Goal: Task Accomplishment & Management: Manage account settings

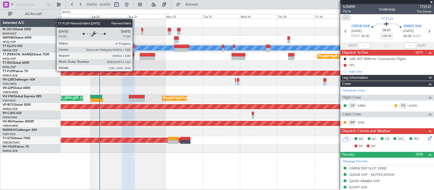
click at [139, 65] on div at bounding box center [247, 65] width 373 height 8
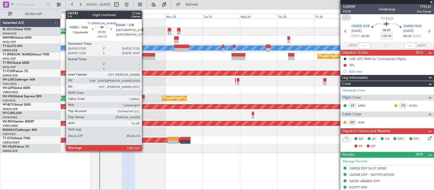
click at [144, 58] on div at bounding box center [147, 58] width 15 height 4
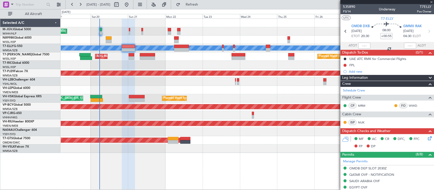
type input "+00:15"
type input "1"
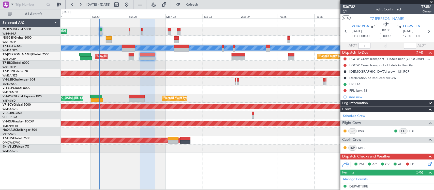
click at [346, 11] on span "2/4" at bounding box center [349, 11] width 12 height 4
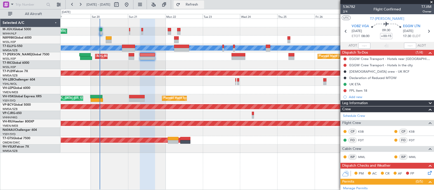
click at [202, 5] on span "Refresh" at bounding box center [191, 5] width 21 height 4
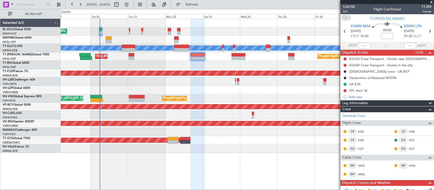
click at [389, 37] on input at bounding box center [387, 36] width 12 height 6
type input "+00:45"
click at [204, 8] on button "Refresh" at bounding box center [189, 5] width 31 height 8
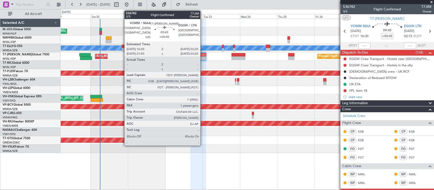
click at [203, 58] on div at bounding box center [198, 58] width 16 height 4
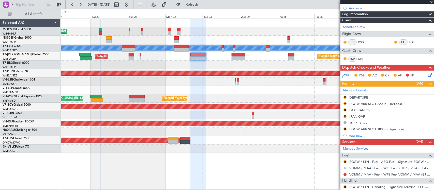
scroll to position [128, 0]
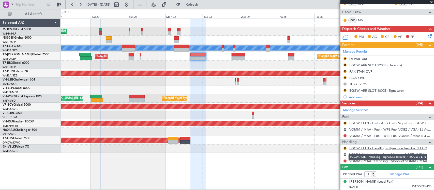
click at [362, 148] on link "EGGW / LTN - Handling - Signature Terminal 1 EGGW / LTN" at bounding box center [390, 148] width 82 height 4
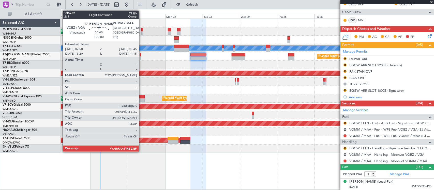
click at [141, 55] on div at bounding box center [141, 55] width 2 height 4
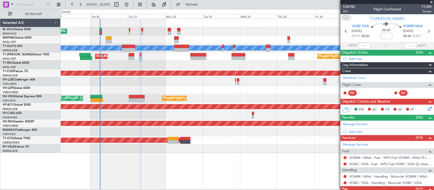
scroll to position [17, 0]
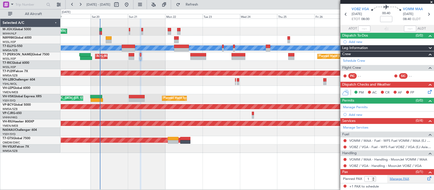
click at [398, 179] on link "Manage PAX" at bounding box center [399, 179] width 19 height 5
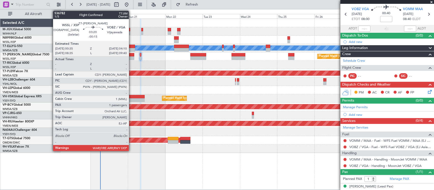
click at [131, 56] on div at bounding box center [132, 58] width 6 height 4
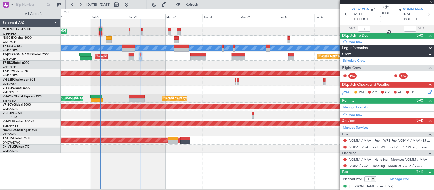
type input "-00:15"
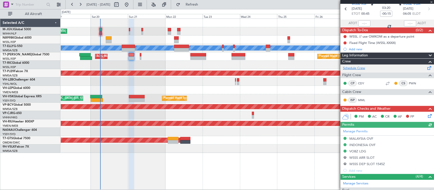
scroll to position [53, 0]
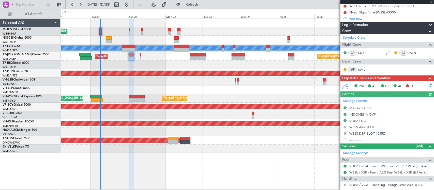
click at [357, 101] on div "Manage Permits MALAYSIA OVF INDONESIA OVF VOBZ LDG R WSSS ARR SLOT R WSSS DEP S…" at bounding box center [388, 120] width 94 height 46
click at [355, 101] on link "Manage Permits" at bounding box center [355, 101] width 25 height 5
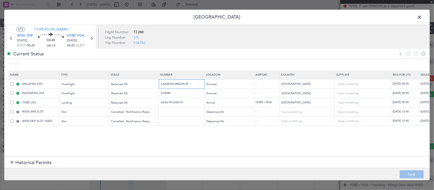
click at [195, 86] on input "CAAM-NS-0842-09-25" at bounding box center [182, 84] width 44 height 4
click at [92, 39] on icon at bounding box center [91, 38] width 7 height 7
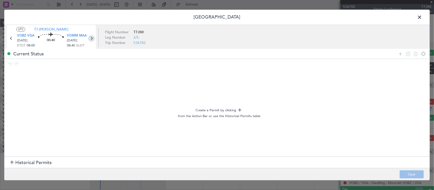
click at [92, 38] on icon at bounding box center [91, 38] width 7 height 7
type input "+00:45"
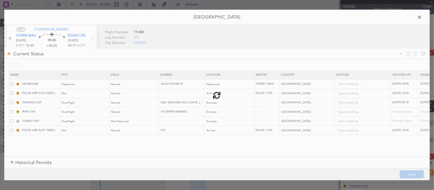
click at [191, 103] on div at bounding box center [216, 95] width 425 height 171
click at [188, 102] on input "NS#: 2509-0458 ISSU E DATE: 18-SEP-2025" at bounding box center [182, 102] width 44 height 4
click at [181, 113] on input "YK/2H09N19064BAZ" at bounding box center [182, 112] width 44 height 4
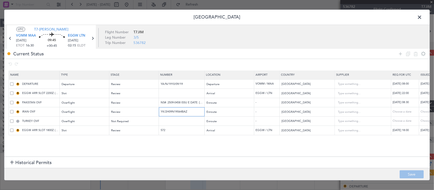
click at [181, 113] on input "YK/2H09N19064BAZ" at bounding box center [182, 112] width 44 height 4
click at [93, 41] on icon at bounding box center [92, 38] width 7 height 7
type input "-00:25"
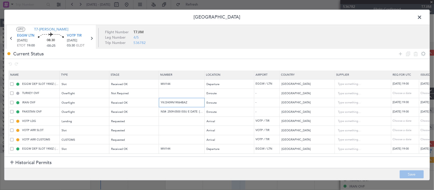
drag, startPoint x: 181, startPoint y: 102, endPoint x: 181, endPoint y: 104, distance: 2.6
click at [181, 102] on input "YK/2H09N19064BAZ" at bounding box center [182, 102] width 44 height 4
click at [181, 111] on input "NS#: 2509-0500 ISSU E DATE: 19-SEP-2025" at bounding box center [182, 112] width 44 height 4
click at [179, 101] on input "YK/2H09N19064BAZ" at bounding box center [182, 102] width 44 height 4
click at [92, 39] on icon at bounding box center [91, 38] width 7 height 7
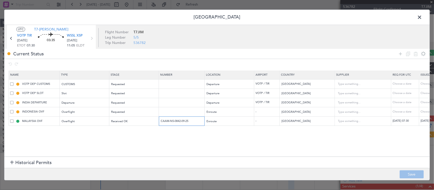
click at [189, 123] on input "CAAM-NS-0842-09-25" at bounding box center [182, 121] width 44 height 4
click at [187, 122] on input "CAAM-NS-0842-09-25" at bounding box center [182, 121] width 44 height 4
click at [422, 17] on span at bounding box center [422, 18] width 0 height 10
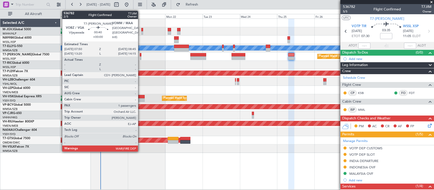
click at [141, 55] on div at bounding box center [141, 55] width 2 height 4
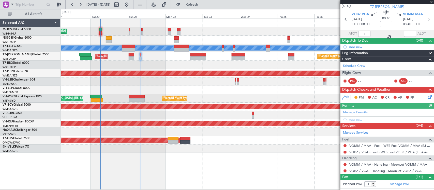
scroll to position [22, 0]
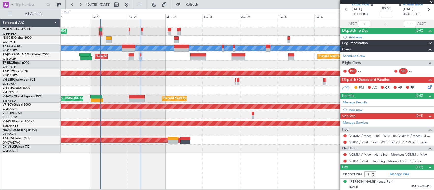
click at [363, 103] on link "Manage Permits" at bounding box center [355, 102] width 25 height 5
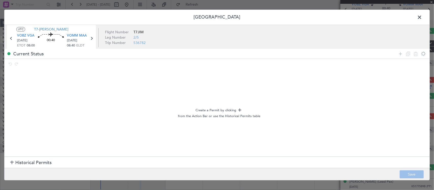
click at [43, 165] on span "Historical Permits" at bounding box center [33, 162] width 36 height 7
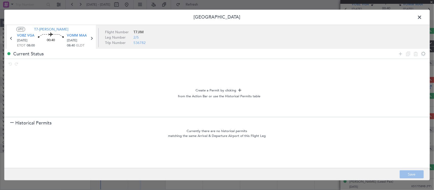
click at [59, 126] on section "Historical Permits" at bounding box center [216, 123] width 425 height 12
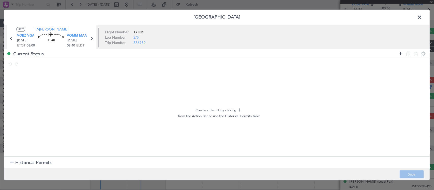
click at [401, 55] on icon at bounding box center [400, 54] width 6 height 6
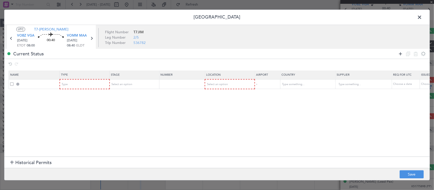
click at [401, 55] on icon at bounding box center [400, 54] width 6 height 6
click at [102, 86] on div "Type" at bounding box center [83, 85] width 42 height 8
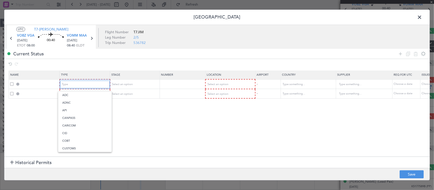
scroll to position [53, 0]
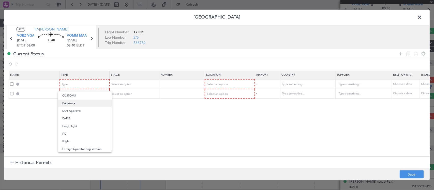
click at [88, 104] on span "Departure" at bounding box center [84, 104] width 45 height 8
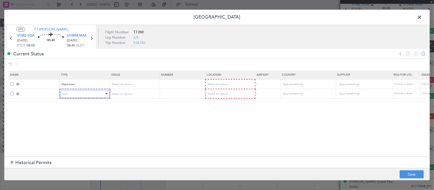
click at [92, 95] on div "Type" at bounding box center [83, 94] width 42 height 8
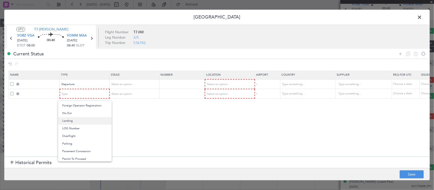
click at [90, 123] on span "Landing" at bounding box center [84, 121] width 45 height 8
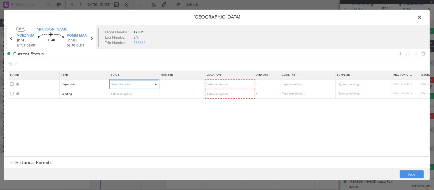
click at [134, 85] on div "Select an option" at bounding box center [132, 85] width 42 height 8
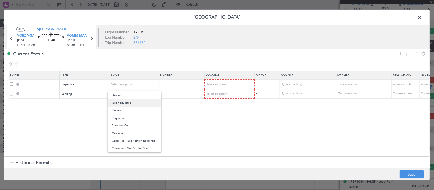
click at [135, 104] on span "Not Requested" at bounding box center [134, 103] width 45 height 8
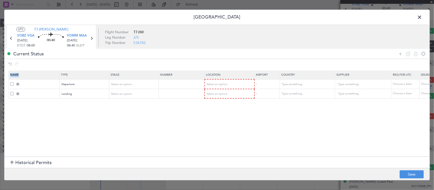
click at [135, 104] on section "Name Type Stage Number Location Airport Country Supplier Req For Utc Issued For…" at bounding box center [216, 112] width 425 height 87
click at [139, 87] on div "Not Requested" at bounding box center [132, 85] width 42 height 8
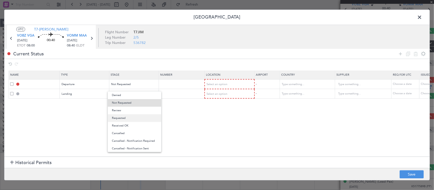
click at [142, 119] on span "Requested" at bounding box center [134, 118] width 45 height 8
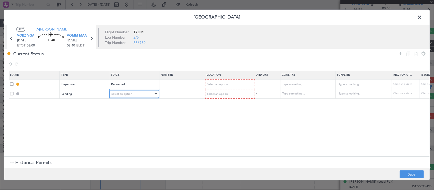
click at [146, 95] on div "Select an option" at bounding box center [132, 94] width 42 height 8
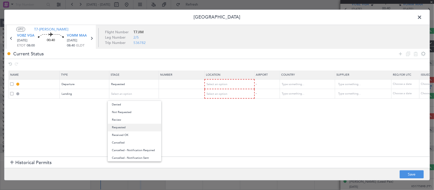
click at [142, 130] on span "Requested" at bounding box center [134, 128] width 45 height 8
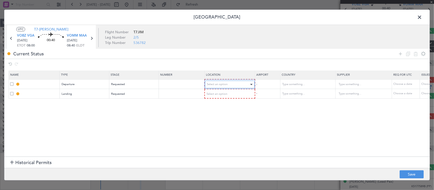
click at [219, 86] on span "Select an option" at bounding box center [217, 85] width 21 height 4
click at [222, 93] on span "Departure" at bounding box center [229, 96] width 45 height 8
click at [222, 96] on span "Select an option" at bounding box center [217, 94] width 21 height 4
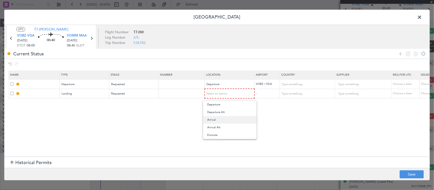
click at [223, 119] on span "Arrival" at bounding box center [229, 120] width 45 height 8
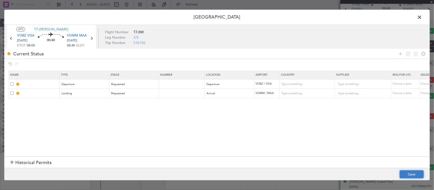
click at [411, 174] on button "Save" at bounding box center [412, 175] width 24 height 8
type input "DEPARTURE"
type input "India"
type input "NNN"
type input "3"
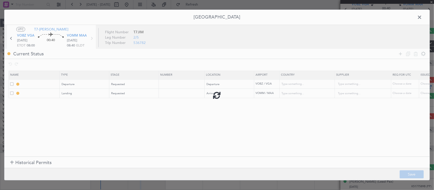
type input "VOMM LDG"
type input "India"
type input "NNN"
type input "3"
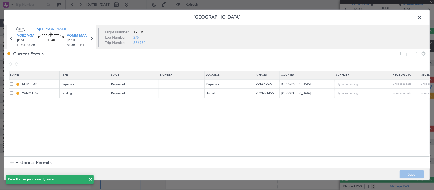
click at [422, 16] on span at bounding box center [422, 18] width 0 height 10
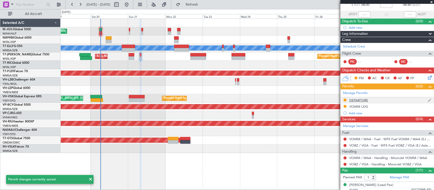
scroll to position [35, 0]
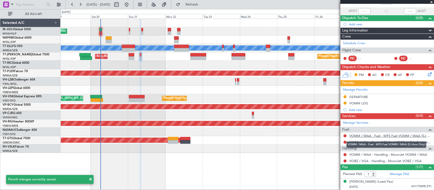
click at [361, 136] on link "VOMM / MAA - Fuel - WFS Fuel VOMM / MAA (EJ Asia Only)" at bounding box center [390, 136] width 82 height 4
click at [359, 143] on link "VOBZ / VGA - Fuel - WFS Fuel VOBZ / VGA (EJ Asia Only)" at bounding box center [390, 142] width 82 height 4
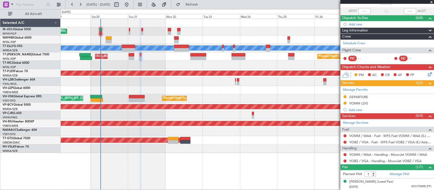
scroll to position [0, 0]
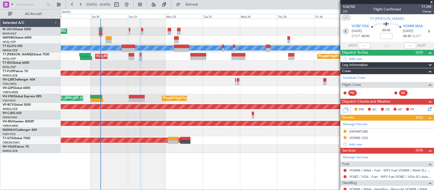
click at [345, 31] on icon at bounding box center [346, 31] width 7 height 7
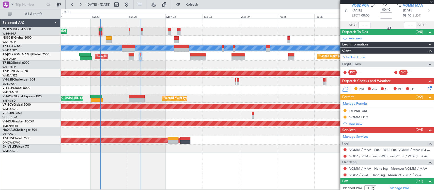
scroll to position [35, 0]
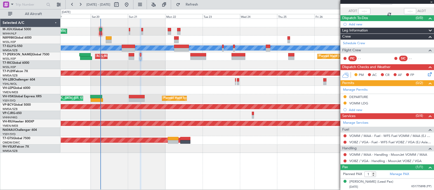
type input "-00:15"
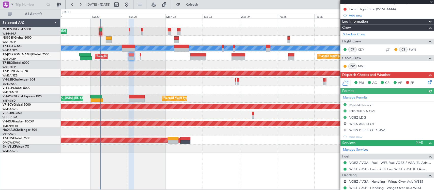
scroll to position [90, 0]
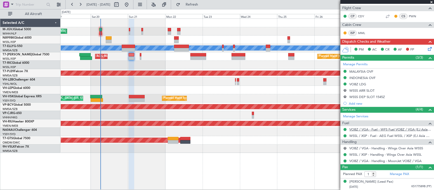
click at [365, 130] on link "VOBZ / VGA - Fuel - WFS Fuel VOBZ / VGA (EJ Asia Only)" at bounding box center [390, 129] width 82 height 4
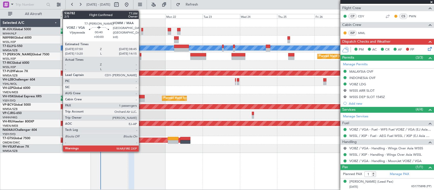
click at [141, 55] on div at bounding box center [141, 55] width 2 height 4
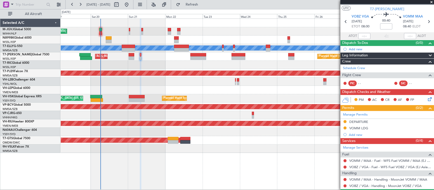
scroll to position [0, 0]
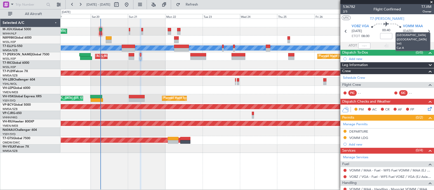
click at [423, 31] on mat-tooltip-component "Chennai (Chennai Intl) Cat A" at bounding box center [413, 42] width 42 height 26
click at [425, 32] on icon at bounding box center [428, 31] width 7 height 7
type input "+00:45"
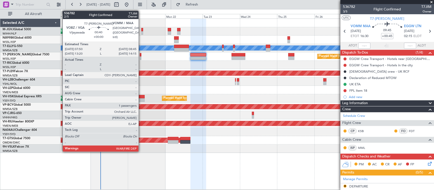
click at [141, 55] on div at bounding box center [141, 55] width 2 height 4
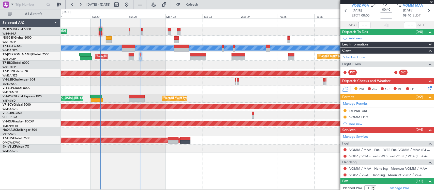
scroll to position [35, 0]
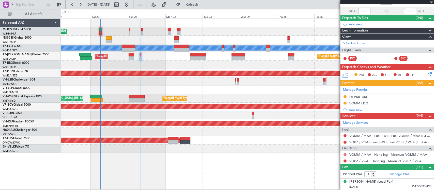
click at [344, 154] on button at bounding box center [345, 154] width 3 height 3
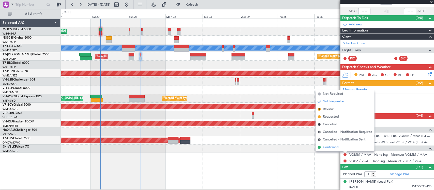
click at [344, 149] on li "Confirmed" at bounding box center [345, 148] width 59 height 8
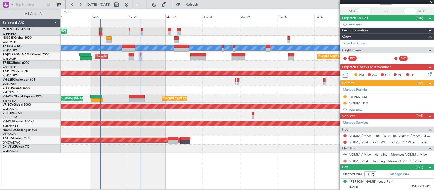
click at [345, 161] on button at bounding box center [345, 161] width 3 height 3
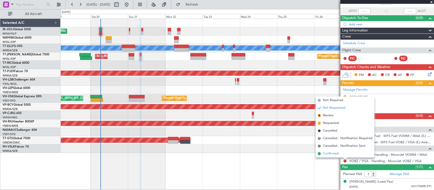
click at [345, 154] on li "Confirmed" at bounding box center [345, 154] width 59 height 8
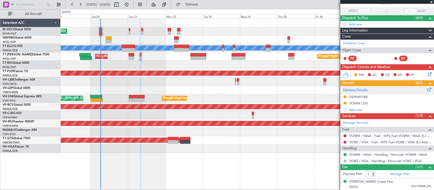
click at [364, 90] on link "Manage Permits" at bounding box center [355, 89] width 25 height 5
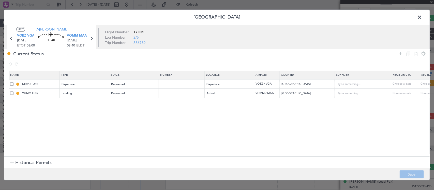
click at [422, 17] on span at bounding box center [422, 18] width 0 height 10
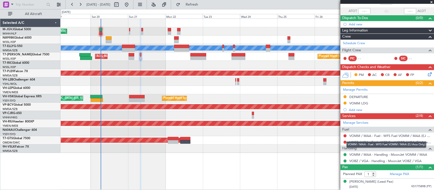
click at [359, 142] on div "VOMM / MAA - Fuel - WFS Fuel VOMM / MAA (EJ Asia Only)" at bounding box center [387, 145] width 80 height 6
click at [358, 143] on link "VOBZ / VGA - Fuel - WFS Fuel VOBZ / VGA (EJ Asia Only)" at bounding box center [390, 142] width 82 height 4
click at [372, 134] on link "VOMM / MAA - Fuel - WFS Fuel VOMM / MAA (EJ Asia Only)" at bounding box center [390, 136] width 82 height 4
click at [368, 137] on link "VOMM / MAA - Fuel - WFS Fuel VOMM / MAA (EJ Asia Only)" at bounding box center [390, 136] width 82 height 4
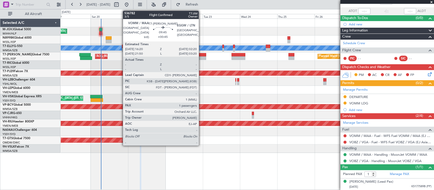
click at [201, 59] on div at bounding box center [198, 58] width 16 height 4
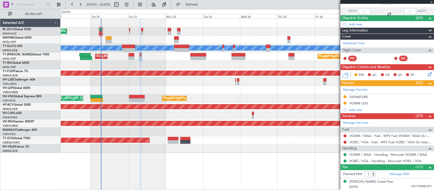
type input "+00:45"
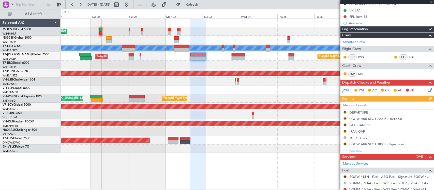
scroll to position [106, 0]
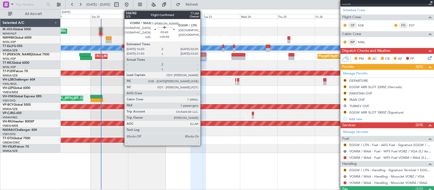
click at [203, 56] on div at bounding box center [198, 55] width 16 height 4
click at [203, 55] on div at bounding box center [198, 55] width 16 height 4
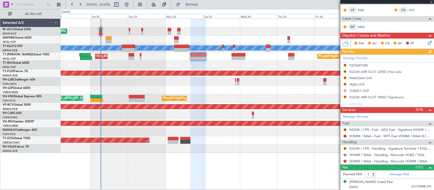
scroll to position [122, 0]
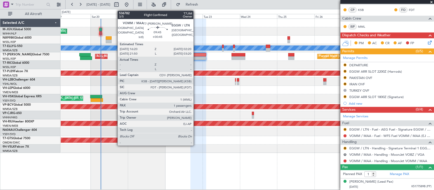
click at [196, 53] on div at bounding box center [198, 55] width 16 height 4
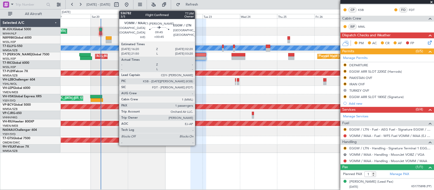
click at [198, 57] on div at bounding box center [198, 58] width 16 height 4
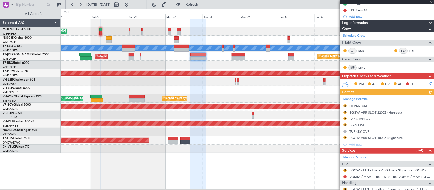
scroll to position [115, 0]
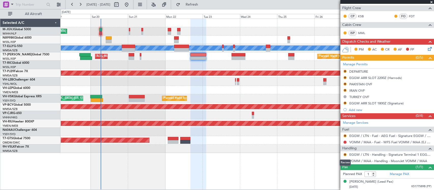
click at [344, 161] on div "Review" at bounding box center [345, 163] width 11 height 6
click at [344, 162] on button at bounding box center [345, 161] width 3 height 3
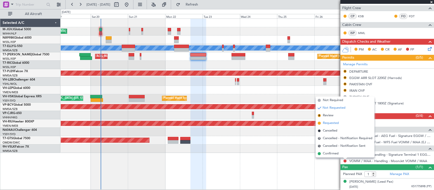
click at [344, 121] on li "Requested" at bounding box center [345, 124] width 59 height 8
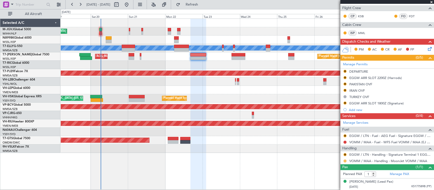
click at [344, 161] on button at bounding box center [345, 161] width 3 height 3
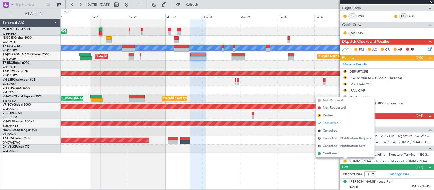
click at [342, 154] on li "Confirmed" at bounding box center [345, 154] width 59 height 8
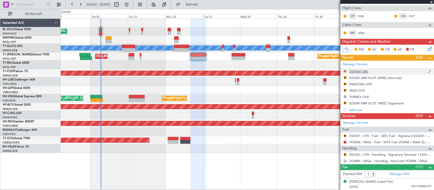
click at [346, 71] on button "R" at bounding box center [345, 71] width 3 height 3
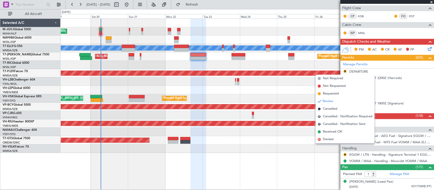
drag, startPoint x: 333, startPoint y: 92, endPoint x: 336, endPoint y: 92, distance: 2.6
click at [335, 92] on span "Requested" at bounding box center [331, 93] width 16 height 5
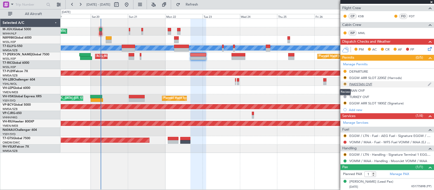
click at [345, 84] on button "R" at bounding box center [345, 84] width 3 height 3
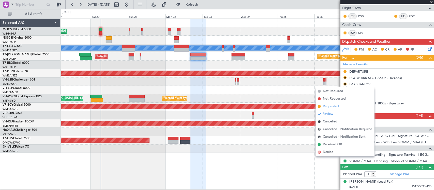
click at [326, 106] on span "Requested" at bounding box center [331, 106] width 16 height 5
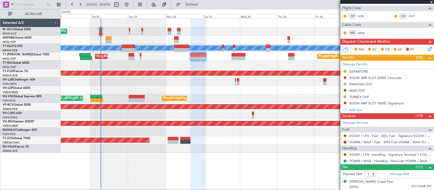
drag, startPoint x: 345, startPoint y: 91, endPoint x: 345, endPoint y: 95, distance: 4.6
click at [345, 91] on button "R" at bounding box center [345, 90] width 3 height 3
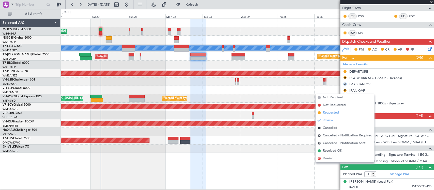
click at [338, 113] on span "Requested" at bounding box center [331, 112] width 16 height 5
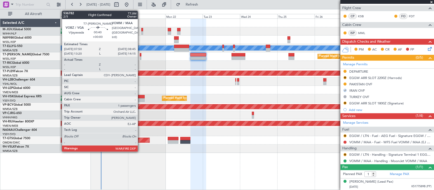
click at [141, 57] on div at bounding box center [141, 58] width 2 height 4
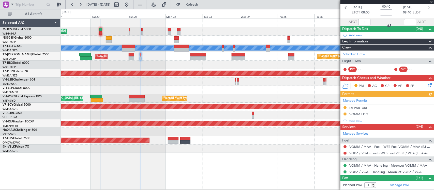
scroll to position [35, 0]
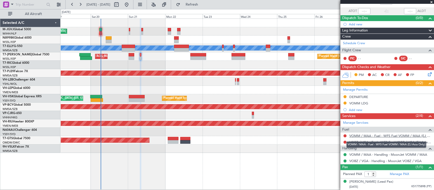
click at [354, 135] on link "VOMM / MAA - Fuel - WFS Fuel VOMM / MAA (EJ Asia Only)" at bounding box center [390, 136] width 82 height 4
click at [346, 141] on button at bounding box center [345, 142] width 3 height 3
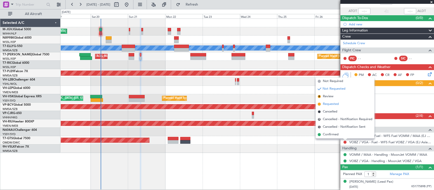
click at [346, 106] on li "Requested" at bounding box center [345, 104] width 59 height 8
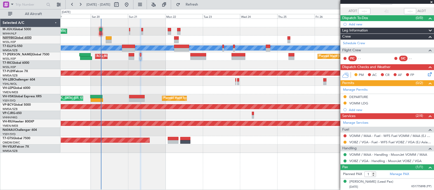
click at [21, 39] on link "N8998K Global 6000" at bounding box center [17, 37] width 29 height 3
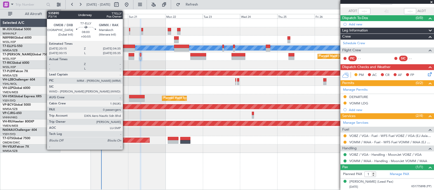
click at [125, 48] on div "MEL Planned Maint Dubai (Dubai Intl)" at bounding box center [247, 48] width 373 height 8
click at [128, 47] on div at bounding box center [128, 47] width 13 height 4
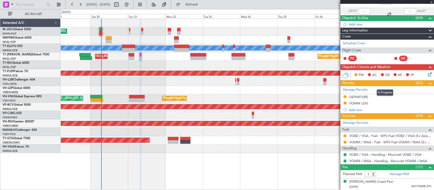
type input "+00:55"
type input "0"
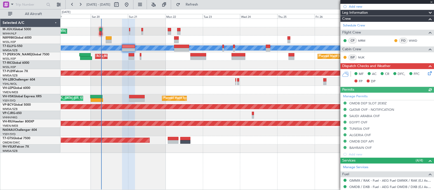
scroll to position [98, 0]
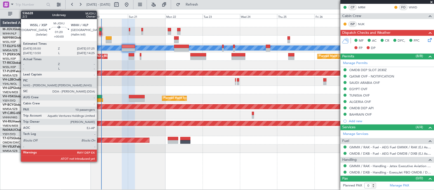
click at [99, 29] on div at bounding box center [100, 30] width 3 height 4
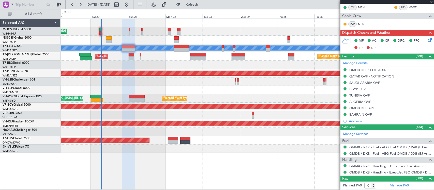
type input "10"
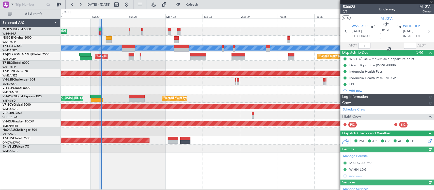
type input "Terry Leung (LEU)"
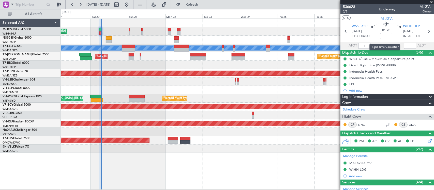
click at [366, 45] on mat-tooltip-component "Flight Time Correction" at bounding box center [385, 46] width 38 height 13
click at [364, 46] on input "text" at bounding box center [364, 46] width 12 height 6
type input "06:45"
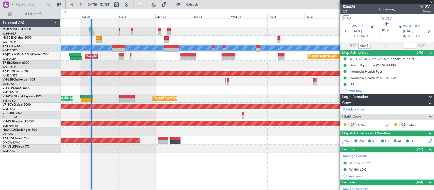
click at [146, 64] on div at bounding box center [247, 65] width 373 height 8
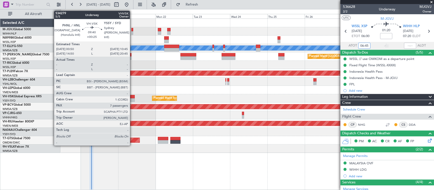
click at [130, 97] on div at bounding box center [127, 97] width 16 height 4
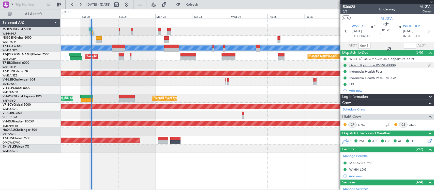
type input "+00:25"
type input "7"
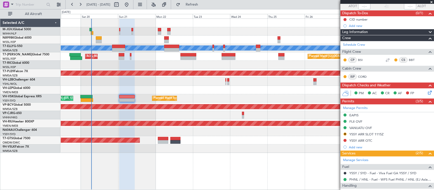
scroll to position [53, 0]
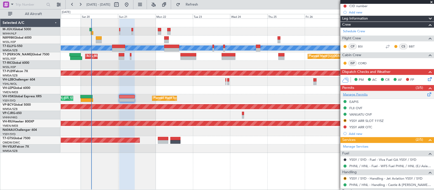
click at [357, 96] on link "Manage Permits" at bounding box center [355, 94] width 25 height 5
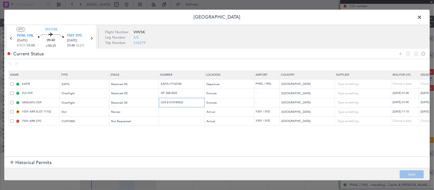
click at [179, 102] on input "OVF # 019190925" at bounding box center [182, 102] width 44 height 4
paste input "R1-"
type input "OVF # R1-019190925"
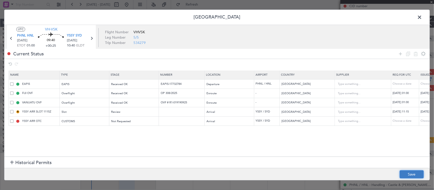
click at [409, 174] on button "Save" at bounding box center [412, 175] width 24 height 8
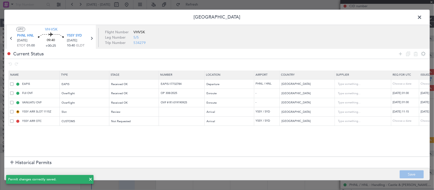
click at [422, 14] on span at bounding box center [422, 18] width 0 height 10
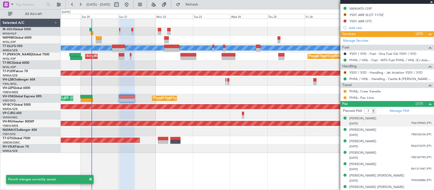
scroll to position [0, 0]
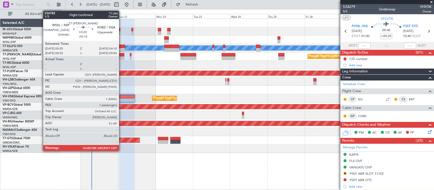
click at [122, 56] on div at bounding box center [122, 58] width 6 height 4
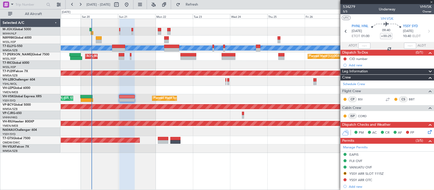
type input "-00:15"
type input "1"
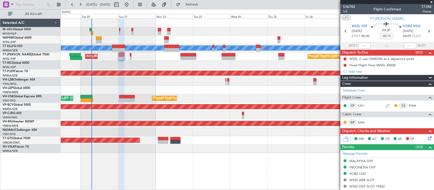
click at [422, 140] on div "PM AC CR AF FP" at bounding box center [389, 140] width 75 height 8
click at [427, 140] on icon at bounding box center [429, 138] width 4 height 4
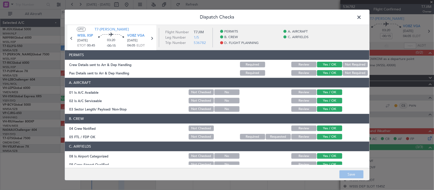
click at [195, 95] on button "Not Checked" at bounding box center [201, 93] width 25 height 6
click at [196, 98] on button "Not Checked" at bounding box center [201, 101] width 25 height 6
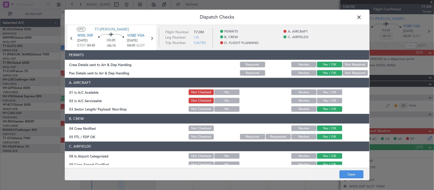
click at [197, 107] on button "Not Checked" at bounding box center [201, 110] width 25 height 6
click at [324, 109] on button "Yes / OK" at bounding box center [329, 110] width 25 height 6
click at [344, 175] on button "Save" at bounding box center [351, 175] width 24 height 8
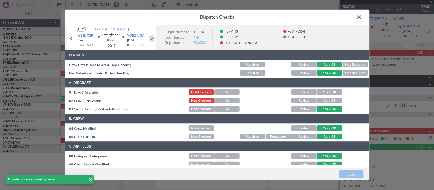
click at [154, 39] on icon at bounding box center [152, 38] width 7 height 7
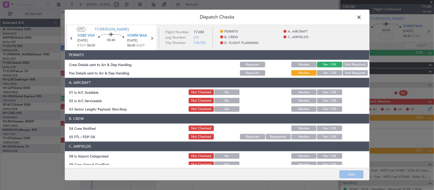
click at [324, 73] on button "Yes / OK" at bounding box center [329, 73] width 25 height 6
click at [293, 72] on button "Review" at bounding box center [303, 73] width 25 height 6
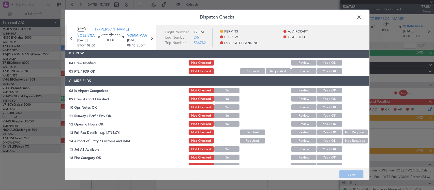
scroll to position [53, 0]
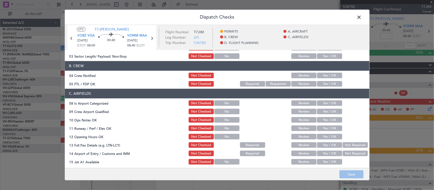
click at [362, 18] on span at bounding box center [362, 18] width 0 height 10
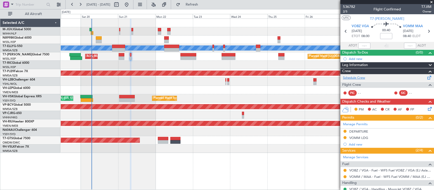
click at [360, 79] on link "Schedule Crew" at bounding box center [354, 78] width 22 height 5
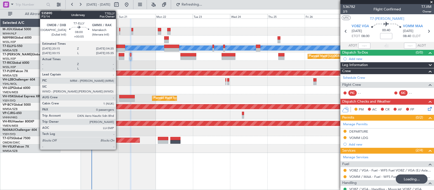
click at [119, 49] on div at bounding box center [118, 50] width 13 height 4
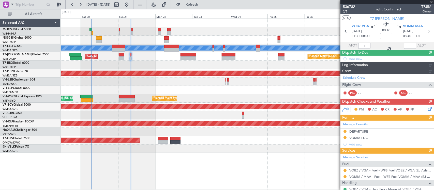
type input "+00:55"
type input "0"
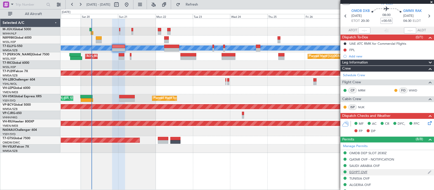
scroll to position [0, 0]
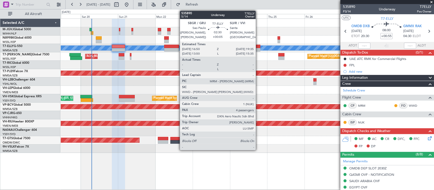
click at [258, 48] on div at bounding box center [258, 47] width 4 height 4
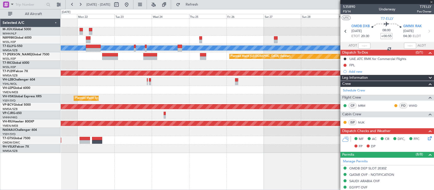
click at [182, 97] on div "Planned Maint Sydney ([PERSON_NAME] Intl) AOG Maint [US_STATE][GEOGRAPHIC_DATA]…" at bounding box center [247, 98] width 373 height 8
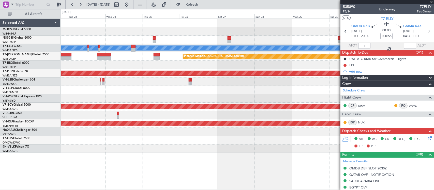
type input "+00:05"
type input "4"
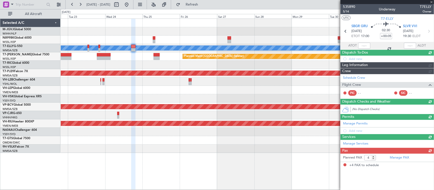
click at [203, 92] on div at bounding box center [247, 90] width 373 height 8
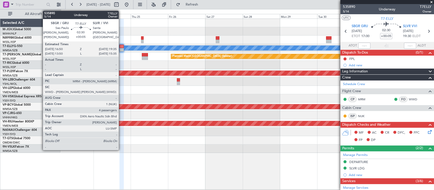
click at [121, 49] on div at bounding box center [122, 50] width 4 height 4
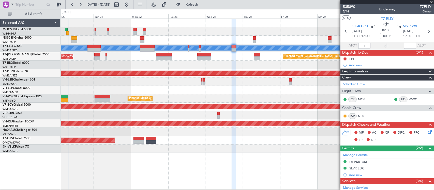
click at [238, 63] on div "Planned Maint [GEOGRAPHIC_DATA] (Seletar) [PERSON_NAME] Jakarta (Halim Intl) [P…" at bounding box center [247, 86] width 373 height 134
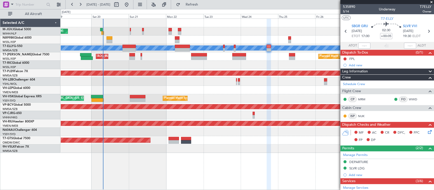
click at [177, 67] on div "Planned Maint [GEOGRAPHIC_DATA] (Seletar) [PERSON_NAME] Jakarta (Halim Intl) [P…" at bounding box center [247, 86] width 373 height 134
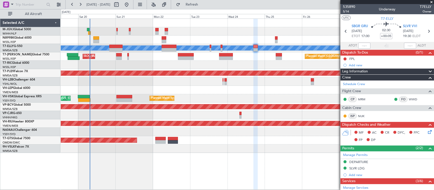
click at [154, 63] on div at bounding box center [247, 65] width 373 height 8
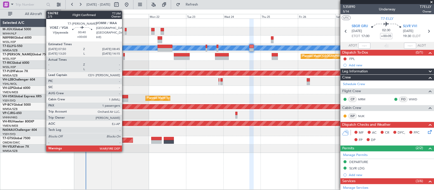
click at [125, 59] on div at bounding box center [124, 58] width 2 height 4
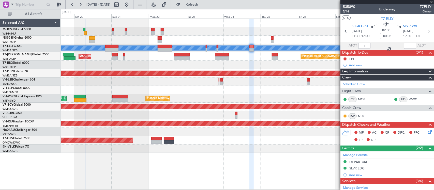
type input "1"
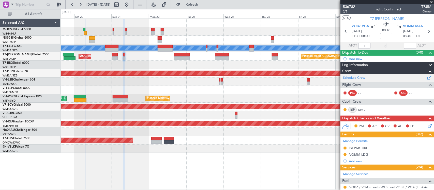
click at [358, 78] on link "Schedule Crew" at bounding box center [354, 78] width 22 height 5
click at [124, 59] on div "Planned Maint [GEOGRAPHIC_DATA] (Seletar) AOG Maint Singapore (Seletar)" at bounding box center [247, 56] width 373 height 8
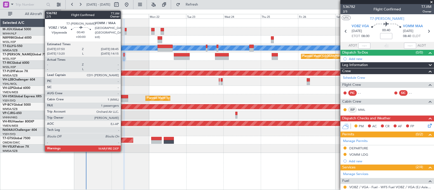
click at [123, 57] on div at bounding box center [124, 58] width 2 height 4
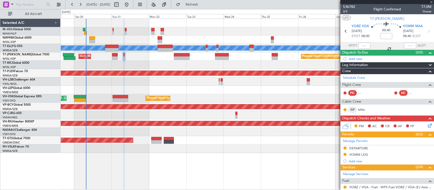
scroll to position [52, 0]
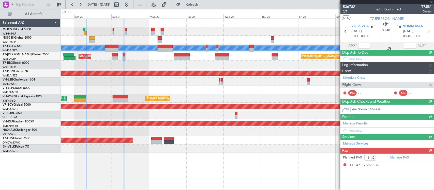
click at [346, 137] on div "Services (0/0)" at bounding box center [388, 137] width 94 height 6
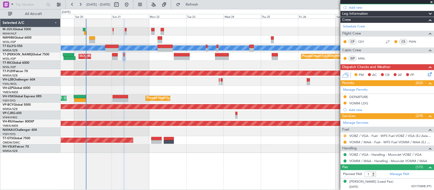
click at [345, 136] on button at bounding box center [345, 136] width 3 height 3
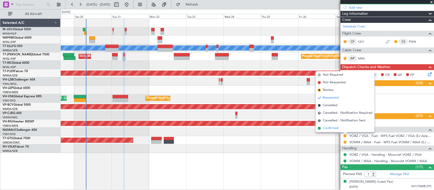
click at [341, 127] on li "Confirmed" at bounding box center [345, 129] width 59 height 8
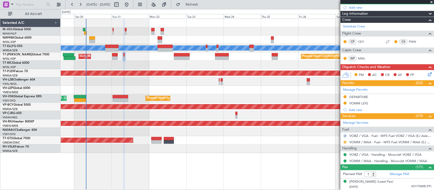
click at [345, 143] on button at bounding box center [345, 142] width 3 height 3
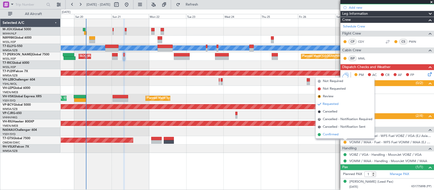
click at [344, 135] on li "Confirmed" at bounding box center [345, 135] width 59 height 8
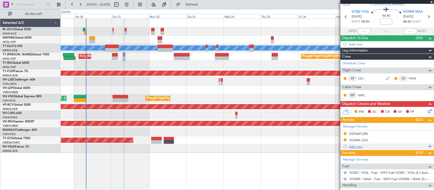
scroll to position [0, 0]
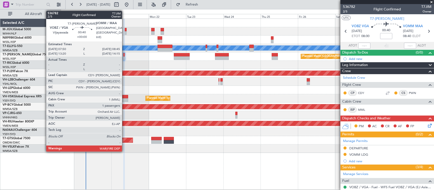
click at [125, 54] on div at bounding box center [124, 55] width 2 height 4
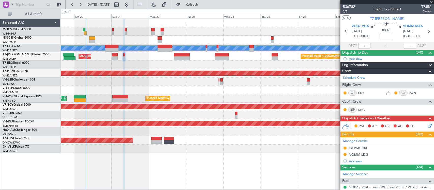
click at [112, 60] on div at bounding box center [115, 58] width 6 height 4
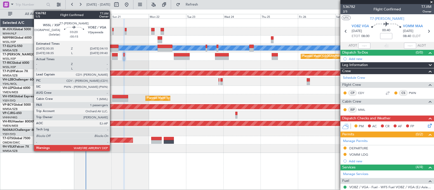
click at [112, 60] on div at bounding box center [115, 58] width 6 height 4
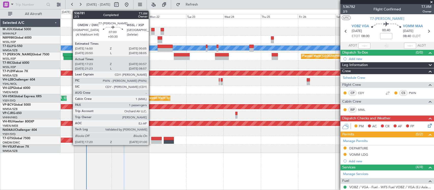
click at [70, 55] on div at bounding box center [68, 55] width 11 height 4
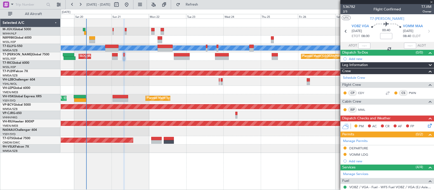
type input "+00:30"
type input "17:33"
type input "00:52"
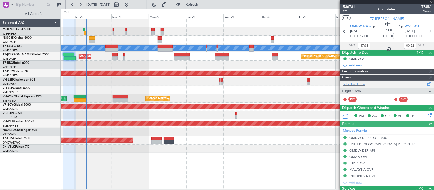
type input "Brien Tan (BTA)"
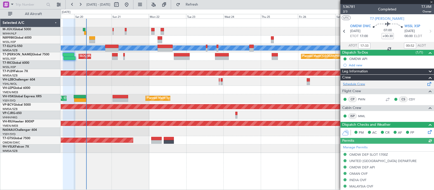
scroll to position [109, 0]
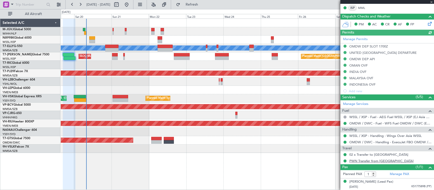
click at [366, 162] on link "PWN Transfer from Singapore" at bounding box center [381, 161] width 64 height 4
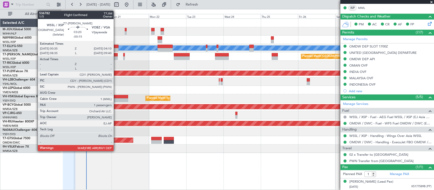
click at [116, 56] on div at bounding box center [115, 55] width 6 height 4
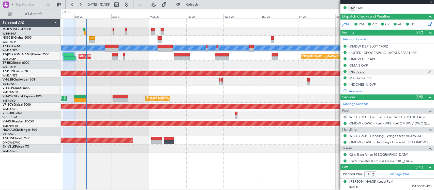
type input "-00:15"
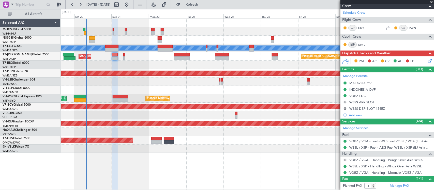
scroll to position [90, 0]
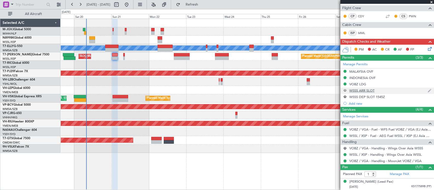
click at [344, 90] on button "R" at bounding box center [345, 90] width 3 height 3
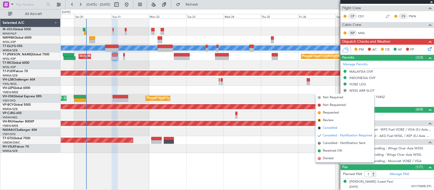
click at [335, 130] on span "Cancelled" at bounding box center [330, 128] width 14 height 5
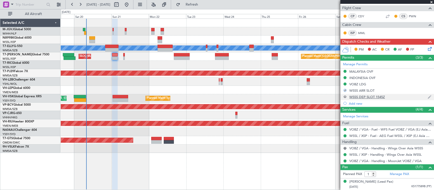
click at [345, 97] on button "R" at bounding box center [345, 96] width 3 height 3
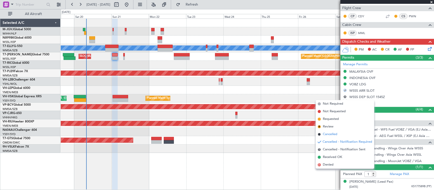
click at [335, 133] on span "Cancelled" at bounding box center [330, 134] width 14 height 5
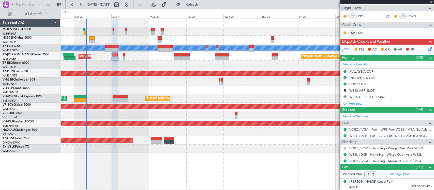
click at [346, 149] on button "R" at bounding box center [345, 148] width 3 height 3
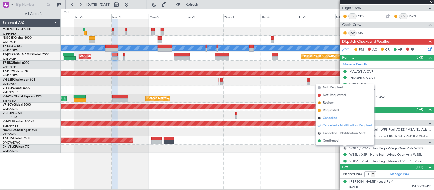
click at [343, 117] on li "Cancelled" at bounding box center [345, 118] width 58 height 8
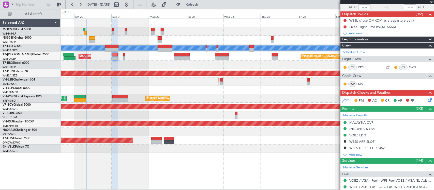
scroll to position [0, 0]
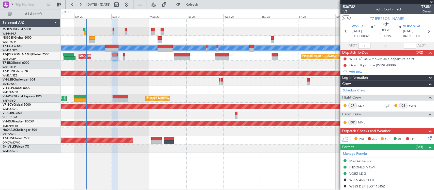
click at [427, 140] on icon at bounding box center [429, 138] width 4 height 4
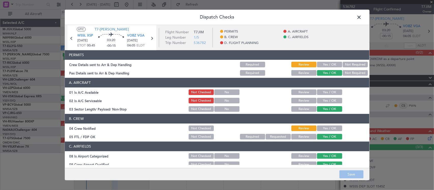
click at [330, 67] on button "Yes / OK" at bounding box center [329, 65] width 25 height 6
click at [336, 129] on button "Yes / OK" at bounding box center [329, 129] width 25 height 6
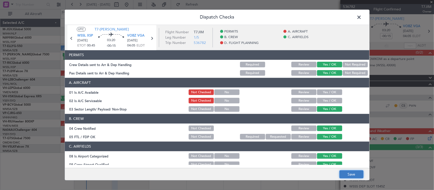
click at [356, 177] on button "Save" at bounding box center [351, 175] width 24 height 8
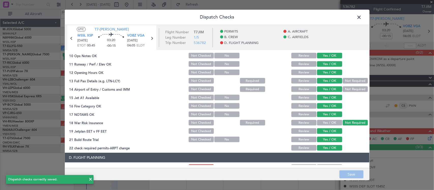
scroll to position [24, 0]
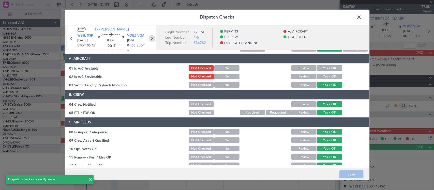
click at [154, 38] on icon at bounding box center [152, 38] width 7 height 7
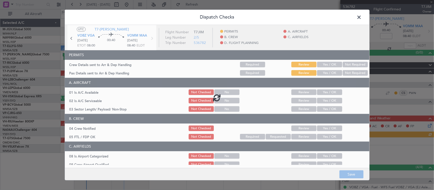
click at [326, 64] on div at bounding box center [217, 97] width 305 height 145
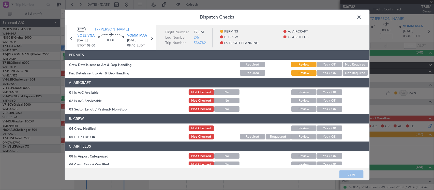
click at [327, 64] on button "Yes / OK" at bounding box center [329, 65] width 25 height 6
drag, startPoint x: 331, startPoint y: 73, endPoint x: 334, endPoint y: 80, distance: 7.6
click at [331, 73] on button "Yes / OK" at bounding box center [329, 73] width 25 height 6
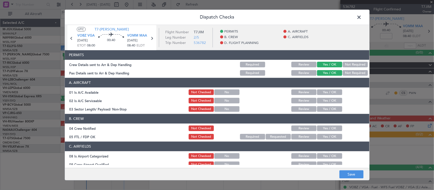
drag, startPoint x: 335, startPoint y: 93, endPoint x: 334, endPoint y: 96, distance: 2.7
click at [335, 93] on button "Yes / OK" at bounding box center [329, 93] width 25 height 6
click at [334, 98] on button "Yes / OK" at bounding box center [329, 101] width 25 height 6
click at [334, 108] on button "Yes / OK" at bounding box center [329, 110] width 25 height 6
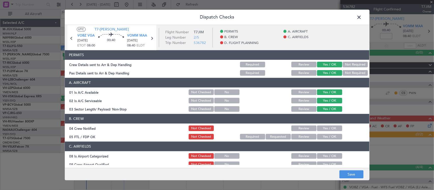
click at [192, 93] on button "Not Checked" at bounding box center [201, 93] width 25 height 6
click at [193, 99] on button "Not Checked" at bounding box center [201, 101] width 25 height 6
click at [329, 130] on button "Yes / OK" at bounding box center [329, 129] width 25 height 6
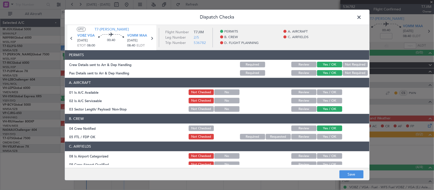
click at [329, 138] on button "Yes / OK" at bounding box center [329, 137] width 25 height 6
click at [332, 159] on div "Yes / OK" at bounding box center [329, 156] width 26 height 7
click at [332, 155] on button "Yes / OK" at bounding box center [329, 157] width 25 height 6
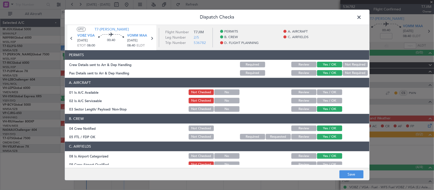
click at [332, 162] on button "Yes / OK" at bounding box center [329, 165] width 25 height 6
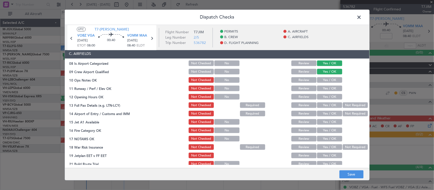
scroll to position [106, 0]
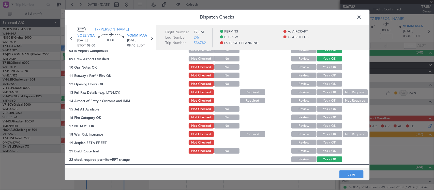
click at [326, 66] on button "Yes / OK" at bounding box center [329, 68] width 25 height 6
click at [327, 77] on button "Yes / OK" at bounding box center [329, 76] width 25 height 6
click at [328, 82] on button "Yes / OK" at bounding box center [329, 84] width 25 height 6
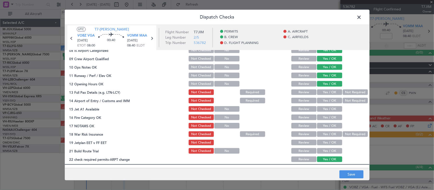
click at [332, 91] on button "Yes / OK" at bounding box center [329, 93] width 25 height 6
click at [350, 101] on button "Not Required" at bounding box center [355, 101] width 25 height 6
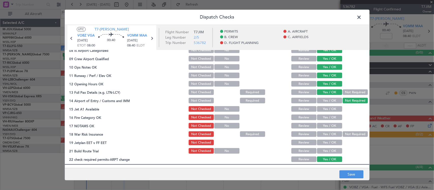
click at [342, 109] on div at bounding box center [355, 109] width 26 height 7
click at [332, 110] on button "Yes / OK" at bounding box center [329, 110] width 25 height 6
click at [332, 116] on button "Yes / OK" at bounding box center [329, 118] width 25 height 6
click at [334, 125] on button "Yes / OK" at bounding box center [329, 126] width 25 height 6
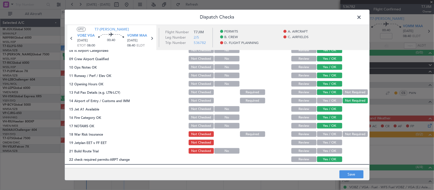
click at [344, 131] on div "Not Required" at bounding box center [355, 134] width 26 height 7
click at [344, 133] on button "Not Required" at bounding box center [355, 135] width 25 height 6
click at [329, 146] on div "Yes / OK" at bounding box center [329, 142] width 26 height 7
click at [330, 143] on button "Yes / OK" at bounding box center [329, 143] width 25 height 6
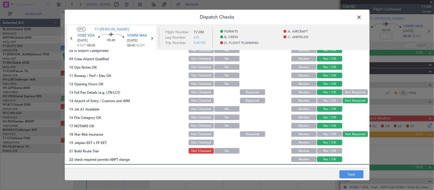
click at [331, 148] on div "Yes / OK" at bounding box center [329, 151] width 26 height 7
click at [334, 152] on button "Yes / OK" at bounding box center [329, 152] width 25 height 6
click at [356, 178] on button "Save" at bounding box center [351, 175] width 24 height 8
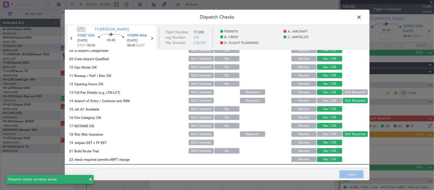
click at [362, 16] on span at bounding box center [362, 18] width 0 height 10
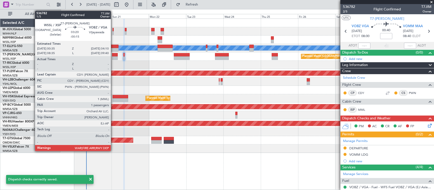
click at [113, 56] on div at bounding box center [115, 58] width 6 height 4
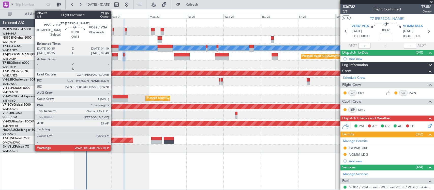
click at [113, 56] on div at bounding box center [115, 58] width 6 height 4
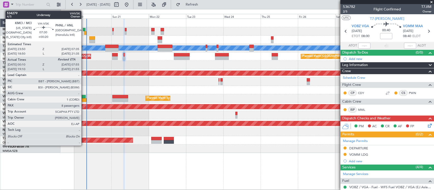
click at [84, 101] on div at bounding box center [80, 100] width 12 height 4
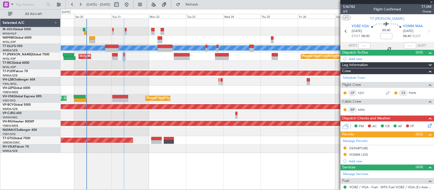
type input "+00:20"
type input "00:20"
type input "8"
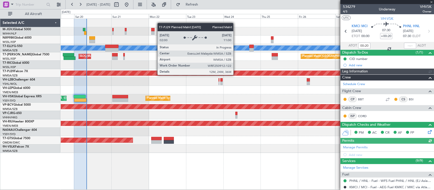
type input "[PERSON_NAME] (LEU)"
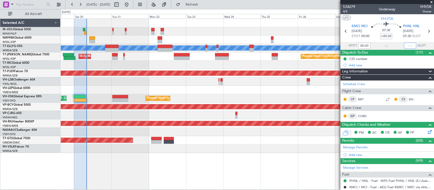
click at [406, 45] on input "text" at bounding box center [410, 46] width 12 height 6
click at [408, 45] on input "text" at bounding box center [410, 46] width 12 height 6
type input "07:53"
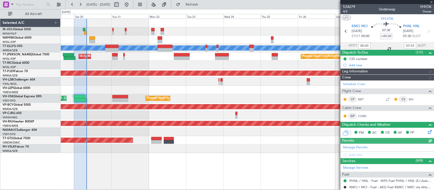
type input "[PERSON_NAME] (LEU)"
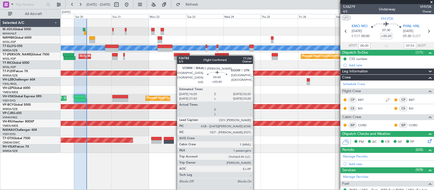
click at [180, 55] on div "Planned Maint Singapore (Seletar) AOG Maint Singapore (Seletar)" at bounding box center [247, 56] width 373 height 8
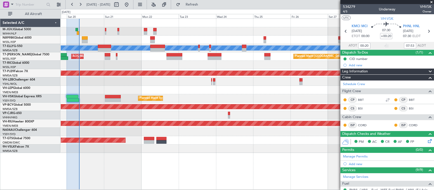
click at [185, 61] on div at bounding box center [247, 65] width 373 height 8
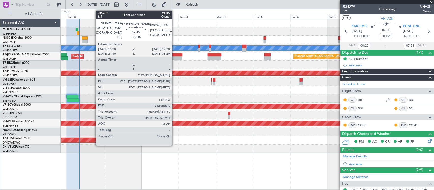
click at [175, 56] on div at bounding box center [175, 58] width 16 height 4
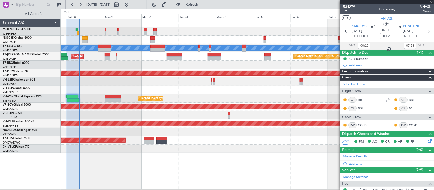
type input "+00:45"
type input "1"
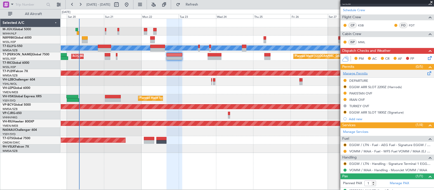
click at [358, 74] on link "Manage Permits" at bounding box center [355, 73] width 25 height 5
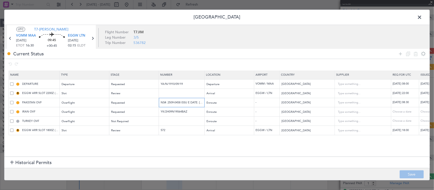
click at [184, 102] on input "NS#: 2509-0458 ISSU E DATE: [DATE]" at bounding box center [182, 102] width 44 height 4
click at [178, 109] on td "YK/2H09N19064BAZ" at bounding box center [182, 111] width 46 height 9
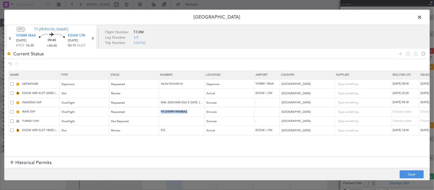
click at [178, 109] on td "YK/2H09N19064BAZ" at bounding box center [182, 111] width 46 height 9
click at [176, 111] on input "YK/2H09N19064BAZ" at bounding box center [182, 112] width 44 height 4
click at [424, 112] on div "Choose a date" at bounding box center [434, 112] width 26 height 4
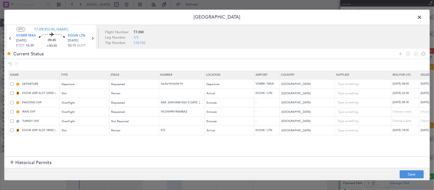
select select "9"
select select "2025"
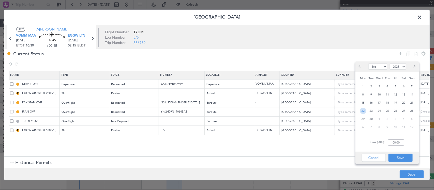
click at [363, 111] on span "22" at bounding box center [363, 111] width 6 height 6
click at [402, 144] on input "00:00" at bounding box center [396, 143] width 16 height 6
type input "16:30"
click at [401, 156] on button "Save" at bounding box center [401, 158] width 24 height 8
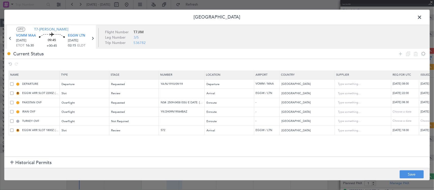
click at [426, 103] on div "[DATE] 08:30" at bounding box center [434, 103] width 26 height 4
select select "9"
select select "2025"
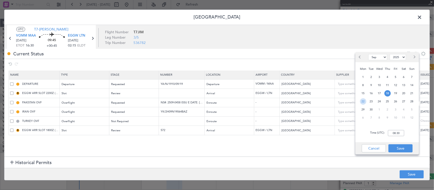
drag, startPoint x: 362, startPoint y: 101, endPoint x: 381, endPoint y: 123, distance: 29.1
click at [363, 101] on span "22" at bounding box center [363, 101] width 6 height 6
click at [403, 134] on input "00:00" at bounding box center [396, 133] width 16 height 6
type input "16:30"
click at [411, 148] on button "Save" at bounding box center [401, 148] width 24 height 8
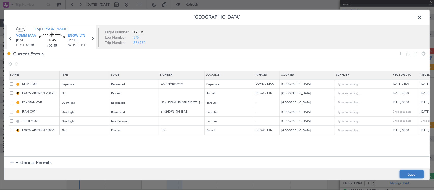
click at [414, 176] on button "Save" at bounding box center [412, 175] width 24 height 8
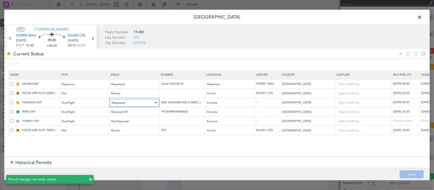
click at [132, 104] on div "Requested" at bounding box center [132, 103] width 42 height 8
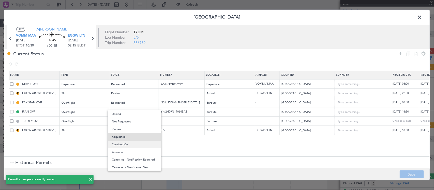
click at [135, 144] on span "Received OK" at bounding box center [134, 145] width 45 height 8
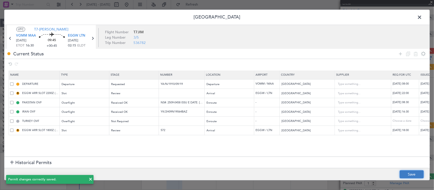
click at [406, 171] on button "Save" at bounding box center [412, 175] width 24 height 8
click at [136, 93] on div "Review" at bounding box center [132, 94] width 42 height 8
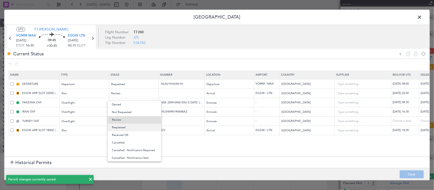
click at [137, 127] on span "Requested" at bounding box center [134, 128] width 45 height 8
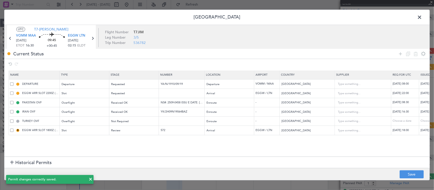
click at [413, 95] on div "[DATE] 22:00" at bounding box center [406, 93] width 26 height 4
select select "9"
select select "2025"
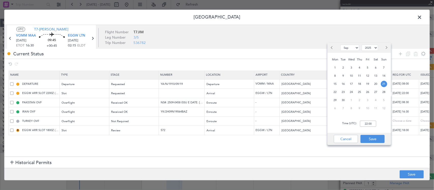
click at [338, 92] on div "22" at bounding box center [335, 92] width 8 height 8
click at [343, 91] on span "23" at bounding box center [343, 92] width 6 height 6
click at [374, 125] on input "00:00" at bounding box center [368, 124] width 16 height 6
type input "02:15"
click at [378, 142] on button "Save" at bounding box center [373, 139] width 24 height 8
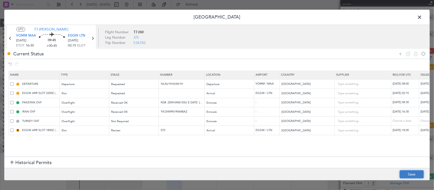
click at [413, 174] on button "Save" at bounding box center [412, 175] width 24 height 8
click at [422, 16] on span at bounding box center [422, 18] width 0 height 10
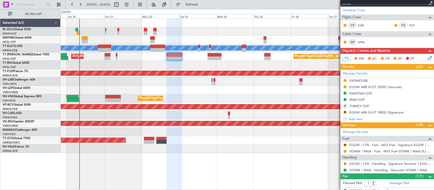
click at [345, 164] on button "R" at bounding box center [345, 163] width 3 height 3
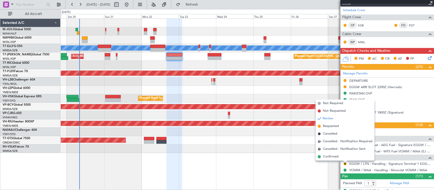
click at [254, 144] on div "AOG Maint [GEOGRAPHIC_DATA] (Seletar)" at bounding box center [247, 140] width 373 height 8
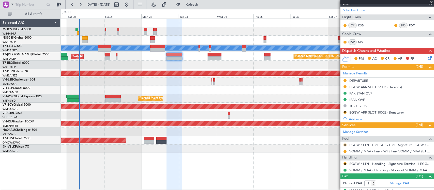
click at [345, 144] on button "R" at bounding box center [345, 145] width 3 height 3
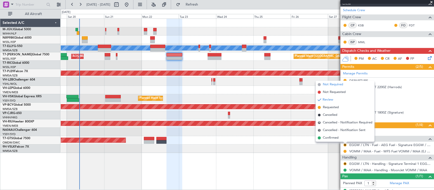
click at [340, 84] on span "Not Required" at bounding box center [333, 84] width 20 height 5
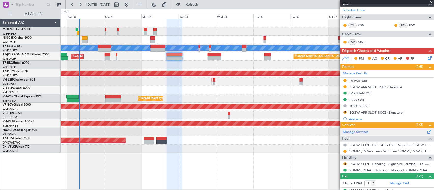
click at [354, 131] on div "Manage Services Fuel EGGW / LTN - Fuel - AEG Fuel - Signature EGGW / LTN (EJ As…" at bounding box center [388, 150] width 94 height 45
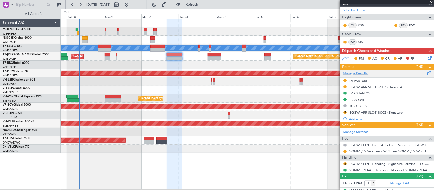
click at [361, 74] on link "Manage Permits" at bounding box center [355, 73] width 25 height 5
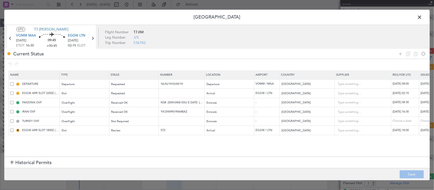
click at [422, 17] on span at bounding box center [422, 18] width 0 height 10
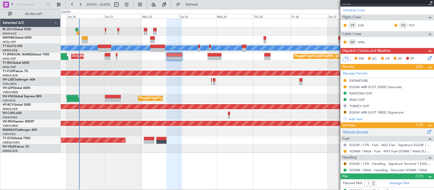
click at [361, 133] on link "Manage Services" at bounding box center [355, 132] width 25 height 5
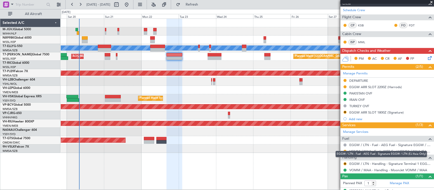
click at [345, 150] on mat-tooltip-component "EGGW / LTN - Fuel - AEG Fuel - Signature EGGW / LTN (EJ Asia Only)" at bounding box center [381, 153] width 99 height 13
click at [345, 153] on button at bounding box center [345, 151] width 3 height 3
click at [345, 152] on button at bounding box center [345, 151] width 3 height 3
click at [345, 153] on button at bounding box center [345, 151] width 3 height 3
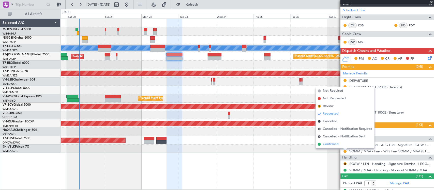
click at [339, 144] on li "Confirmed" at bounding box center [345, 145] width 59 height 8
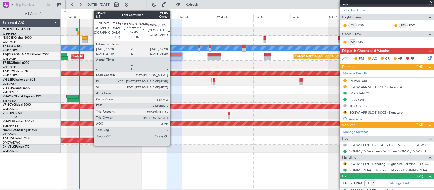
click at [172, 58] on div at bounding box center [175, 58] width 16 height 4
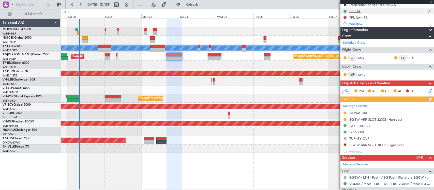
scroll to position [122, 0]
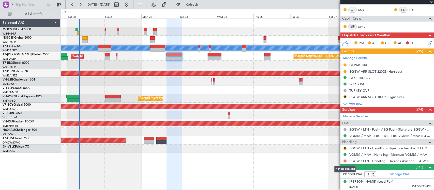
click at [345, 162] on button at bounding box center [345, 161] width 3 height 3
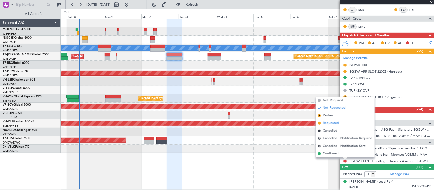
click at [323, 123] on span "Requested" at bounding box center [331, 123] width 16 height 5
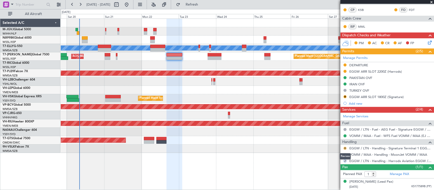
click at [345, 148] on button "R" at bounding box center [345, 148] width 3 height 3
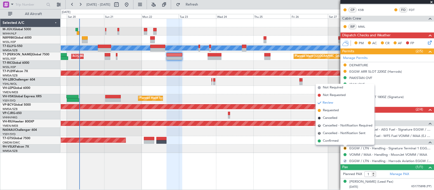
click at [303, 160] on div "Planned Maint Singapore (Seletar) MEL Jakarta (Halim Intl) MEL Jakarta (Halim I…" at bounding box center [247, 105] width 373 height 172
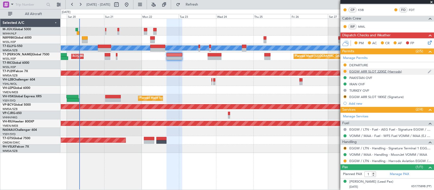
click at [380, 71] on div "EGGW ARR SLOT 2200Z (Harrods)" at bounding box center [375, 71] width 53 height 4
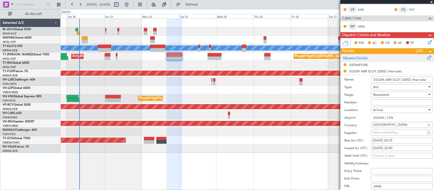
click at [365, 58] on link "Manage Permits" at bounding box center [355, 57] width 25 height 5
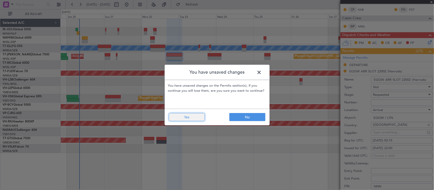
click at [190, 117] on button "Yes" at bounding box center [187, 117] width 36 height 8
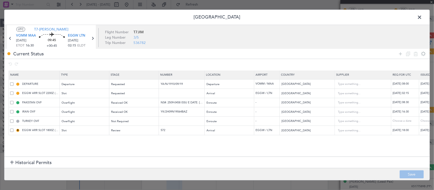
click at [422, 19] on span at bounding box center [422, 18] width 0 height 10
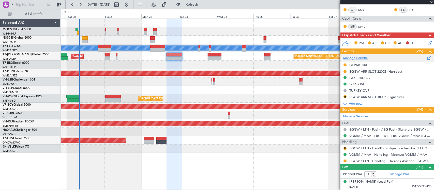
click at [358, 57] on link "Manage Permits" at bounding box center [355, 58] width 25 height 5
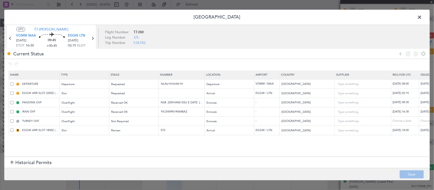
click at [11, 93] on span at bounding box center [11, 93] width 3 height 3
click at [14, 92] on input "checkbox" at bounding box center [14, 92] width 0 height 0
click at [237, 43] on article "UTC T7-JIM VOMM MAA 22/09/2025 ETOT 16:30 09:45 +00:45 EGGW LTN 23/09/2025 02:1…" at bounding box center [216, 37] width 425 height 25
click at [47, 93] on input "EGGW ARR SLOT 2200Z (Harrods)" at bounding box center [40, 93] width 38 height 4
drag, startPoint x: 46, startPoint y: 93, endPoint x: 51, endPoint y: 93, distance: 5.6
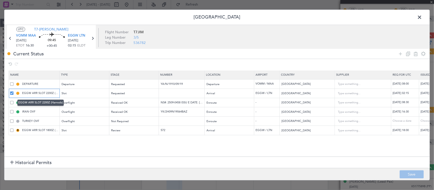
click at [51, 93] on input "EGGW ARR SLOT 2200Z (Harrods)" at bounding box center [40, 93] width 38 height 4
type input "EGGW ARR SLOT 0215Z (Harrods)"
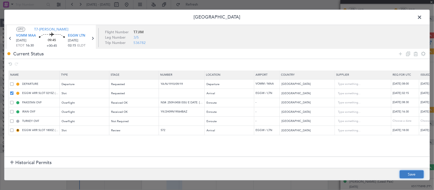
click at [413, 174] on button "Save" at bounding box center [412, 175] width 24 height 8
click at [422, 15] on span at bounding box center [422, 18] width 0 height 10
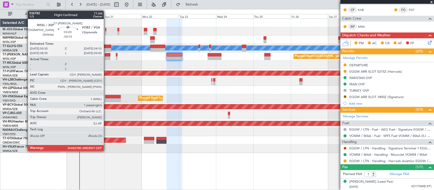
click at [106, 56] on div at bounding box center [108, 58] width 6 height 4
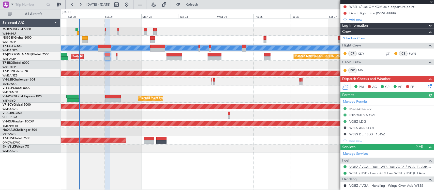
scroll to position [90, 0]
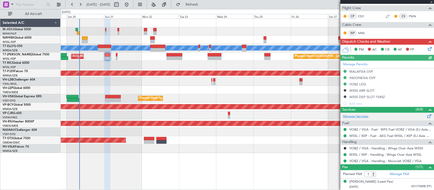
click at [365, 116] on link "Manage Services" at bounding box center [355, 116] width 25 height 5
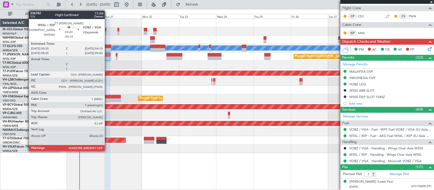
click at [108, 55] on div at bounding box center [108, 55] width 6 height 4
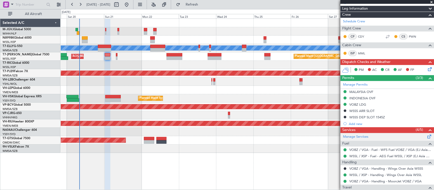
scroll to position [102, 0]
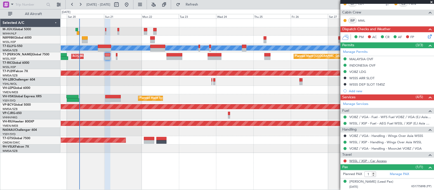
click at [355, 161] on link "WSSL / XSP - Car Access" at bounding box center [367, 161] width 37 height 4
click at [144, 68] on div at bounding box center [247, 65] width 373 height 8
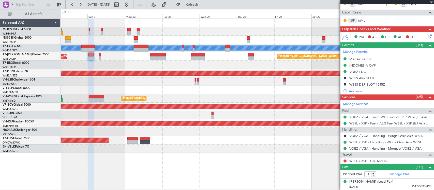
click at [191, 62] on div at bounding box center [247, 65] width 373 height 8
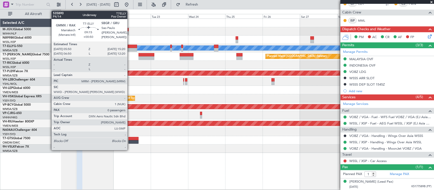
click at [130, 49] on div at bounding box center [129, 50] width 15 height 4
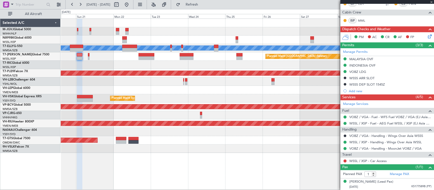
type input "+00:50"
type input "0"
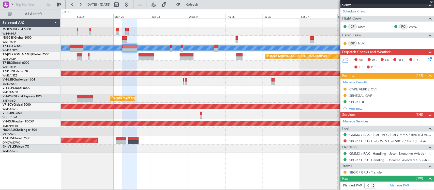
scroll to position [0, 0]
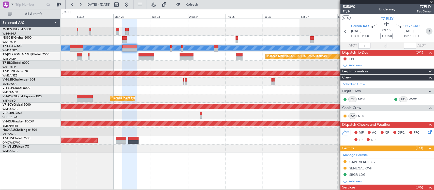
click at [426, 30] on icon at bounding box center [429, 31] width 7 height 7
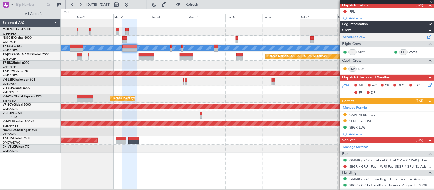
scroll to position [73, 0]
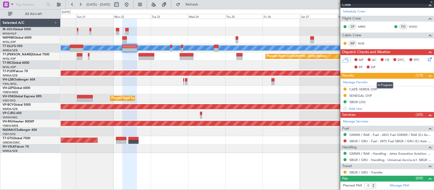
type input "-00:10"
type input "6"
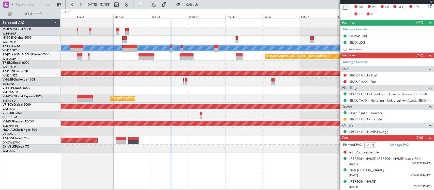
scroll to position [0, 0]
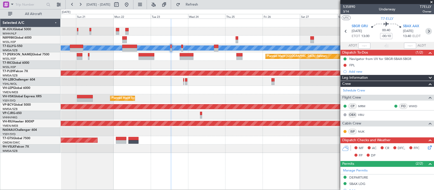
click at [426, 29] on icon at bounding box center [428, 31] width 7 height 7
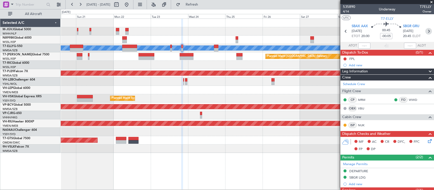
click at [425, 31] on icon at bounding box center [428, 31] width 7 height 7
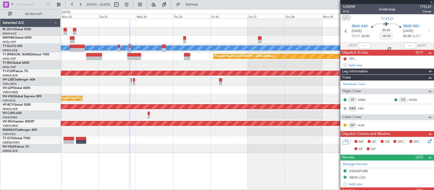
click at [167, 132] on div "MEL Planned Maint Singapore (Seletar) AOG Maint Singapore (Seletar) Planned Mai…" at bounding box center [247, 86] width 373 height 134
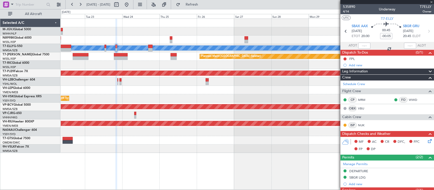
type input "+00:05"
type input "4"
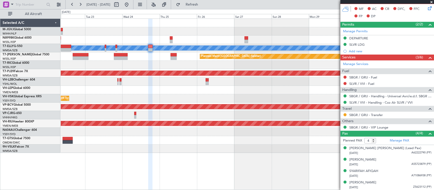
scroll to position [125, 0]
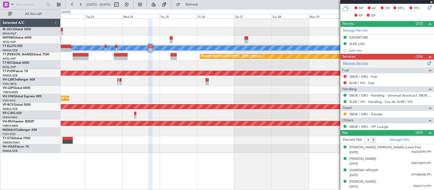
click at [367, 63] on link "Manage Services" at bounding box center [355, 63] width 25 height 5
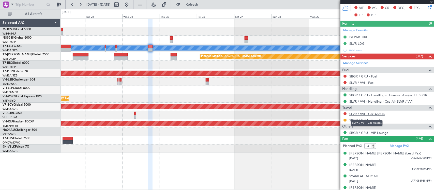
click at [378, 113] on link "SLVR / VVI - Car Access" at bounding box center [366, 114] width 35 height 4
click at [109, 89] on div "MEL Planned Maint Singapore (Seletar) AOG Maint Singapore (Seletar) Planned Mai…" at bounding box center [247, 86] width 373 height 134
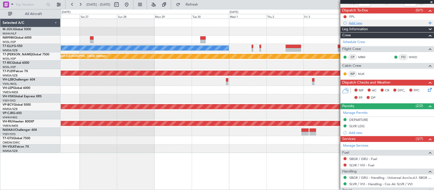
scroll to position [0, 0]
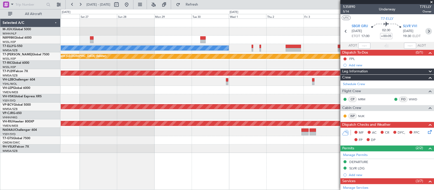
click at [426, 31] on icon at bounding box center [428, 31] width 7 height 7
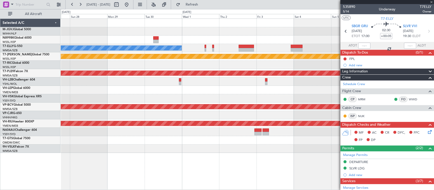
click at [209, 142] on div at bounding box center [247, 140] width 373 height 8
type input "-00:10"
type input "14"
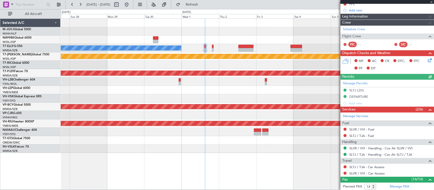
scroll to position [176, 0]
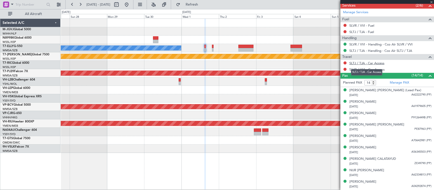
click at [361, 65] on link "SLTJ / TJA - Car Access" at bounding box center [366, 63] width 35 height 4
click at [356, 70] on link "SLVR / VVI - Car Access" at bounding box center [366, 69] width 35 height 4
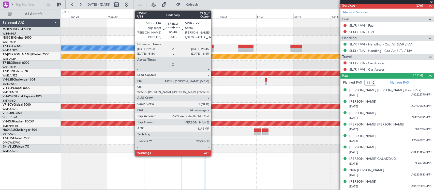
click at [214, 49] on div at bounding box center [213, 50] width 2 height 4
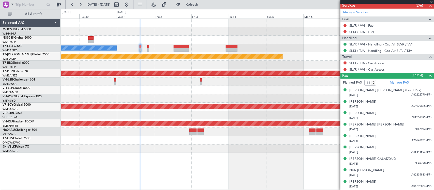
click at [178, 84] on div at bounding box center [247, 82] width 373 height 8
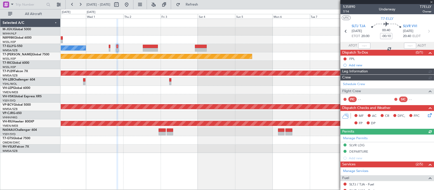
click at [239, 97] on div at bounding box center [247, 98] width 373 height 8
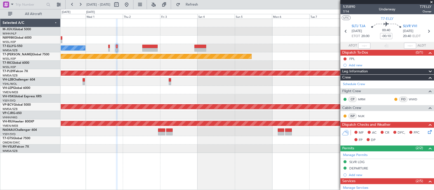
scroll to position [227, 0]
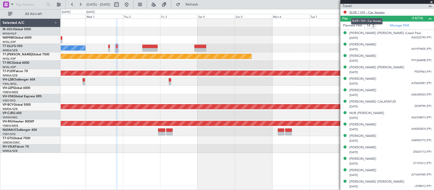
click at [369, 13] on link "SLVR / VVI - Car Access" at bounding box center [366, 12] width 35 height 4
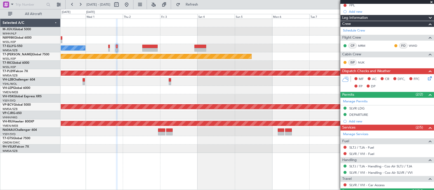
scroll to position [0, 0]
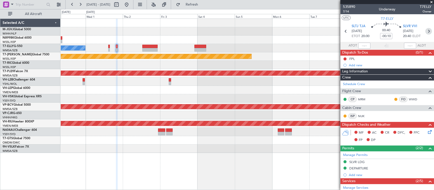
click at [425, 30] on icon at bounding box center [428, 31] width 7 height 7
type input "+00:10"
type input "2"
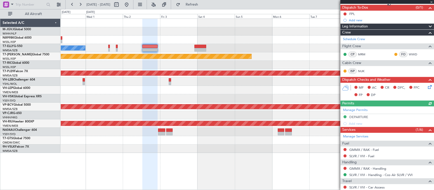
scroll to position [73, 0]
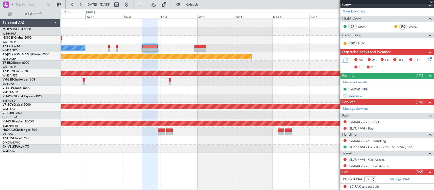
click at [367, 158] on link "SLVR / VVI - Car Access" at bounding box center [366, 160] width 35 height 4
click at [387, 167] on mat-tooltip-component "Incomplete" at bounding box center [384, 162] width 23 height 13
click at [354, 167] on link "GMMX / RAK - Car Access" at bounding box center [369, 166] width 40 height 4
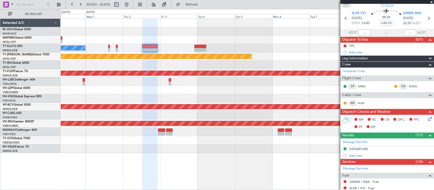
scroll to position [0, 0]
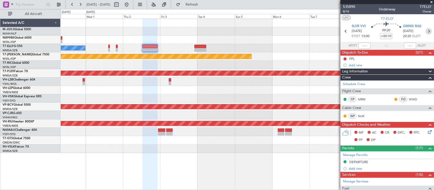
click at [425, 31] on icon at bounding box center [428, 31] width 7 height 7
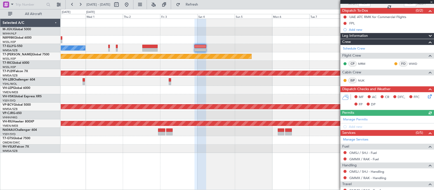
scroll to position [67, 0]
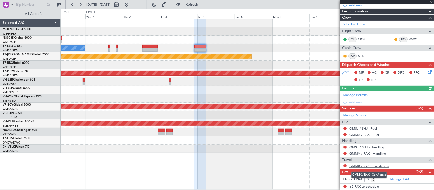
click at [356, 166] on link "GMMX / RAK - Car Access" at bounding box center [369, 166] width 40 height 4
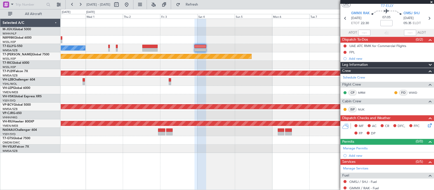
scroll to position [0, 0]
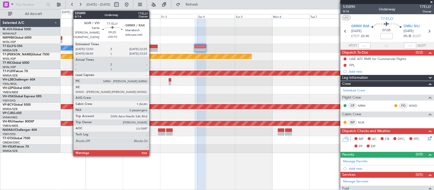
click at [152, 46] on div at bounding box center [149, 47] width 15 height 4
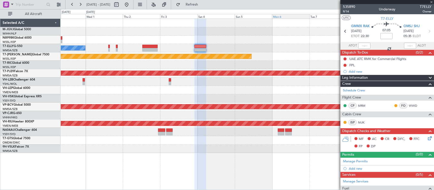
type input "+00:10"
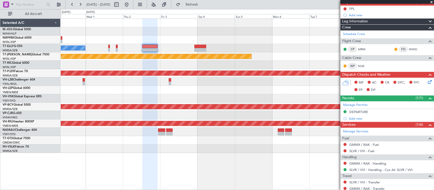
scroll to position [73, 0]
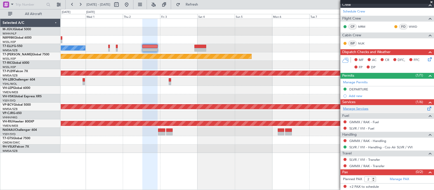
click at [363, 110] on link "Manage Services" at bounding box center [355, 109] width 25 height 5
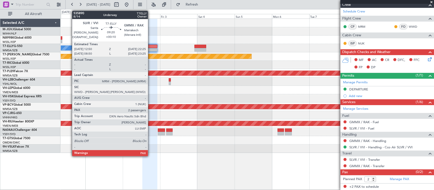
click at [151, 46] on div at bounding box center [149, 47] width 15 height 4
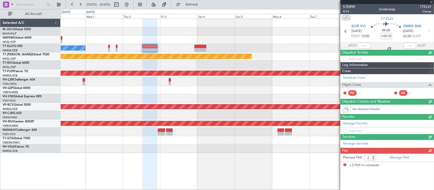
scroll to position [0, 0]
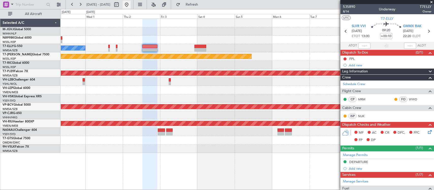
click at [131, 5] on button at bounding box center [127, 5] width 8 height 8
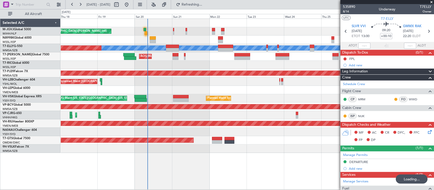
click at [145, 59] on div "AOG Maint Singapore (Seletar) Planned Maint Singapore (Seletar) Planned Maint S…" at bounding box center [247, 56] width 373 height 8
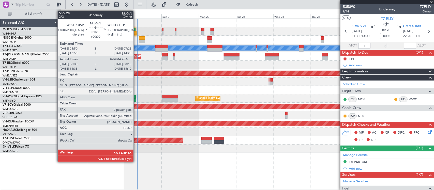
click at [136, 32] on div at bounding box center [135, 33] width 3 height 4
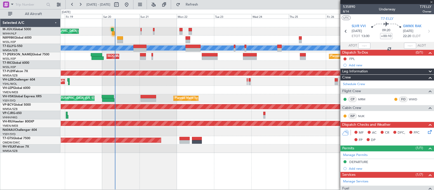
click at [284, 80] on div "MEL Jakarta (Halim Intl) MEL Jakarta (Halim Intl) MEL Jakarta (Halim Intl) Plan…" at bounding box center [247, 86] width 373 height 134
type input "06:45"
type input "10"
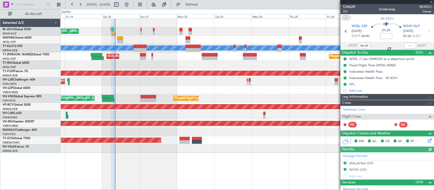
type input "Terry Leung (LEU)"
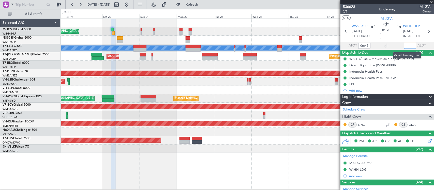
click at [410, 45] on input "text" at bounding box center [410, 46] width 12 height 6
type input "08:17"
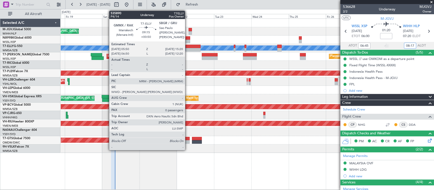
click at [188, 46] on div at bounding box center [193, 47] width 15 height 4
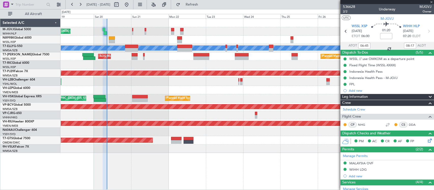
click at [227, 88] on div at bounding box center [247, 90] width 373 height 8
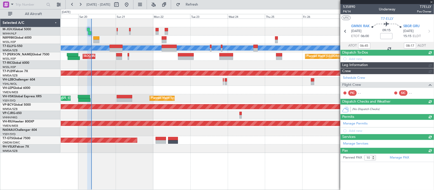
click at [232, 84] on div "Unplanned Maint [GEOGRAPHIC_DATA] ([GEOGRAPHIC_DATA])" at bounding box center [247, 82] width 373 height 8
type input "+00:50"
type input "0"
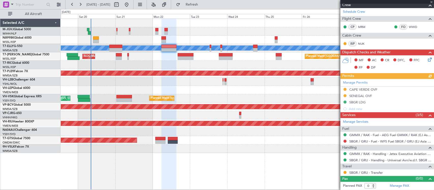
scroll to position [73, 0]
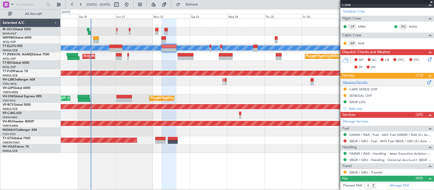
click at [357, 81] on link "Manage Permits" at bounding box center [355, 82] width 25 height 5
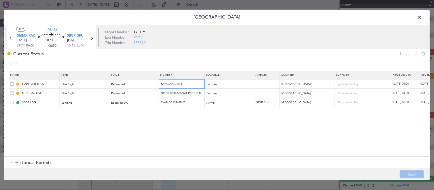
click at [181, 85] on input "#2292/AAC/2025" at bounding box center [182, 84] width 44 height 4
click at [188, 93] on input "NR 2323/2025/ANACIM/DG/DTAR/AD 16 SEPTEMBRE 2025" at bounding box center [182, 93] width 44 height 4
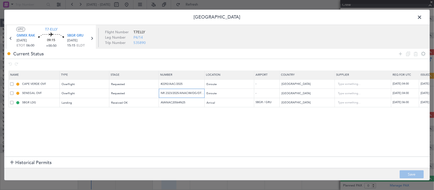
click at [188, 93] on input "NR 2323/2025/ANACIM/DG/DTAR/AD 16 SEPTEMBRE 2025" at bounding box center [182, 93] width 44 height 4
click at [422, 18] on span at bounding box center [422, 18] width 0 height 10
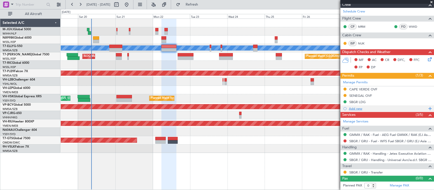
scroll to position [0, 0]
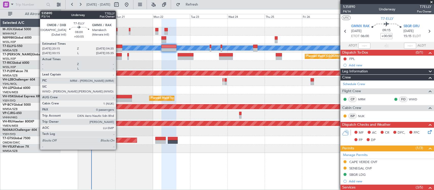
click at [119, 48] on div at bounding box center [115, 47] width 13 height 4
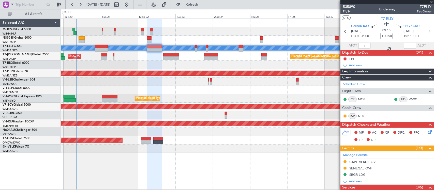
click at [204, 61] on div "Planned Maint Singapore (Seletar) MEL Jakarta (Halim Intl) MEL Jakarta (Halim I…" at bounding box center [247, 86] width 373 height 134
type input "+00:55"
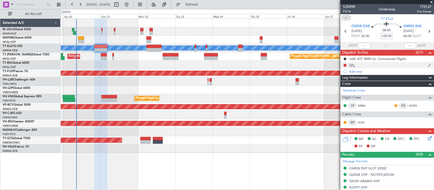
click at [350, 65] on div "FPL" at bounding box center [352, 65] width 6 height 4
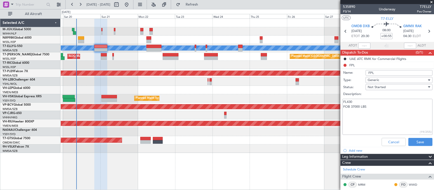
click at [373, 109] on textarea "FL430 FOB 37000 LBS" at bounding box center [388, 117] width 90 height 36
drag, startPoint x: 378, startPoint y: 113, endPoint x: 334, endPoint y: 119, distance: 44.1
click at [334, 119] on fb-app "19 Sep 2025 - 29 Sep 2025 Refresh Quick Links All Aircraft Planned Maint Singap…" at bounding box center [217, 97] width 434 height 186
click at [382, 111] on textarea "FL430 FOB 37000 LBS BOW 48373 (DOM 5)" at bounding box center [388, 117] width 90 height 36
drag, startPoint x: 367, startPoint y: 117, endPoint x: 342, endPoint y: 113, distance: 25.3
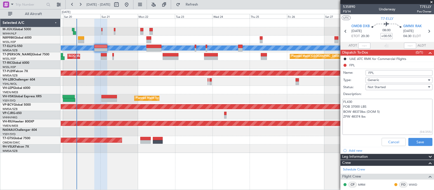
click at [342, 113] on div "FL430 FOB 37000 LBS BOW 48373lbs (DOM 5) ZFW 48374 lbs (54/255)" at bounding box center [387, 117] width 99 height 38
type textarea "FL430 FOB 37000 LBS BOW 48373lbs (DOM 5) ZFW 48374 lbs"
click at [418, 139] on button "Save" at bounding box center [420, 142] width 24 height 8
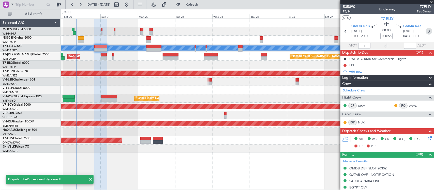
click at [426, 32] on icon at bounding box center [429, 31] width 7 height 7
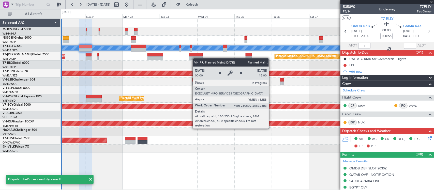
click at [256, 126] on div "Planned Maint [GEOGRAPHIC_DATA] ([GEOGRAPHIC_DATA])" at bounding box center [247, 123] width 1119 height 5
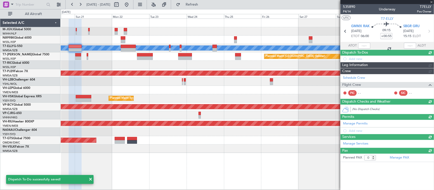
type input "+00:50"
click at [269, 97] on div "Planned Maint Sydney ([PERSON_NAME] Intl) AOG Maint [US_STATE][GEOGRAPHIC_DATA]…" at bounding box center [247, 98] width 373 height 8
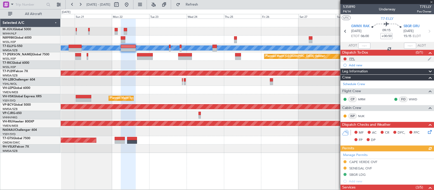
click at [354, 58] on div "FPL" at bounding box center [352, 59] width 6 height 4
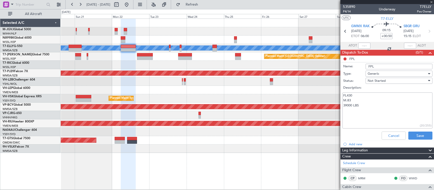
click at [378, 106] on textarea "FL430 M.83 39000 LBS" at bounding box center [388, 111] width 90 height 36
paste textarea "BOW 48373lbs (DOM 5) ZFW 48374 lbs"
type textarea "FL430 M.83 39000 LBS BOW 48373lbs (DOM 5) ZFW 48374 lbs"
click at [411, 132] on button "Save" at bounding box center [420, 136] width 24 height 8
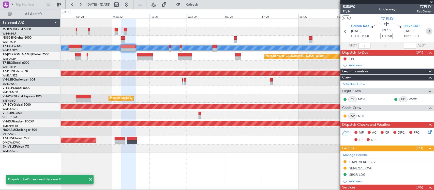
click at [426, 31] on icon at bounding box center [429, 31] width 7 height 7
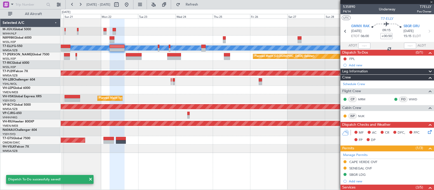
click at [258, 115] on div "Planned Maint [GEOGRAPHIC_DATA] ([GEOGRAPHIC_DATA] Intl)" at bounding box center [247, 115] width 373 height 8
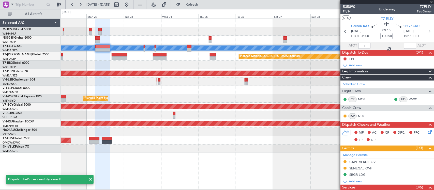
type input "-00:10"
type input "6"
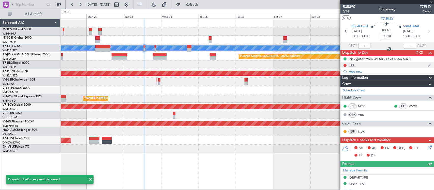
click at [353, 66] on div "FPL" at bounding box center [352, 65] width 6 height 4
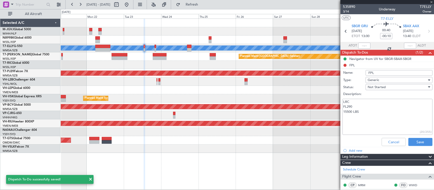
click at [367, 116] on textarea "LRC FL290 15500 LBS" at bounding box center [388, 117] width 90 height 36
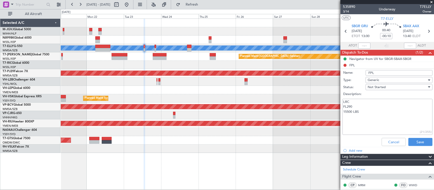
paste textarea "BOW 48373lbs (DOM 5) ZFW 48374 lbs"
click at [355, 120] on textarea "LRC FL290 15500 LBS BOW 48373lbs (DOM 5) ZFW 48374 lbs" at bounding box center [388, 117] width 90 height 36
click at [374, 123] on textarea "LRC FL290 15500 LBS BOW 48373lbs (DOM 5) ZFW 50874 lbs" at bounding box center [388, 117] width 90 height 36
drag, startPoint x: 396, startPoint y: 124, endPoint x: 342, endPoint y: 116, distance: 54.0
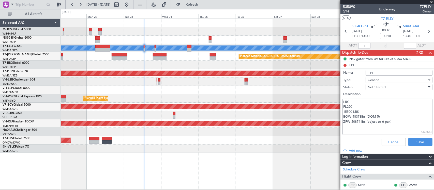
click at [342, 116] on div "LRC FL290 15500 LBS BOW 48373lbs (DOM 5) ZFW 50874 lbs (adjust to 6 pax) (73/25…" at bounding box center [387, 117] width 99 height 38
click at [377, 122] on textarea "LRC FL290 15500 LBS BOW 48373lbs (DOM 5) ZFW 50874 lbs (adjust to 6 pax)" at bounding box center [388, 117] width 90 height 36
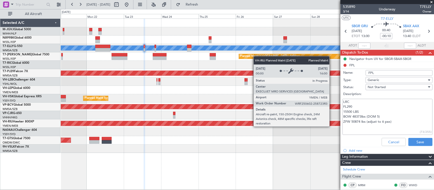
drag, startPoint x: 392, startPoint y: 122, endPoint x: 327, endPoint y: 122, distance: 65.4
click at [327, 122] on fb-app "21 Sep 2025 - 01 Oct 2025 Refresh Quick Links All Aircraft Planned Maint Singap…" at bounding box center [217, 97] width 434 height 186
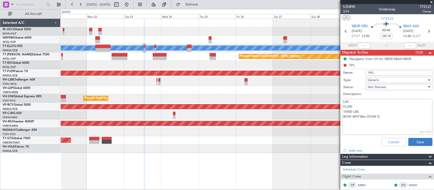
type textarea "LRC FL290 15500 LBS BOW 48373lbs (DOM 5)"
click at [420, 140] on button "Save" at bounding box center [420, 142] width 24 height 8
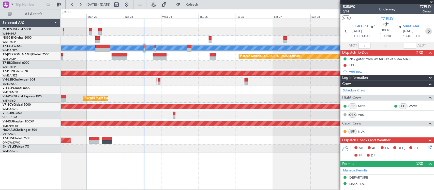
click at [425, 31] on icon at bounding box center [428, 31] width 7 height 7
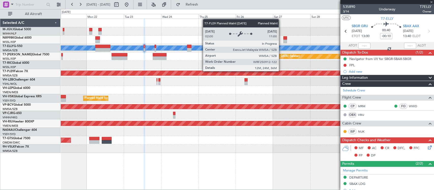
type input "-00:05"
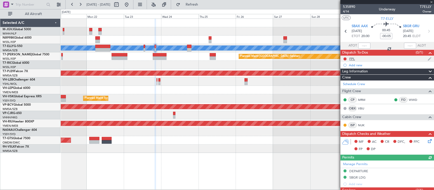
click at [353, 59] on div "FPL" at bounding box center [352, 59] width 6 height 4
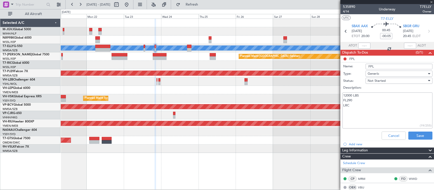
click at [367, 109] on textarea "12000 LBS FL290 LRC" at bounding box center [388, 111] width 90 height 36
paste textarea "BOW 48373lbs (DOM 5) ZFW 48374 lbs"
type textarea "12000 LBS FL290 LRC BOW 48373lbs (DOM 5) ZFW 48374 lbs"
click at [411, 135] on button "Save" at bounding box center [420, 136] width 24 height 8
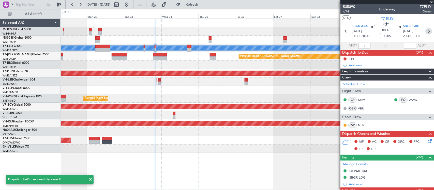
click at [426, 32] on icon at bounding box center [428, 31] width 7 height 7
type input "+00:05"
type input "4"
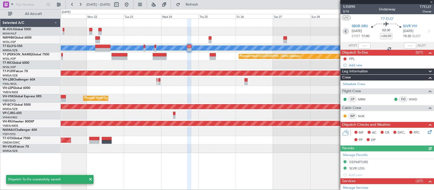
click at [344, 32] on icon at bounding box center [346, 31] width 7 height 7
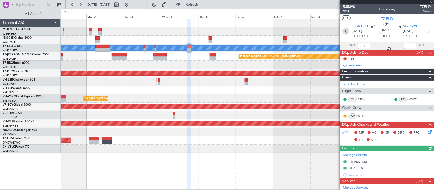
type input "-00:05"
type input "6"
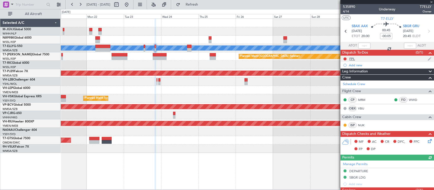
click at [353, 59] on div "FPL" at bounding box center [352, 59] width 6 height 4
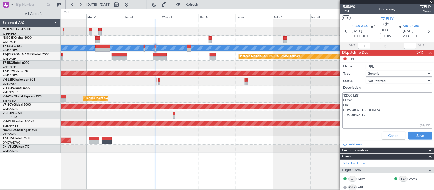
click at [360, 114] on textarea "12000 LBS FL290 LRC BOW 48373lbs (DOM 5) ZFW 48374 lbs" at bounding box center [388, 111] width 90 height 36
click at [364, 119] on textarea "12000 LBS FL290 LRC BOW 48373lbs (DOM 5)" at bounding box center [388, 111] width 90 height 36
type textarea "12000 LBS FL290 LRC BOW 48373lbs (DOM 5)"
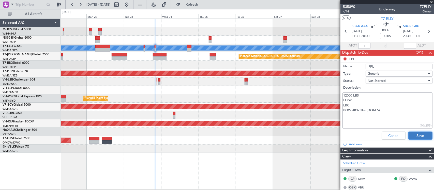
click at [411, 133] on button "Save" at bounding box center [420, 136] width 24 height 8
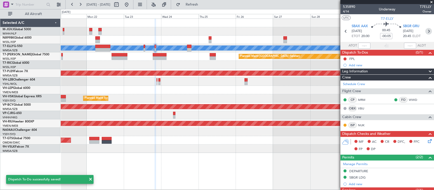
click at [425, 29] on icon at bounding box center [428, 31] width 7 height 7
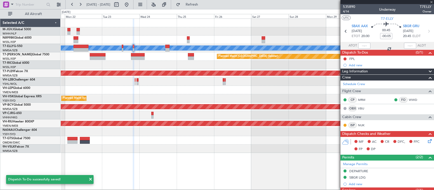
click at [263, 94] on div at bounding box center [247, 90] width 373 height 8
type input "+00:05"
type input "4"
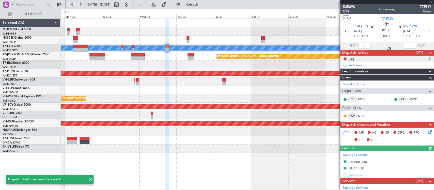
click at [356, 59] on div "FPL" at bounding box center [388, 59] width 94 height 6
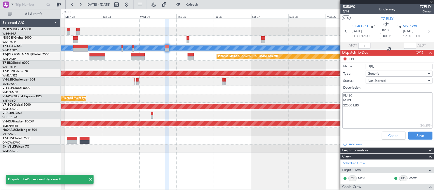
click at [372, 109] on textarea "FL430 M.83 22500 LBS" at bounding box center [388, 111] width 90 height 36
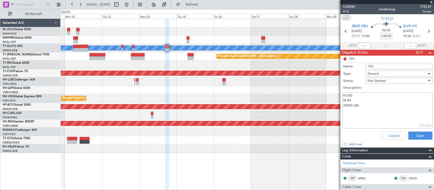
paste textarea "BOW 48373lbs (DOM 5) ZFW 48374 lbs"
click at [360, 117] on textarea "FL430 M.83 22500 LBS BOW 48373lbs (DOM 5) ZFW 48374 lbs" at bounding box center [388, 111] width 90 height 36
type textarea "FL430 M.83 22500 LBS BOW 48373lbs (DOM 5)"
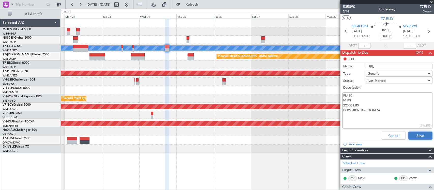
click at [412, 134] on button "Save" at bounding box center [420, 136] width 24 height 8
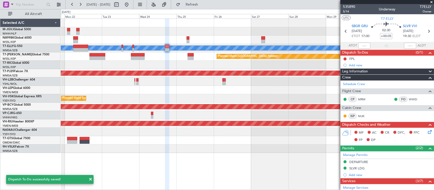
click at [91, 138] on div "MEL Planned Maint Singapore (Seletar) AOG Maint Singapore (Seletar) Planned Mai…" at bounding box center [247, 86] width 373 height 134
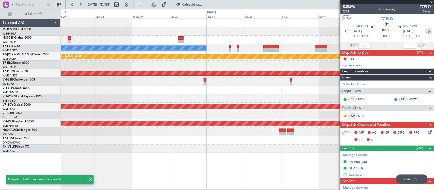
click at [425, 32] on icon at bounding box center [428, 31] width 7 height 7
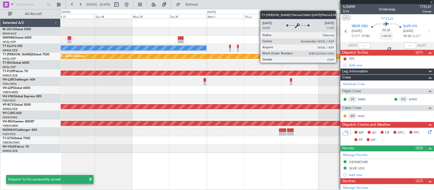
type input "-00:10"
type input "14"
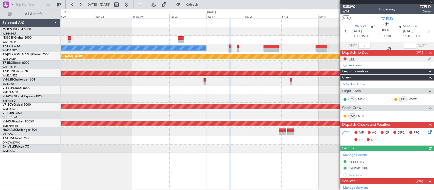
click at [355, 60] on div "FPL" at bounding box center [352, 59] width 6 height 4
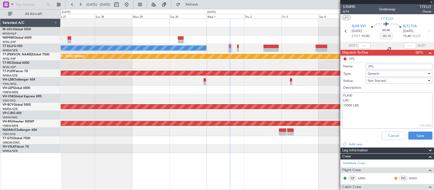
click at [381, 106] on textarea "FL430 LRC 15500 LBS" at bounding box center [388, 111] width 90 height 36
paste textarea "BOW 48373lbs (DOM 5) ZFW 48374 lbs"
click at [359, 113] on textarea "FL430 LRC 15500 LBS BOW 48373lbs (DOM 5) ZFW 48374 lbs" at bounding box center [388, 111] width 90 height 36
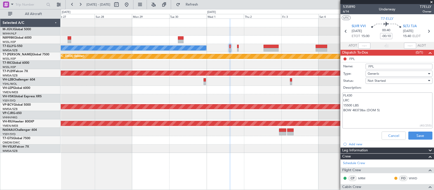
drag, startPoint x: 380, startPoint y: 110, endPoint x: 342, endPoint y: 113, distance: 37.6
click at [342, 113] on div "FL430 LRC 15500 LBS BOW 48373lbs (DOM 5) (40/255)" at bounding box center [387, 111] width 99 height 38
type textarea "FL430 LRC 15500 LBS BOW 48373lbs (DOM 5)"
click at [412, 136] on button "Save" at bounding box center [420, 136] width 24 height 8
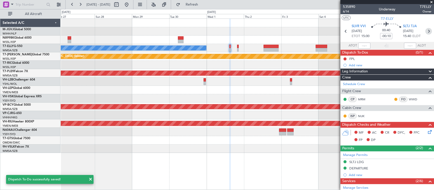
click at [427, 31] on icon at bounding box center [428, 31] width 7 height 7
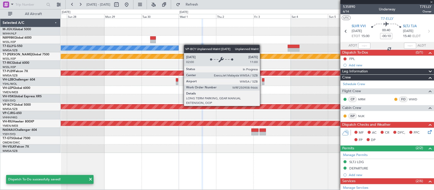
click at [235, 107] on div "Unplanned Maint [GEOGRAPHIC_DATA] (Sultan [PERSON_NAME] [PERSON_NAME] - Subang)" at bounding box center [109, 107] width 843 height 5
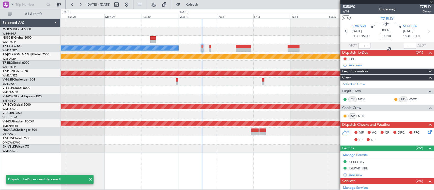
click at [267, 97] on div "MEL Planned Maint Singapore (Seletar) Planned Maint Kuala Lumpur (Sultan Abdul …" at bounding box center [247, 86] width 373 height 134
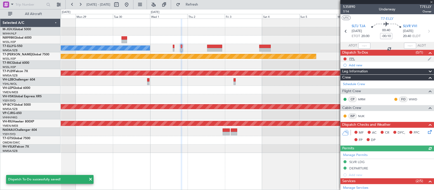
click at [353, 61] on mat-tooltip-component "FPL" at bounding box center [352, 67] width 14 height 13
click at [354, 60] on div "FPL" at bounding box center [352, 59] width 6 height 4
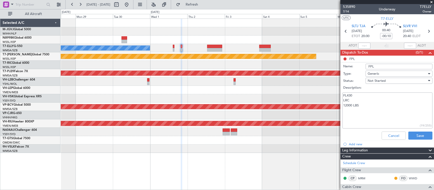
click at [375, 110] on textarea "FL430 LRC 12000 LBS" at bounding box center [388, 111] width 90 height 36
paste textarea "BOW 48373lbs (DOM 5)"
type textarea "FL430 LRC 12000 LBS BOW 48373lbs (DOM 5)"
click at [411, 134] on button "Save" at bounding box center [420, 136] width 24 height 8
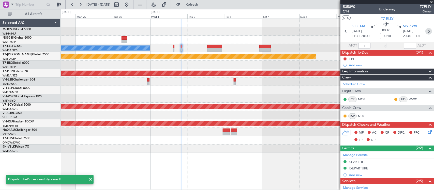
click at [425, 29] on icon at bounding box center [428, 31] width 7 height 7
type input "+00:10"
type input "2"
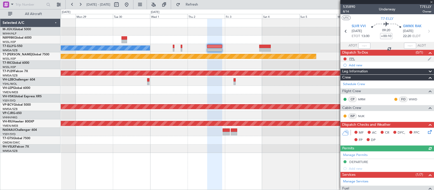
click at [354, 59] on div "FPL" at bounding box center [352, 59] width 6 height 4
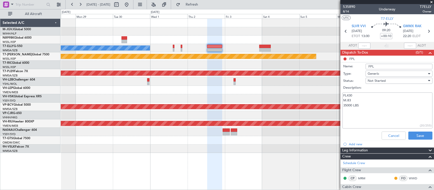
click at [364, 106] on textarea "FL430 M.83 35000 LBS" at bounding box center [388, 111] width 90 height 36
paste textarea "BOW 48373lbs (DOM 5)"
type textarea "FL430 M.83 35000 LBS BOW 48373lbs (DOM 5)"
click at [410, 135] on button "Save" at bounding box center [420, 136] width 24 height 8
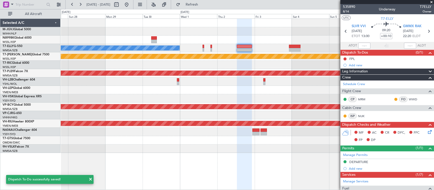
click at [235, 64] on div at bounding box center [247, 65] width 373 height 8
click at [315, 58] on div "MEL Planned Maint Singapore (Seletar) Planned Maint Kuala Lumpur (Sultan Abdul …" at bounding box center [247, 86] width 373 height 134
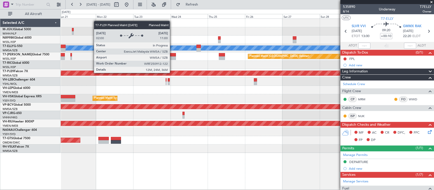
click at [293, 73] on div "Planned Maint [GEOGRAPHIC_DATA] (Sultan [PERSON_NAME] [PERSON_NAME] - Subang)" at bounding box center [218, 73] width 984 height 5
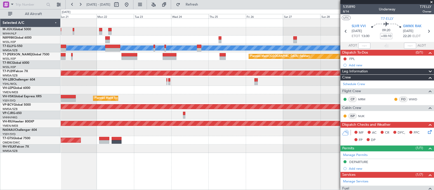
click at [260, 75] on div "Planned Maint [GEOGRAPHIC_DATA] (Sultan [PERSON_NAME] [PERSON_NAME] - Subang)" at bounding box center [247, 73] width 373 height 8
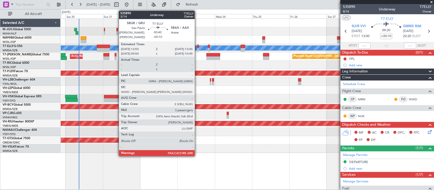
click at [197, 47] on div at bounding box center [198, 47] width 2 height 4
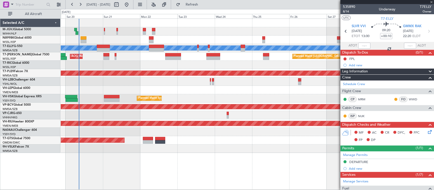
type input "-00:10"
type input "6"
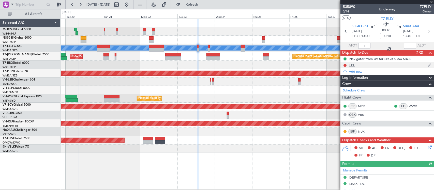
click at [359, 64] on div "FPL" at bounding box center [388, 65] width 94 height 6
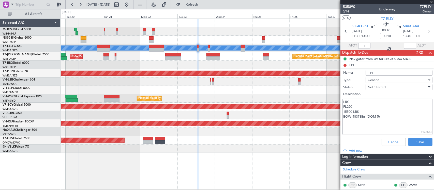
click at [391, 114] on textarea "LRC FL290 15500 LBS BOW 48373lbs (DOM 5)" at bounding box center [388, 117] width 90 height 36
type textarea "LRC FL290 15500 LBS BOW 48373lbs (DOM 5) Payload 2500lbs"
click at [416, 141] on button "Save" at bounding box center [420, 142] width 24 height 8
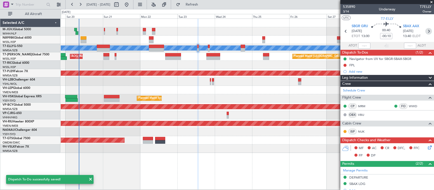
click at [425, 32] on icon at bounding box center [428, 31] width 7 height 7
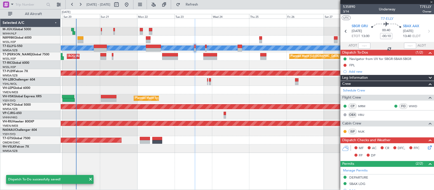
click at [252, 102] on div "Planned Maint Singapore (Seletar) MEL Jakarta (Halim Intl) MEL Jakarta (Halim I…" at bounding box center [247, 86] width 373 height 134
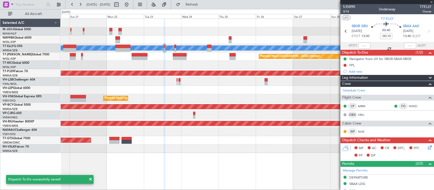
type input "-00:05"
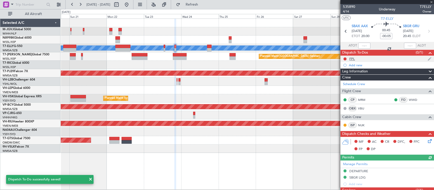
click at [349, 56] on div "FPL" at bounding box center [388, 59] width 94 height 6
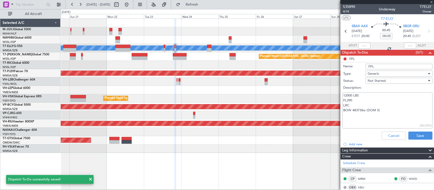
click at [388, 113] on textarea "12000 LBS FL290 LRC BOW 48373lbs (DOM 5)" at bounding box center [388, 111] width 90 height 36
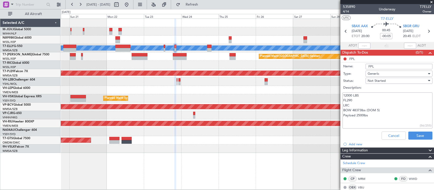
drag, startPoint x: 371, startPoint y: 116, endPoint x: 340, endPoint y: 109, distance: 31.3
click at [340, 109] on div "12000 LBS FL290 LRC BOW 48373lbs (DOM 5) Payload 2500lbs (56/255)" at bounding box center [387, 111] width 99 height 38
type textarea "12000 LBS FL290 LRC BOW 48373lbs (DOM 5) Payload 2500lbs"
click at [417, 133] on button "Save" at bounding box center [420, 136] width 24 height 8
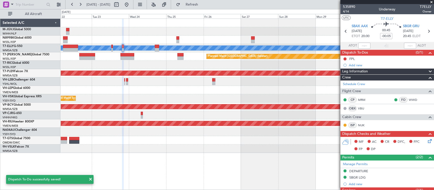
click at [250, 86] on div "MEL Planned Maint Singapore (Seletar) AOG Maint Singapore (Seletar) Planned Mai…" at bounding box center [247, 86] width 373 height 134
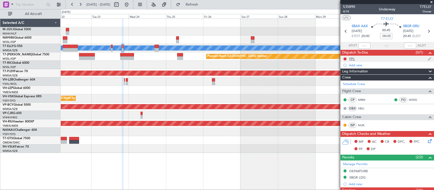
click at [351, 59] on div "FPL" at bounding box center [352, 59] width 6 height 4
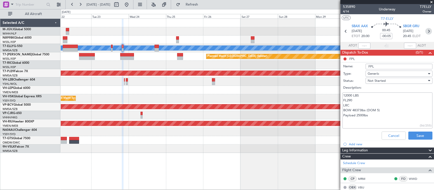
click at [425, 31] on icon at bounding box center [428, 31] width 7 height 7
type input "+00:05"
type input "4"
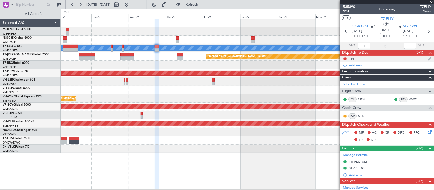
click at [351, 59] on div "FPL" at bounding box center [352, 59] width 6 height 4
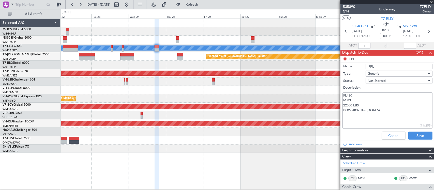
click at [380, 112] on textarea "FL430 M.83 22500 LBS BOW 48373lbs (DOM 5)" at bounding box center [388, 111] width 90 height 36
drag, startPoint x: 381, startPoint y: 111, endPoint x: 339, endPoint y: 113, distance: 42.0
click at [339, 113] on fb-app "22 Sep 2025 - 02 Oct 2025 Refresh Quick Links All Aircraft MEL Planned Maint Si…" at bounding box center [217, 97] width 434 height 186
paste textarea "Payload 2500lbs"
click at [357, 115] on textarea "FL430 M.83 22500 LBS BOW 48373lbs (DOM 5) Payload 2500lbs" at bounding box center [388, 111] width 90 height 36
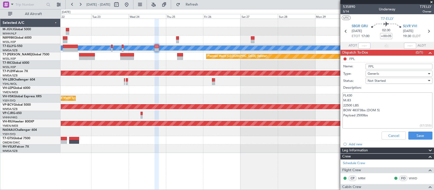
click at [360, 115] on textarea "FL430 M.83 22500 LBS BOW 48373lbs (DOM 5) Payload 2500lbs" at bounding box center [388, 111] width 90 height 36
type textarea "FL430 M.83 22500 LBS BOW 48373lbs (DOM 5) Payload 1250lbs"
click at [418, 135] on button "Save" at bounding box center [420, 136] width 24 height 8
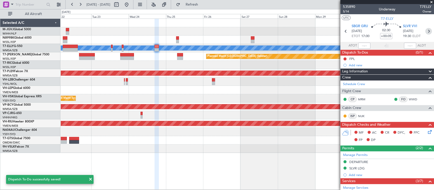
click at [425, 31] on icon at bounding box center [428, 31] width 7 height 7
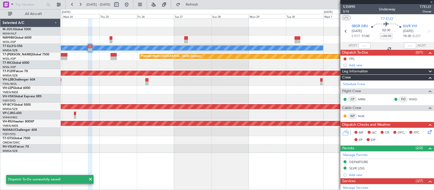
click at [164, 159] on div "MEL Planned Maint Singapore (Seletar) Planned Maint Kuala Lumpur (Sultan Abdul …" at bounding box center [247, 105] width 373 height 172
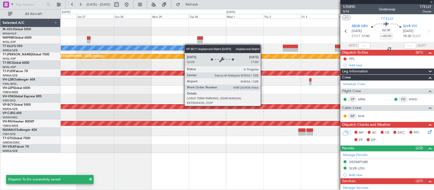
click at [197, 114] on div "MEL Planned Maint Singapore (Seletar) Planned Maint Kuala Lumpur (Sultan Abdul …" at bounding box center [247, 86] width 373 height 134
type input "-00:10"
type input "14"
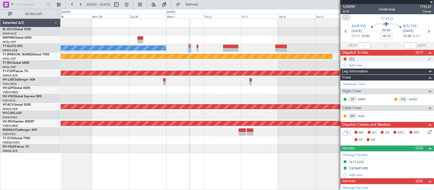
click at [356, 59] on div "FPL" at bounding box center [388, 59] width 94 height 6
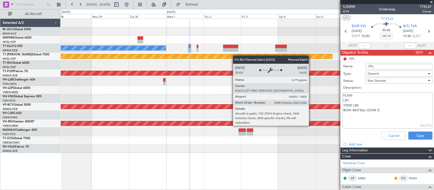
drag, startPoint x: 391, startPoint y: 114, endPoint x: 312, endPoint y: 121, distance: 79.6
click at [312, 121] on fb-app "28 Sep 2025 - 08 Oct 2025 Refresh Quick Links All Aircraft MEL Planned Maint Si…" at bounding box center [217, 97] width 434 height 186
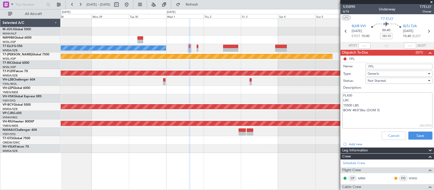
paste textarea "Payload 2500lbs"
click at [360, 116] on textarea "FL430 LRC 15500 LBS BOW 48373lbs (DOM 5) Payload 2500lbs" at bounding box center [388, 111] width 90 height 36
drag, startPoint x: 368, startPoint y: 116, endPoint x: 333, endPoint y: 112, distance: 34.8
click at [333, 112] on fb-app "28 Sep 2025 - 08 Oct 2025 Refresh Quick Links All Aircraft MEL Planned Maint Si…" at bounding box center [217, 97] width 434 height 186
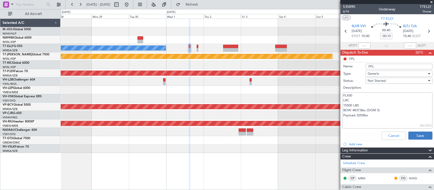
type textarea "FL430 LRC 15500 LBS BOW 48373lbs (DOM 5) Payload 3250lbs"
click at [418, 137] on button "Save" at bounding box center [420, 136] width 24 height 8
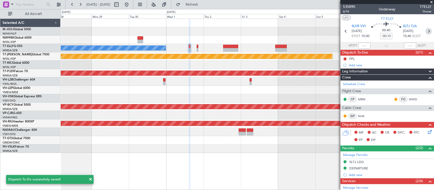
click at [425, 32] on icon at bounding box center [428, 31] width 7 height 7
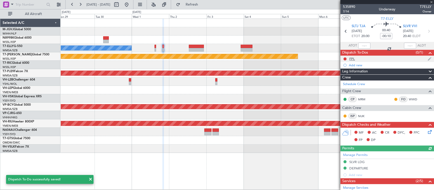
click at [356, 58] on div "FPL" at bounding box center [388, 59] width 94 height 6
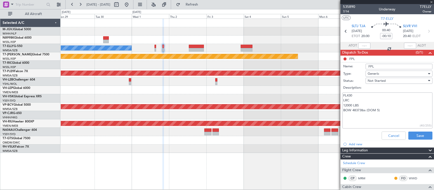
drag, startPoint x: 381, startPoint y: 110, endPoint x: 322, endPoint y: 110, distance: 59.0
click at [322, 110] on fb-app "29 Sep 2025 - 09 Oct 2025 Refresh Quick Links All Aircraft MEL Planned Maint Si…" at bounding box center [217, 97] width 434 height 186
paste textarea "Payload 3250lbs"
type textarea "FL430 LRC 12000 LBS BOW 48373lbs (DOM 5) Payload 3250lbs"
click at [413, 134] on button "Save" at bounding box center [420, 136] width 24 height 8
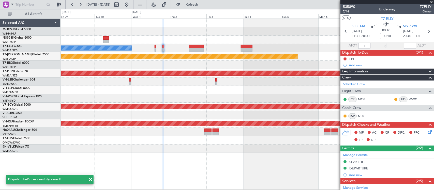
click at [165, 120] on div "MEL Planned Maint Singapore (Seletar) Planned Maint Kuala Lumpur (Sultan Abdul …" at bounding box center [247, 86] width 373 height 134
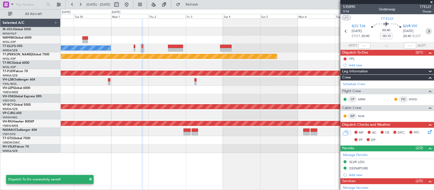
click at [426, 30] on icon at bounding box center [428, 31] width 7 height 7
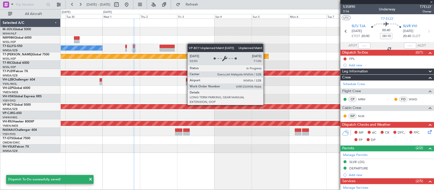
click at [251, 107] on div "Unplanned Maint [GEOGRAPHIC_DATA] (Sultan [PERSON_NAME] [PERSON_NAME] - Subang)" at bounding box center [71, 107] width 767 height 5
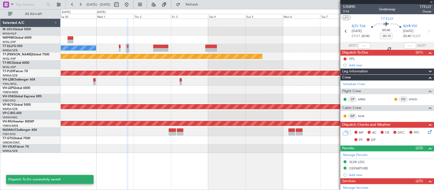
type input "+00:10"
type input "2"
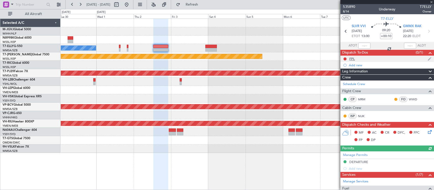
click at [350, 58] on div "FPL" at bounding box center [352, 59] width 6 height 4
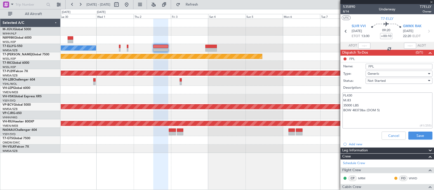
drag, startPoint x: 383, startPoint y: 112, endPoint x: 319, endPoint y: 113, distance: 64.1
click at [319, 113] on fb-app "30 Sep 2025 - 10 Oct 2025 Refresh Quick Links All Aircraft MEL Planned Maint Si…" at bounding box center [217, 97] width 434 height 186
paste textarea "Payload 3250lbs"
click at [359, 114] on textarea "FL430 M.83 35000 LBS BOW 48373lbs (DOM 5) Payload 3250lbs" at bounding box center [388, 111] width 90 height 36
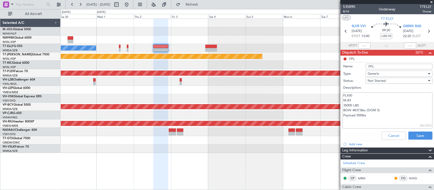
drag, startPoint x: 356, startPoint y: 114, endPoint x: 331, endPoint y: 112, distance: 25.0
click at [331, 112] on fb-app "30 Sep 2025 - 10 Oct 2025 Refresh Quick Links All Aircraft MEL Planned Maint Si…" at bounding box center [217, 97] width 434 height 186
type textarea "FL430 M.83 35000 LBS BOW 48373lbs (DOM 5) Payload 500lbs"
click at [419, 132] on button "Save" at bounding box center [420, 136] width 24 height 8
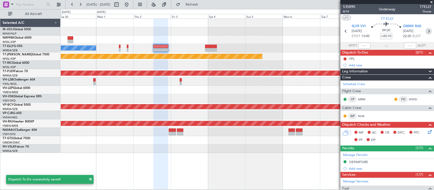
click at [425, 29] on icon at bounding box center [428, 31] width 7 height 7
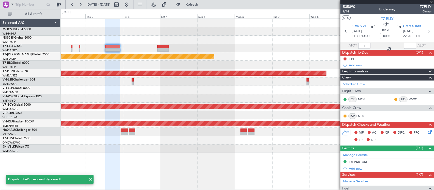
click at [219, 144] on div at bounding box center [247, 140] width 373 height 8
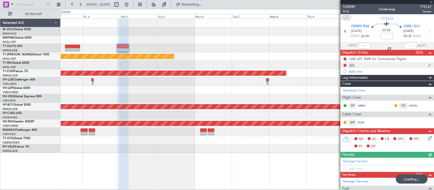
click at [356, 65] on div "FPL" at bounding box center [388, 65] width 94 height 6
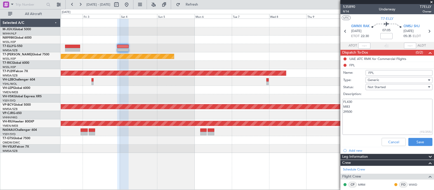
click at [363, 119] on textarea "FL430 M83 29500" at bounding box center [388, 117] width 90 height 36
paste textarea "BOW 48373lbs (DOM 5) Payload 500lbs"
click at [364, 113] on textarea "FL430 M83 29500 BOW 48373lbs (DOM 5) Payload 500lbs" at bounding box center [388, 117] width 90 height 36
type textarea "FL430 M83 29500 BOW 48373lbs (DOM 5) Payload 500lbs"
click at [415, 141] on button "Save" at bounding box center [420, 142] width 24 height 8
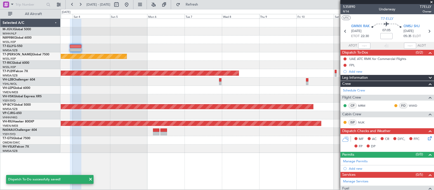
click at [266, 101] on div "Planned Maint Singapore (Seletar) Planned Maint Kuala Lumpur (Sultan Abdul Aziz…" at bounding box center [247, 86] width 373 height 134
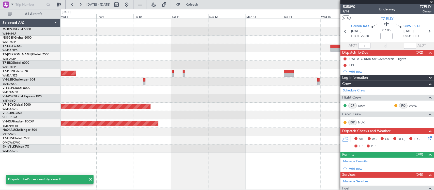
click at [118, 102] on div "Planned Maint Kuala Lumpur (Sultan Abdul Aziz Shah - Subang) Unplanned Maint Ku…" at bounding box center [247, 86] width 373 height 134
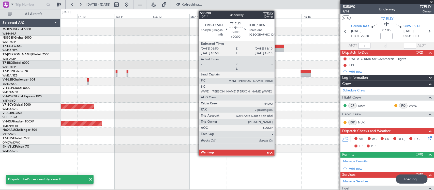
click at [277, 48] on div at bounding box center [279, 47] width 10 height 4
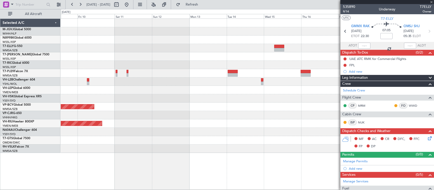
click at [283, 73] on div "Planned Maint [GEOGRAPHIC_DATA] (Sultan [PERSON_NAME] [PERSON_NAME] - Subang)" at bounding box center [247, 73] width 373 height 8
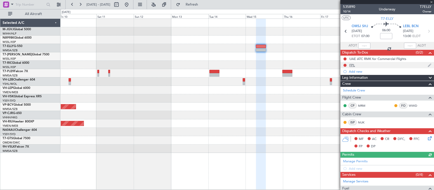
click at [350, 65] on div "FPL" at bounding box center [352, 65] width 6 height 4
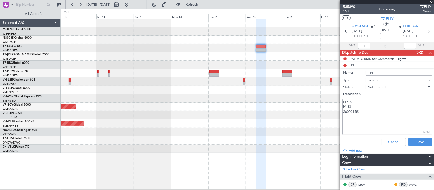
click at [371, 112] on textarea "FL430 M.83 36000 LBS" at bounding box center [388, 117] width 90 height 36
paste textarea "BOW 48373lbs (DOM 5) Payload 500lbs"
type textarea "FL430 M.83 36000 LBS BOW 48373lbs (DOM 5) Payload 500lbs"
click at [410, 141] on button "Save" at bounding box center [420, 142] width 24 height 8
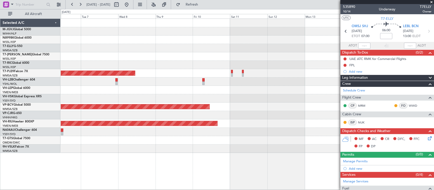
click at [313, 90] on div "Planned Maint Singapore (Seletar) Planned Maint Kuala Lumpur (Sultan Abdul Aziz…" at bounding box center [247, 86] width 373 height 134
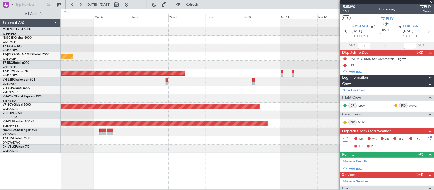
click at [144, 71] on div "Planned Maint Singapore (Seletar) Planned Maint Kuala Lumpur (Sultan Abdul Aziz…" at bounding box center [247, 86] width 373 height 134
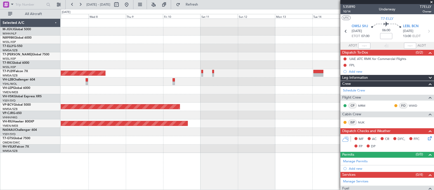
click at [190, 79] on div "Planned Maint Singapore (Seletar) Planned Maint Kuala Lumpur (Sultan Abdul Aziz…" at bounding box center [247, 86] width 373 height 134
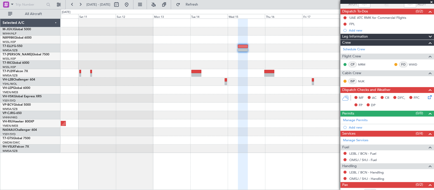
scroll to position [53, 0]
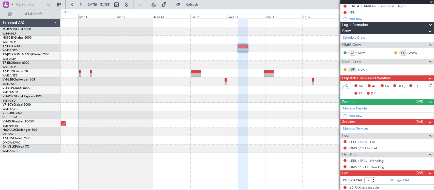
click at [289, 101] on div at bounding box center [247, 98] width 373 height 8
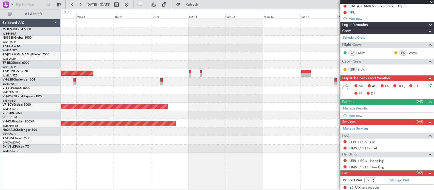
click at [302, 82] on div at bounding box center [247, 82] width 373 height 8
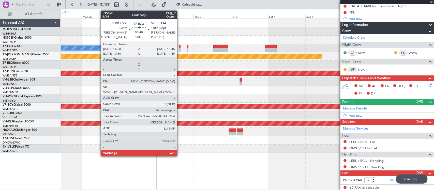
click at [180, 46] on div at bounding box center [180, 47] width 2 height 4
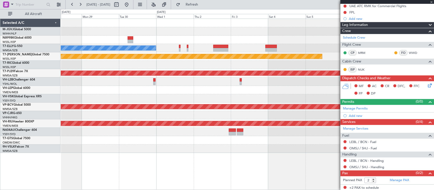
click at [257, 103] on div "MEL Planned Maint Singapore (Seletar) Planned Maint Kuala Lumpur (Sultan Abdul …" at bounding box center [247, 86] width 373 height 134
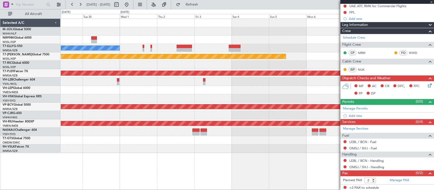
type input "-00:10"
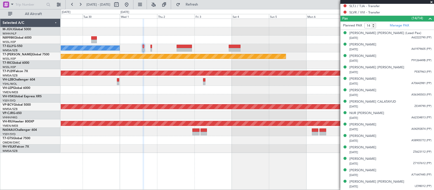
scroll to position [0, 0]
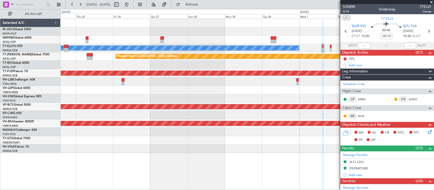
click at [347, 100] on fb-app "29 Sep 2025 - 09 Oct 2025 Refresh Quick Links All Aircraft MEL Planned Maint Si…" at bounding box center [217, 97] width 434 height 186
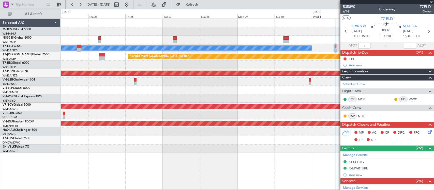
click at [271, 71] on div "Planned Maint [GEOGRAPHIC_DATA] (Sultan [PERSON_NAME] [PERSON_NAME] - Subang)" at bounding box center [247, 73] width 373 height 8
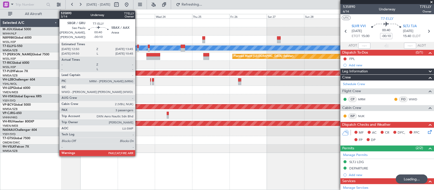
click at [138, 48] on div at bounding box center [138, 47] width 2 height 4
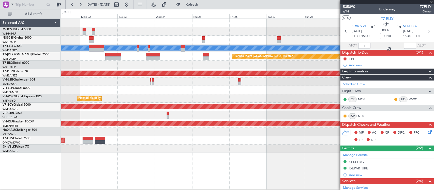
click at [271, 94] on div "Planned Maint Singapore (Seletar) MEL Jakarta (Halim Intl) MEL Jakarta (Halim I…" at bounding box center [247, 86] width 373 height 134
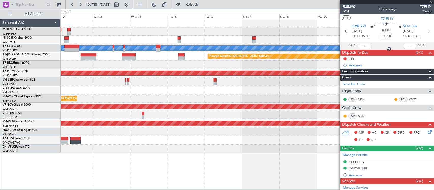
type input "6"
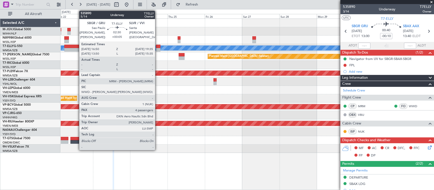
click at [158, 48] on div at bounding box center [158, 47] width 4 height 4
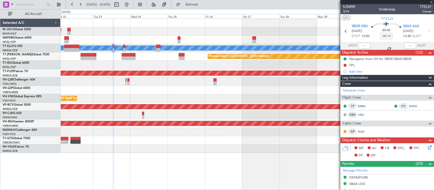
click at [218, 94] on div "MEL Planned Maint Singapore (Seletar) AOG Maint Singapore (Seletar) Planned Mai…" at bounding box center [247, 86] width 373 height 134
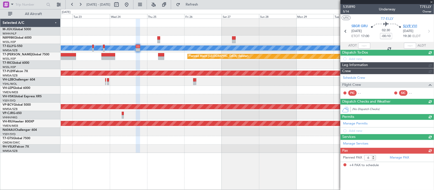
type input "+00:05"
type input "4"
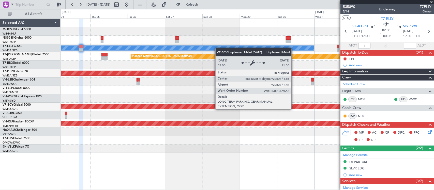
click at [126, 109] on div "Unplanned Maint [GEOGRAPHIC_DATA] (Sultan [PERSON_NAME] [PERSON_NAME] - Subang)" at bounding box center [178, 106] width 980 height 5
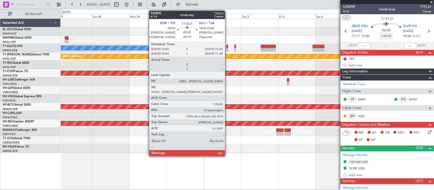
click at [228, 48] on div at bounding box center [228, 47] width 2 height 4
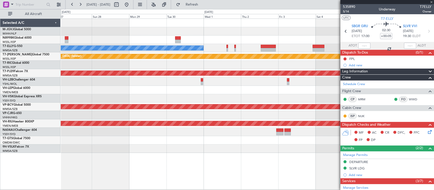
type input "-00:10"
type input "14"
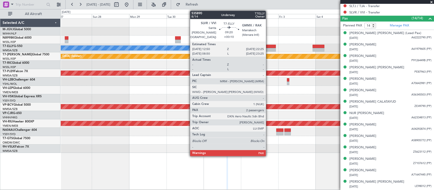
click at [269, 50] on div at bounding box center [268, 50] width 15 height 4
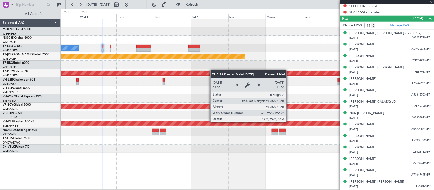
click at [155, 73] on div "MEL Planned Maint Singapore (Seletar) Planned Maint Kuala Lumpur (Sultan Abdul …" at bounding box center [247, 86] width 373 height 134
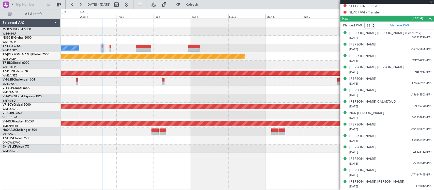
type input "+00:10"
type input "2"
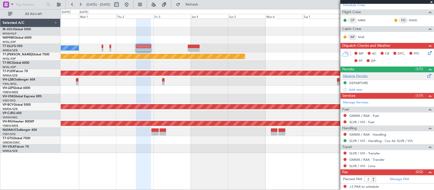
scroll to position [0, 0]
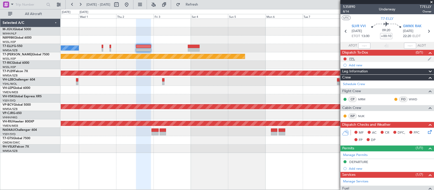
click at [352, 58] on div "FPL" at bounding box center [352, 59] width 6 height 4
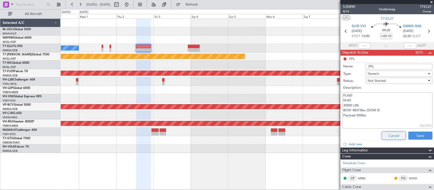
click at [390, 136] on button "Cancel" at bounding box center [394, 136] width 24 height 8
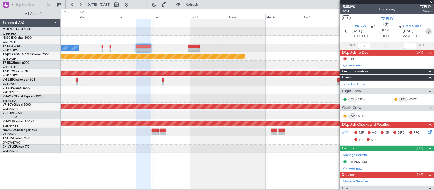
click at [425, 32] on icon at bounding box center [428, 31] width 7 height 7
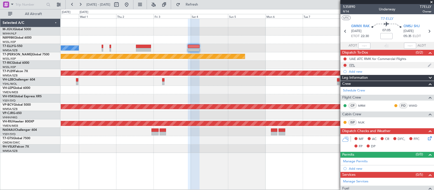
click at [353, 65] on div "FPL" at bounding box center [352, 65] width 6 height 4
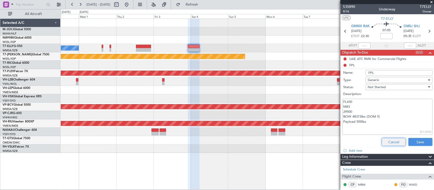
click at [382, 140] on button "Cancel" at bounding box center [394, 142] width 24 height 8
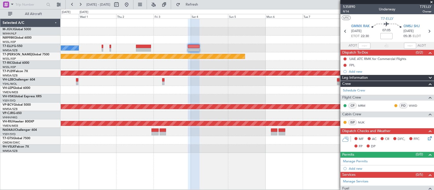
click at [324, 60] on div "Planned Maint [GEOGRAPHIC_DATA] (Seletar)" at bounding box center [247, 56] width 373 height 8
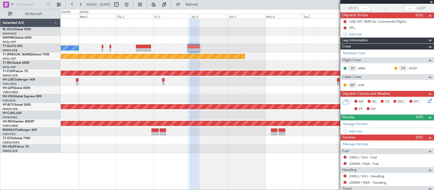
scroll to position [67, 0]
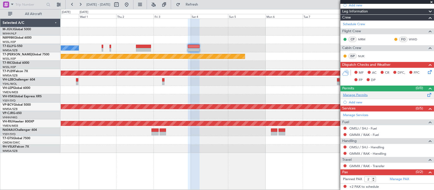
click at [357, 95] on link "Manage Permits" at bounding box center [355, 95] width 25 height 5
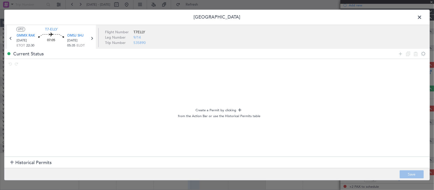
click at [125, 162] on section "Historical Permits" at bounding box center [216, 163] width 425 height 12
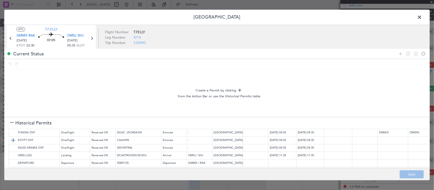
scroll to position [0, 0]
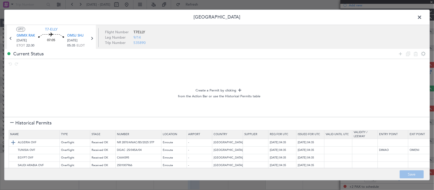
click at [15, 141] on img at bounding box center [13, 143] width 6 height 6
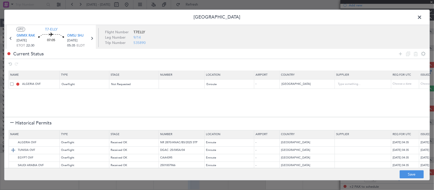
click at [15, 148] on img at bounding box center [13, 150] width 6 height 6
click at [14, 158] on img at bounding box center [13, 158] width 6 height 6
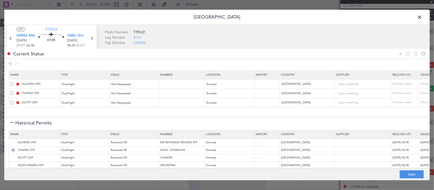
scroll to position [22, 0]
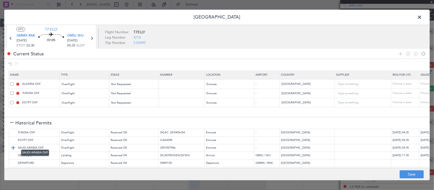
click at [13, 145] on img at bounding box center [13, 148] width 6 height 6
click at [13, 153] on img at bounding box center [13, 156] width 6 height 6
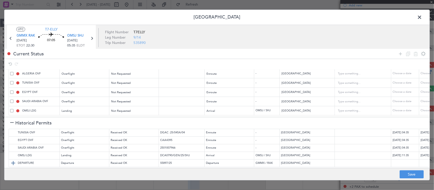
click at [13, 160] on img at bounding box center [13, 163] width 6 height 6
click at [11, 109] on span at bounding box center [11, 110] width 3 height 3
click at [14, 109] on input "checkbox" at bounding box center [14, 109] width 0 height 0
click at [12, 100] on span at bounding box center [11, 101] width 3 height 3
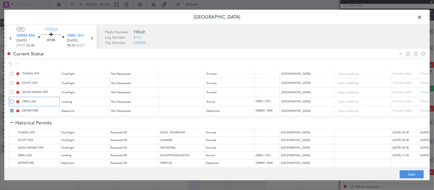
click at [14, 100] on input "checkbox" at bounding box center [14, 100] width 0 height 0
click at [12, 91] on span at bounding box center [11, 92] width 3 height 3
click at [14, 91] on input "checkbox" at bounding box center [14, 91] width 0 height 0
click at [11, 81] on span at bounding box center [11, 82] width 3 height 3
click at [14, 81] on input "checkbox" at bounding box center [14, 81] width 0 height 0
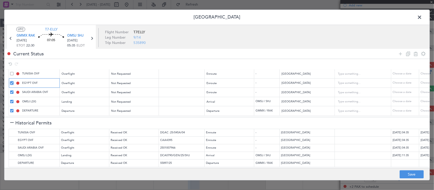
scroll to position [0, 0]
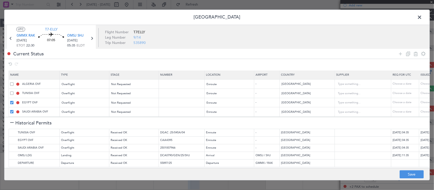
click at [10, 83] on span at bounding box center [11, 83] width 3 height 3
click at [14, 82] on input "checkbox" at bounding box center [14, 82] width 0 height 0
click at [11, 94] on span at bounding box center [11, 93] width 3 height 3
click at [14, 92] on input "checkbox" at bounding box center [14, 92] width 0 height 0
click at [415, 55] on icon at bounding box center [416, 54] width 6 height 6
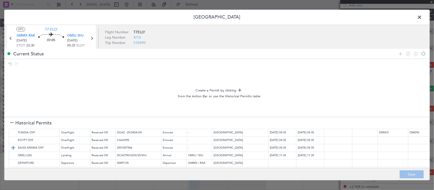
scroll to position [23, 0]
click at [13, 160] on img at bounding box center [13, 163] width 6 height 6
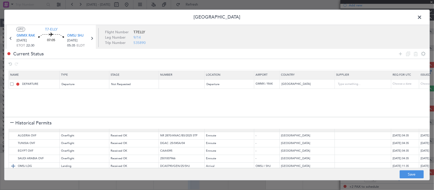
scroll to position [0, 0]
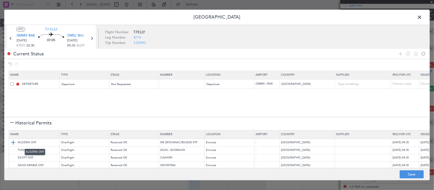
click at [12, 143] on img at bounding box center [13, 143] width 6 height 6
click at [12, 150] on img at bounding box center [13, 150] width 6 height 6
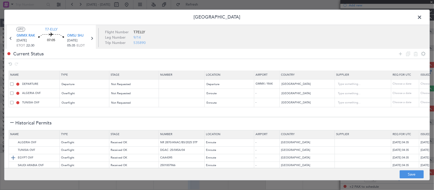
click at [12, 156] on img at bounding box center [13, 158] width 6 height 6
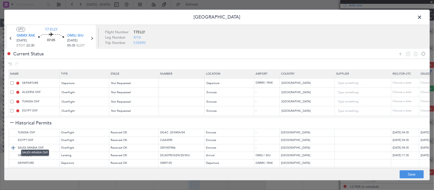
click at [12, 145] on img at bounding box center [13, 148] width 6 height 6
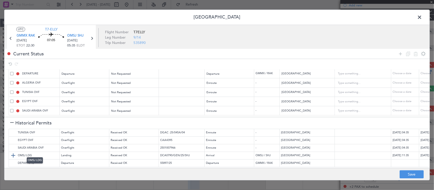
click at [13, 153] on img at bounding box center [13, 156] width 6 height 6
click at [401, 55] on icon at bounding box center [400, 54] width 6 height 6
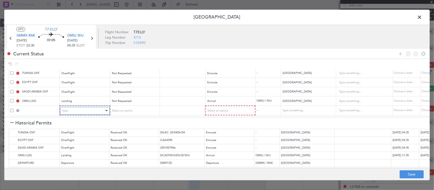
click at [73, 107] on div "Type" at bounding box center [83, 111] width 42 height 8
click at [87, 132] on span "API" at bounding box center [84, 133] width 45 height 8
click at [132, 108] on div "Select an option" at bounding box center [132, 111] width 42 height 8
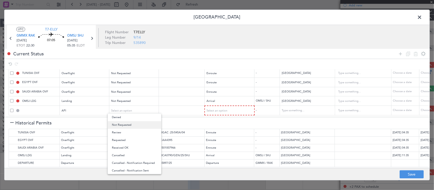
click at [139, 126] on span "Not Requested" at bounding box center [134, 125] width 45 height 8
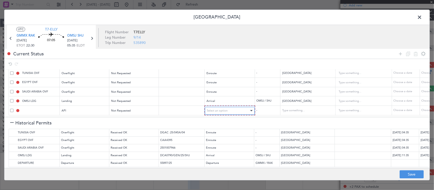
click at [232, 108] on div "Select an option" at bounding box center [228, 111] width 42 height 8
click at [236, 134] on span "Arrival" at bounding box center [229, 133] width 45 height 8
click at [411, 172] on button "Save" at bounding box center [412, 175] width 24 height 8
type input "MOROCCO DEPARTURE"
type input "NNN"
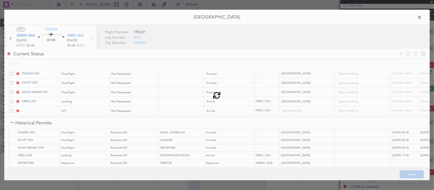
type input "NNN"
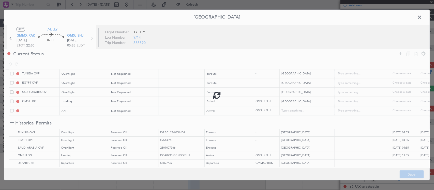
type input "1"
type input "OMSJ ARR API"
type input "United Arab Emirates"
type input "NNN"
type input "1"
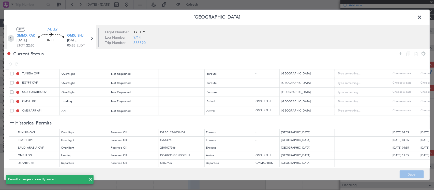
click at [8, 38] on icon at bounding box center [11, 38] width 7 height 7
type input "+00:10"
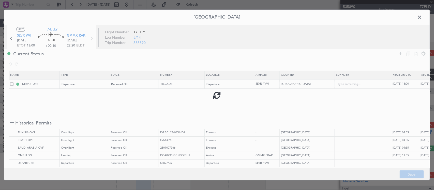
scroll to position [0, 0]
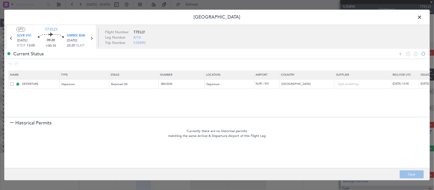
click at [17, 123] on span "Historical Permits" at bounding box center [33, 123] width 36 height 7
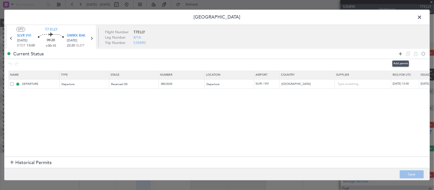
click at [403, 52] on icon at bounding box center [400, 54] width 6 height 6
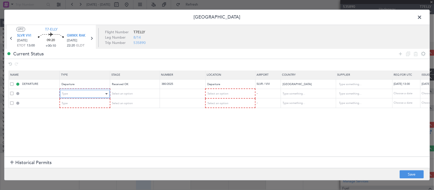
click at [92, 92] on div "Type" at bounding box center [83, 94] width 42 height 8
click at [151, 94] on div "Select an option" at bounding box center [133, 94] width 42 height 8
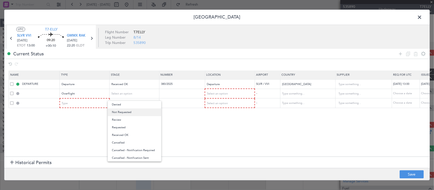
click at [145, 114] on span "Not Requested" at bounding box center [134, 113] width 45 height 8
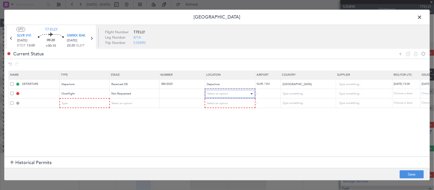
click at [218, 93] on span "Select an option" at bounding box center [217, 94] width 21 height 4
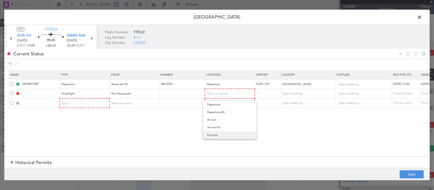
click at [228, 135] on span "Enroute" at bounding box center [229, 135] width 45 height 8
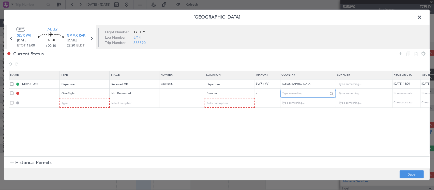
click at [305, 95] on input "text" at bounding box center [306, 94] width 46 height 8
type input "Brazil"
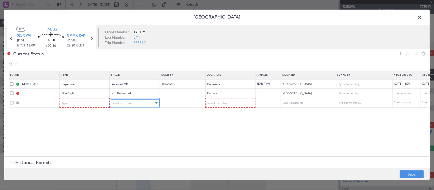
click at [126, 104] on span "Select an option" at bounding box center [122, 103] width 21 height 4
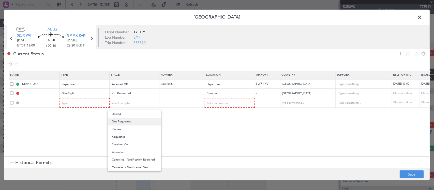
click at [133, 123] on span "Not Requested" at bounding box center [134, 122] width 45 height 8
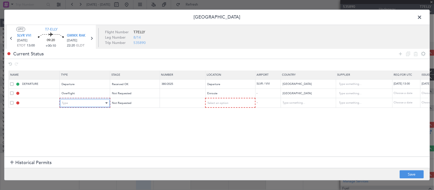
click at [87, 100] on div "Type" at bounding box center [83, 103] width 42 height 8
click at [218, 105] on span "Select an option" at bounding box center [217, 103] width 21 height 4
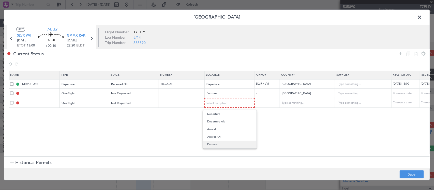
click at [228, 146] on span "Enroute" at bounding box center [229, 145] width 45 height 8
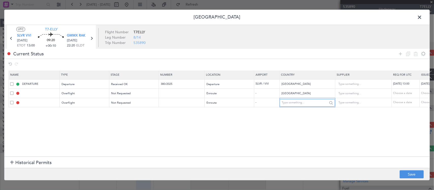
click at [292, 103] on input "text" at bounding box center [305, 103] width 46 height 8
click at [297, 111] on span "Cape Verde" at bounding box center [307, 112] width 47 height 8
type input "Cape Verde"
click at [409, 174] on button "Save" at bounding box center [412, 175] width 24 height 8
type input "BRAZIL OVF"
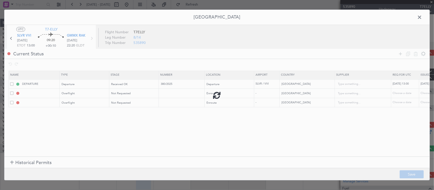
type input "NNN"
type input "CAPE VERDE OVF"
type input "NNN"
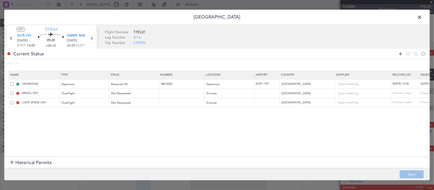
click at [400, 54] on icon at bounding box center [400, 54] width 6 height 6
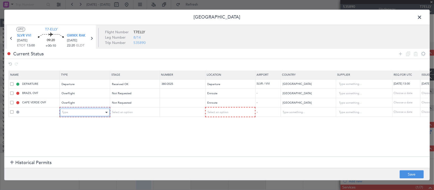
click at [98, 112] on div "Type" at bounding box center [83, 113] width 42 height 8
click at [127, 115] on div "Select an option" at bounding box center [132, 113] width 42 height 8
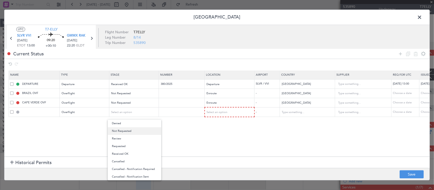
click at [129, 131] on span "Not Requested" at bounding box center [134, 131] width 45 height 8
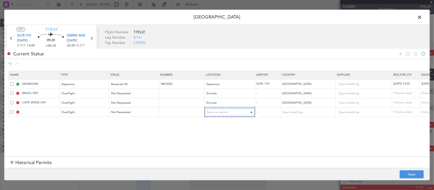
click at [233, 110] on div "Select an option" at bounding box center [228, 113] width 42 height 8
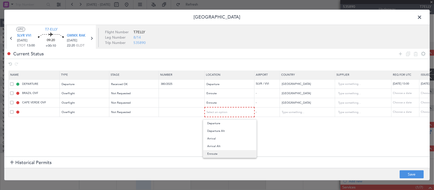
click at [233, 153] on span "Enroute" at bounding box center [229, 154] width 45 height 8
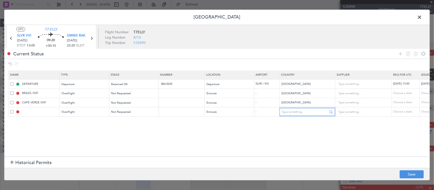
click at [298, 113] on input "text" at bounding box center [305, 112] width 46 height 8
click at [307, 121] on span "Senegal" at bounding box center [307, 121] width 47 height 8
type input "Senegal"
click at [409, 171] on button "Save" at bounding box center [412, 175] width 24 height 8
type input "SENEGAL OVF"
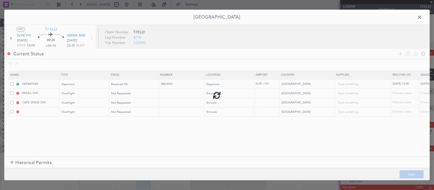
type input "NNN"
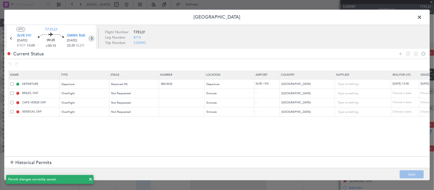
click at [92, 39] on icon at bounding box center [91, 38] width 7 height 7
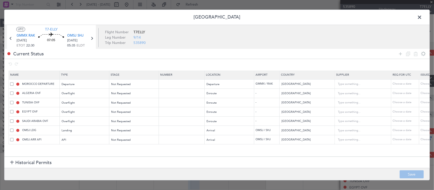
click at [92, 39] on icon at bounding box center [92, 38] width 7 height 7
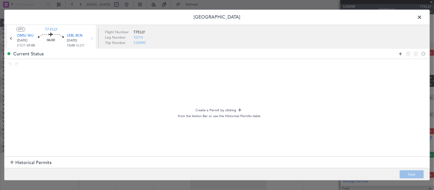
click at [401, 54] on icon at bounding box center [400, 54] width 6 height 6
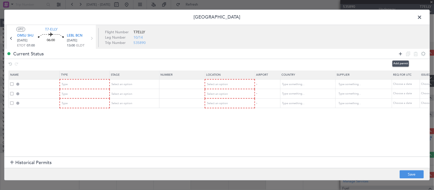
click at [401, 54] on icon at bounding box center [400, 54] width 6 height 6
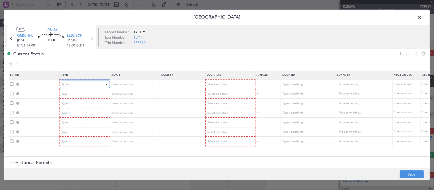
click at [93, 83] on div "Type" at bounding box center [83, 85] width 42 height 8
click at [95, 84] on div "ADNC" at bounding box center [83, 85] width 42 height 8
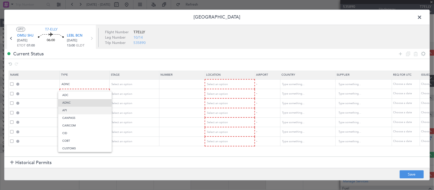
click at [92, 112] on span "API" at bounding box center [84, 111] width 45 height 8
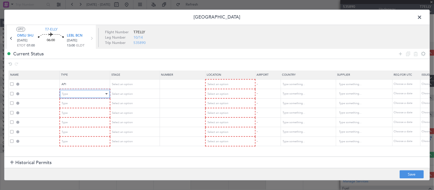
click at [95, 94] on div "Type" at bounding box center [83, 94] width 42 height 8
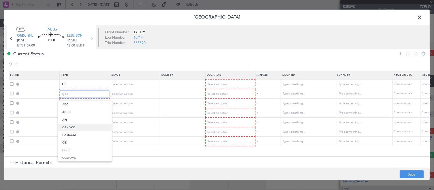
scroll to position [53, 0]
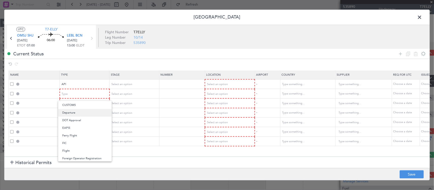
click at [93, 115] on span "Departure" at bounding box center [84, 113] width 45 height 8
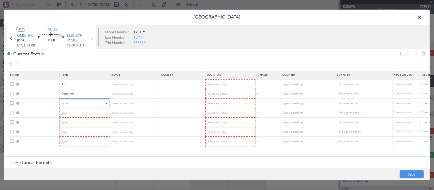
click at [97, 104] on div "Type" at bounding box center [83, 104] width 42 height 8
click at [93, 109] on div "Type" at bounding box center [83, 113] width 42 height 8
click at [94, 118] on mat-form-field "Type" at bounding box center [84, 122] width 49 height 9
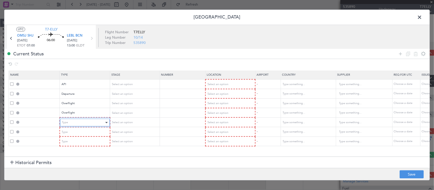
click at [94, 120] on div "Type" at bounding box center [83, 123] width 42 height 8
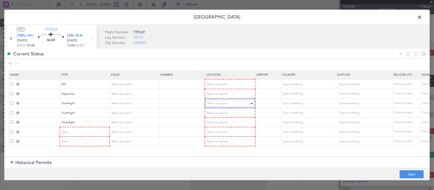
click at [235, 102] on div "Select an option" at bounding box center [228, 104] width 42 height 8
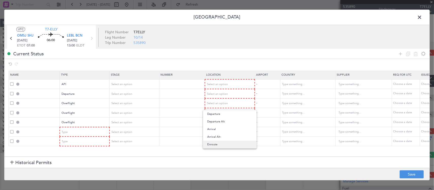
click at [220, 147] on span "Enroute" at bounding box center [229, 145] width 45 height 8
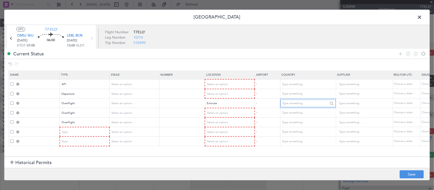
click at [311, 103] on input "text" at bounding box center [306, 104] width 46 height 8
click at [309, 112] on span "Qatar" at bounding box center [307, 112] width 47 height 8
type input "Qatar"
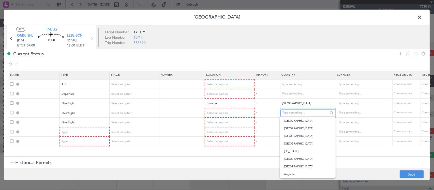
click at [304, 112] on input "text" at bounding box center [306, 113] width 46 height 8
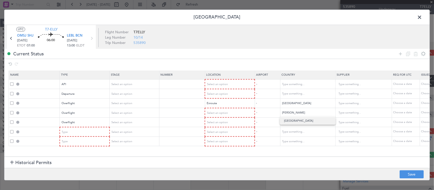
click at [301, 121] on span "Bahrain" at bounding box center [307, 121] width 47 height 8
type input "Bahrain"
click at [299, 121] on input "text" at bounding box center [306, 123] width 46 height 8
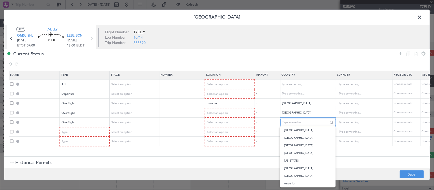
type input "e"
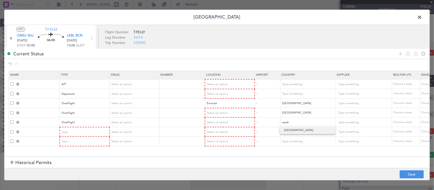
click at [299, 129] on span "Saudi Arabia" at bounding box center [307, 131] width 47 height 8
type input "Saudi Arabia"
click at [303, 132] on input "text" at bounding box center [306, 132] width 46 height 8
click at [302, 138] on span "Egypt" at bounding box center [307, 140] width 47 height 8
type input "Egypt"
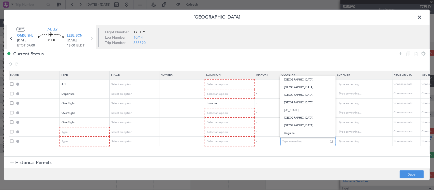
click at [301, 140] on input "text" at bounding box center [306, 142] width 46 height 8
click at [222, 141] on span "Select an option" at bounding box center [217, 142] width 21 height 4
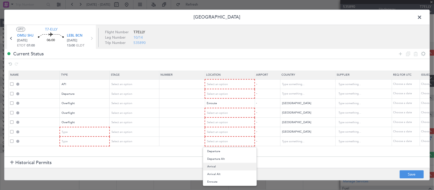
click at [219, 165] on span "Arrival" at bounding box center [229, 167] width 45 height 8
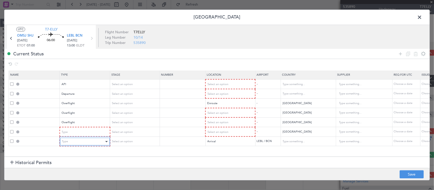
click at [81, 139] on div "Type" at bounding box center [83, 142] width 42 height 8
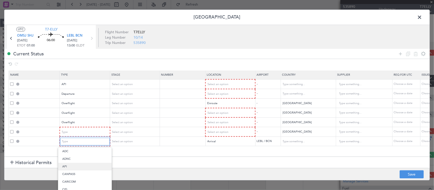
scroll to position [153, 0]
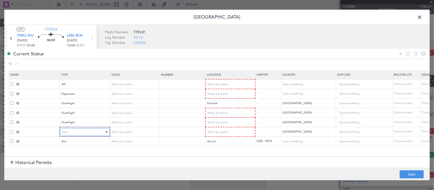
click at [88, 131] on div "Type" at bounding box center [83, 132] width 42 height 8
click at [124, 140] on span "Select an option" at bounding box center [121, 142] width 21 height 4
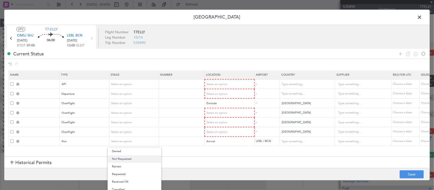
click at [128, 158] on span "Not Requested" at bounding box center [134, 159] width 45 height 8
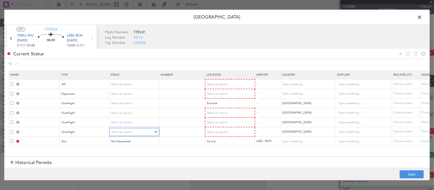
click at [129, 132] on span "Select an option" at bounding box center [121, 132] width 21 height 4
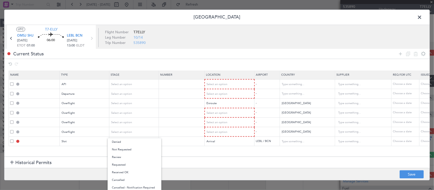
click at [134, 151] on span "Not Requested" at bounding box center [134, 150] width 45 height 8
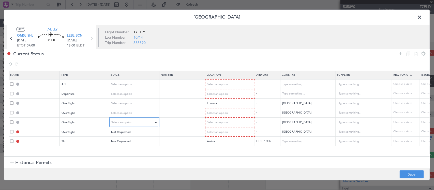
click at [133, 121] on div "Select an option" at bounding box center [132, 123] width 42 height 8
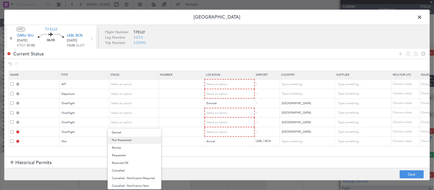
click at [137, 142] on span "Not Requested" at bounding box center [134, 141] width 45 height 8
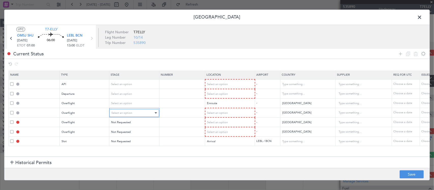
click at [137, 113] on div "Select an option" at bounding box center [132, 113] width 42 height 8
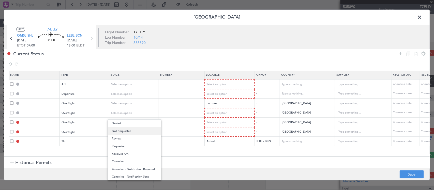
click at [139, 132] on span "Not Requested" at bounding box center [134, 131] width 45 height 8
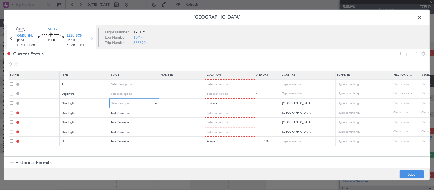
click at [140, 105] on div "Select an option" at bounding box center [132, 104] width 42 height 8
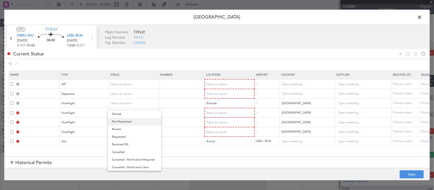
click at [140, 122] on span "Not Requested" at bounding box center [134, 122] width 45 height 8
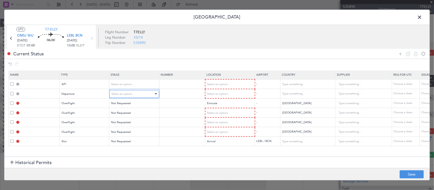
click at [140, 95] on div "Select an option" at bounding box center [132, 94] width 42 height 8
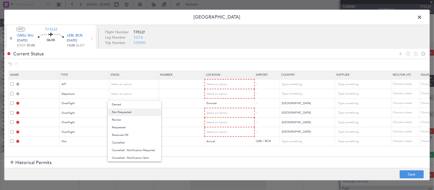
click at [141, 113] on span "Not Requested" at bounding box center [134, 113] width 45 height 8
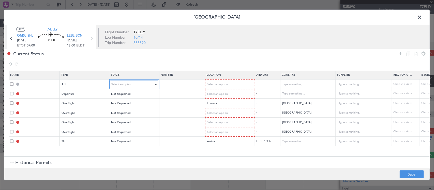
click at [145, 85] on div "Select an option" at bounding box center [132, 85] width 42 height 8
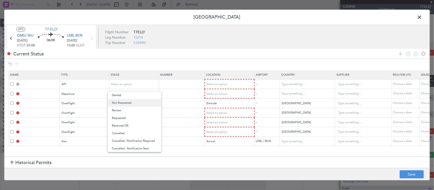
click at [145, 105] on span "Not Requested" at bounding box center [134, 103] width 45 height 8
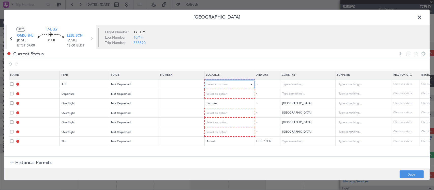
click at [241, 85] on div "Select an option" at bounding box center [228, 85] width 42 height 8
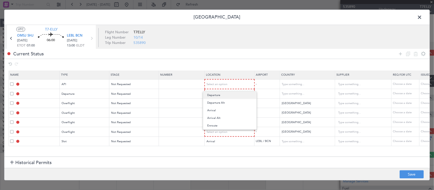
click at [237, 94] on span "Departure" at bounding box center [229, 96] width 45 height 8
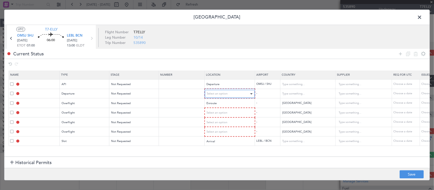
click at [237, 93] on div "Select an option" at bounding box center [228, 94] width 42 height 8
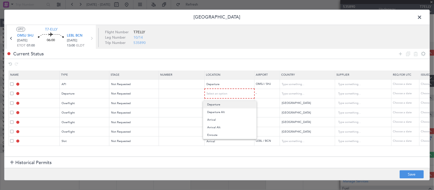
click at [236, 107] on span "Departure" at bounding box center [229, 105] width 45 height 8
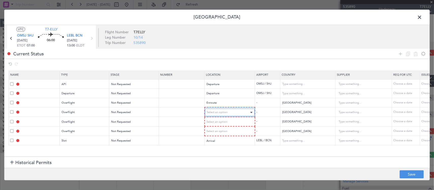
click at [227, 113] on span "Select an option" at bounding box center [217, 113] width 21 height 4
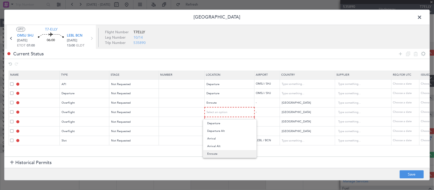
click at [228, 154] on span "Enroute" at bounding box center [229, 154] width 45 height 8
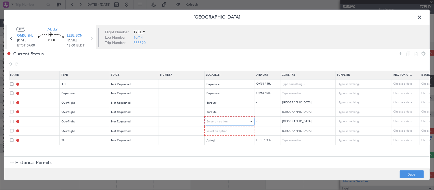
click at [230, 122] on div "Select an option" at bounding box center [228, 122] width 42 height 8
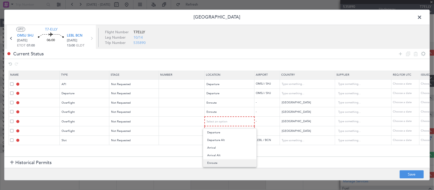
click at [233, 165] on span "Enroute" at bounding box center [229, 163] width 45 height 8
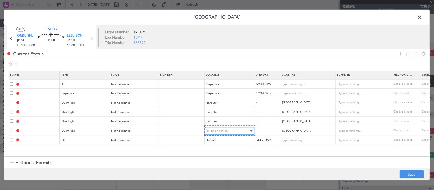
click at [229, 130] on div "Select an option" at bounding box center [228, 131] width 42 height 8
click at [236, 175] on span "Enroute" at bounding box center [229, 173] width 45 height 8
click at [408, 177] on button "Save" at bounding box center [412, 175] width 24 height 8
type input "OMSJ DEP API"
type input "United Arab Emirates"
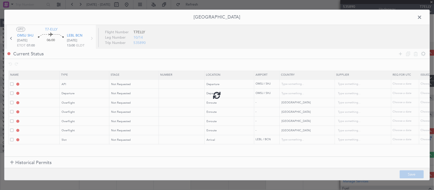
type input "NNN"
type input "1"
type input "DEPARTURE"
type input "United Arab Emirates"
type input "NNN"
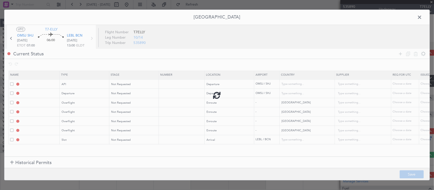
type input "1"
type input "QATAR OVF"
type input "NNN"
type input "2"
type input "BAHRAIN OVF"
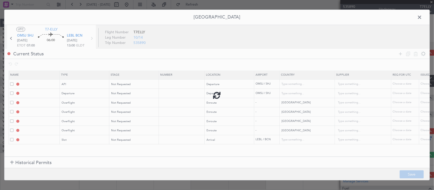
type input "NNN"
type input "SAUDI ARABIA OVF"
type input "NNN"
type input "EGYPT OVF"
type input "NNN"
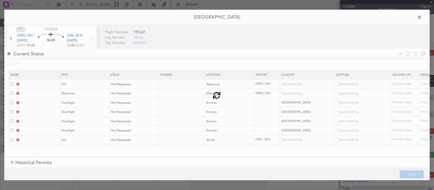
type input "LEBL ARR SLOT"
type input "Spain"
type input "NNN"
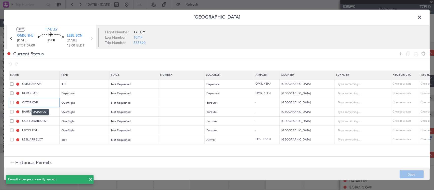
click at [43, 104] on input "QATAR OVF" at bounding box center [40, 102] width 38 height 4
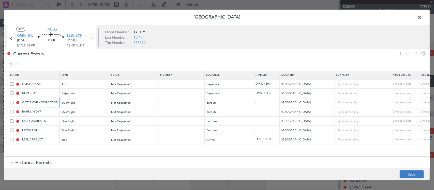
type input "QATAR OVF NOTIFICATION"
click at [406, 173] on button "Save" at bounding box center [412, 175] width 24 height 8
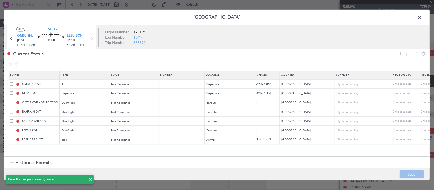
drag, startPoint x: 420, startPoint y: 16, endPoint x: 417, endPoint y: 18, distance: 3.1
click at [422, 16] on span at bounding box center [422, 18] width 0 height 10
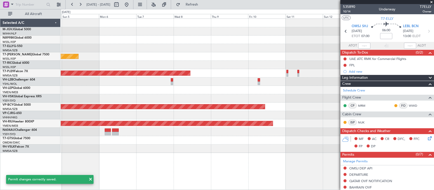
click at [111, 88] on div at bounding box center [247, 90] width 373 height 8
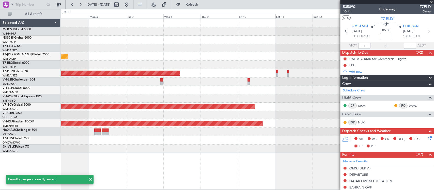
click at [122, 86] on div "Planned Maint Singapore (Seletar) Planned Maint Kuala Lumpur (Sultan Abdul Aziz…" at bounding box center [247, 86] width 373 height 134
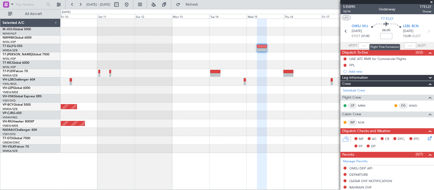
click at [385, 36] on input at bounding box center [386, 36] width 12 height 6
type input "+01:10"
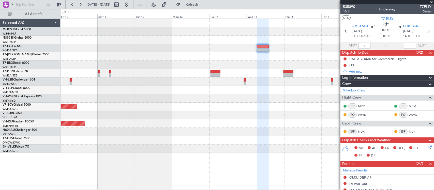
scroll to position [108, 0]
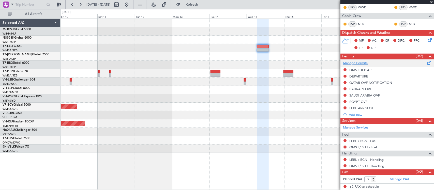
click at [361, 63] on link "Manage Permits" at bounding box center [355, 63] width 25 height 5
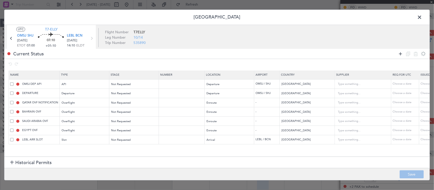
click at [401, 54] on icon at bounding box center [400, 54] width 6 height 6
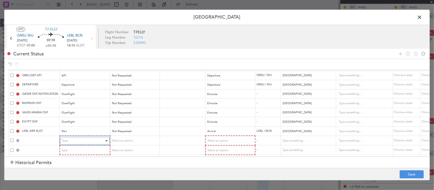
click at [76, 137] on div "Type" at bounding box center [83, 141] width 42 height 8
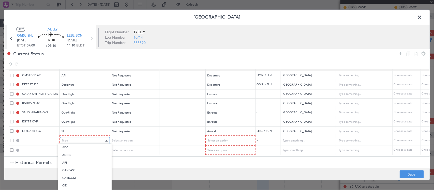
scroll to position [94, 0]
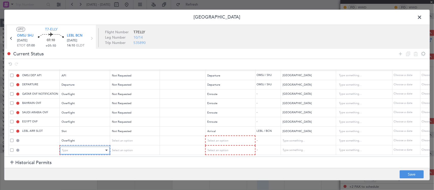
click at [76, 147] on div "Type" at bounding box center [83, 151] width 42 height 8
click at [120, 139] on span "Select an option" at bounding box center [121, 141] width 21 height 4
click at [134, 147] on div "Select an option" at bounding box center [132, 151] width 42 height 8
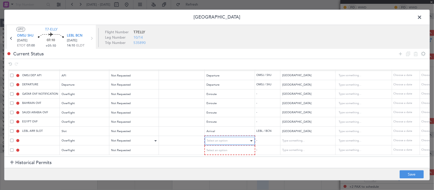
click at [209, 137] on div "Select an option" at bounding box center [228, 141] width 42 height 8
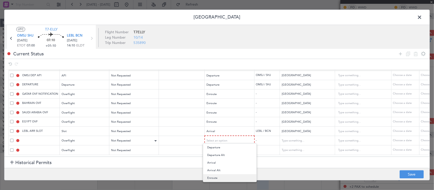
click at [222, 175] on span "Enroute" at bounding box center [229, 178] width 45 height 8
click at [228, 147] on div "Select an option" at bounding box center [228, 151] width 42 height 8
click at [225, 184] on span "Enroute" at bounding box center [229, 188] width 45 height 8
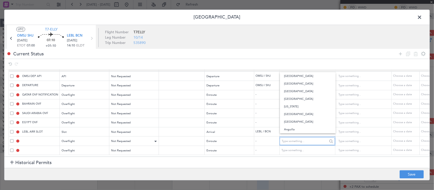
click at [296, 138] on input "text" at bounding box center [305, 142] width 46 height 8
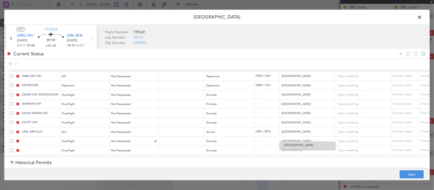
click at [297, 143] on span "Iraq" at bounding box center [307, 146] width 47 height 8
type input "Iraq"
click at [300, 147] on input "text" at bounding box center [305, 151] width 46 height 8
click at [303, 158] on span "Turkey" at bounding box center [307, 155] width 47 height 8
type input "Turkey"
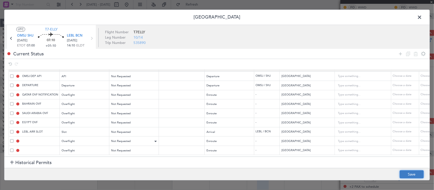
click at [409, 174] on button "Save" at bounding box center [412, 175] width 24 height 8
type input "IRAQ OVF"
type input "NNN"
type input "1"
type input "TURKEY OVF"
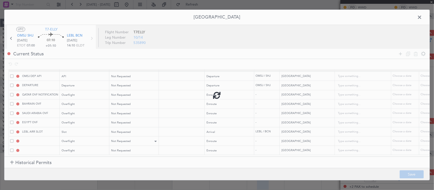
type input "NNN"
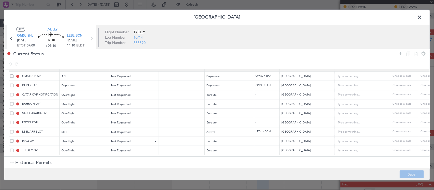
click at [422, 14] on span at bounding box center [422, 18] width 0 height 10
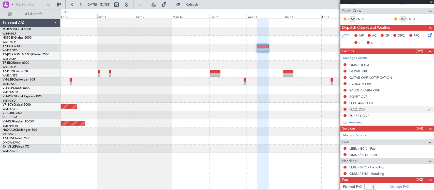
scroll to position [121, 0]
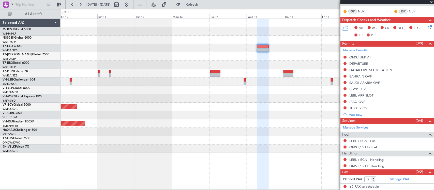
click at [251, 55] on div "Planned Maint Kuala Lumpur (Sultan Abdul Aziz Shah - Subang) Unplanned Maint Ku…" at bounding box center [247, 86] width 373 height 134
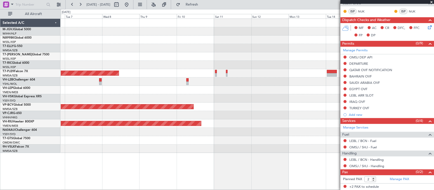
click at [266, 66] on div at bounding box center [247, 65] width 373 height 8
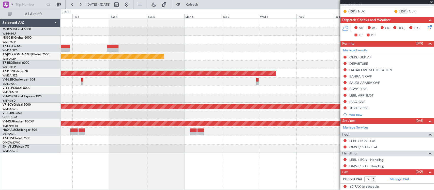
click at [302, 99] on div at bounding box center [247, 98] width 373 height 8
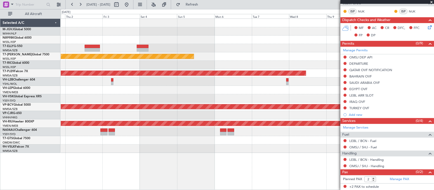
click at [104, 73] on div "Planned Maint [GEOGRAPHIC_DATA] (Sultan [PERSON_NAME] [PERSON_NAME] - Subang)" at bounding box center [247, 73] width 373 height 8
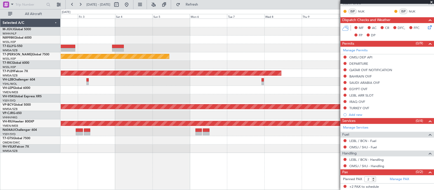
click at [301, 74] on div "Planned Maint [GEOGRAPHIC_DATA] (Sultan [PERSON_NAME] [PERSON_NAME] - Subang)" at bounding box center [247, 73] width 373 height 8
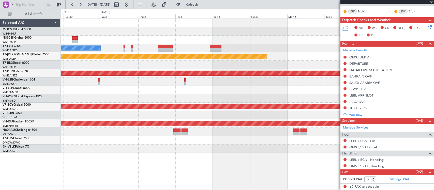
click at [216, 83] on div "MEL Planned Maint Singapore (Seletar) Planned Maint Kuala Lumpur (Sultan Abdul …" at bounding box center [247, 86] width 373 height 134
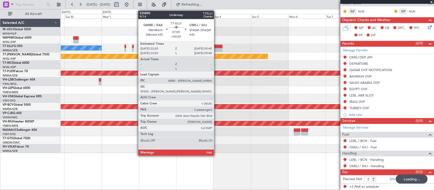
click at [217, 47] on div at bounding box center [216, 47] width 11 height 4
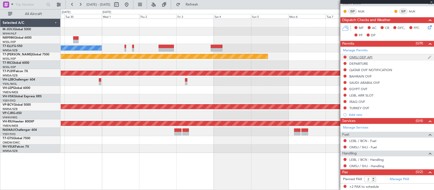
scroll to position [0, 0]
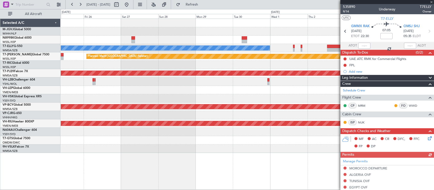
click at [327, 65] on div at bounding box center [247, 65] width 373 height 8
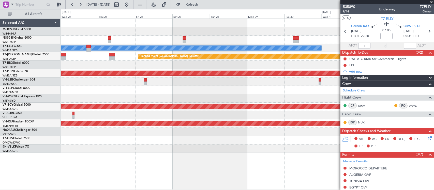
click at [290, 90] on div at bounding box center [247, 90] width 373 height 8
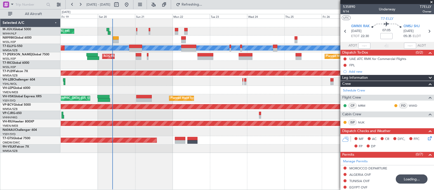
click at [135, 90] on div at bounding box center [247, 90] width 373 height 8
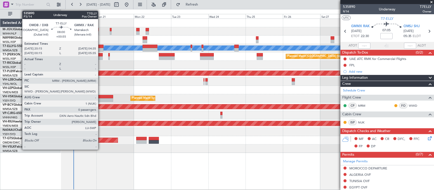
click at [101, 50] on div at bounding box center [96, 50] width 13 height 4
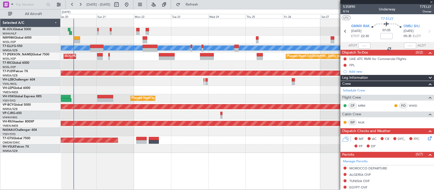
type input "+00:55"
type input "0"
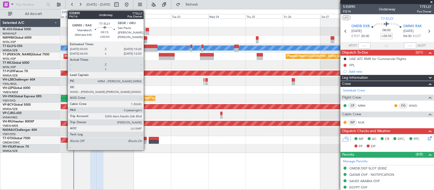
click at [146, 47] on div at bounding box center [150, 47] width 15 height 4
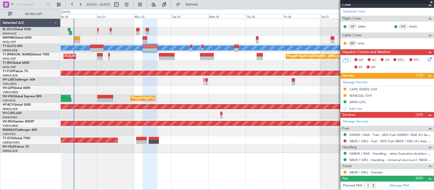
scroll to position [20, 0]
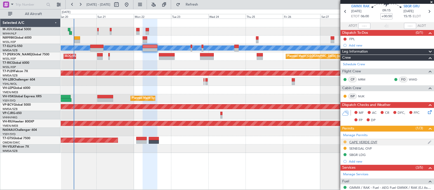
click at [345, 141] on button at bounding box center [345, 142] width 3 height 3
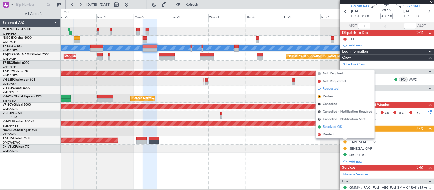
click at [344, 128] on li "Received OK" at bounding box center [345, 127] width 59 height 8
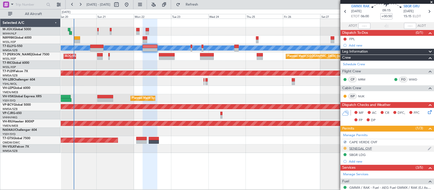
click at [345, 148] on button at bounding box center [345, 148] width 3 height 3
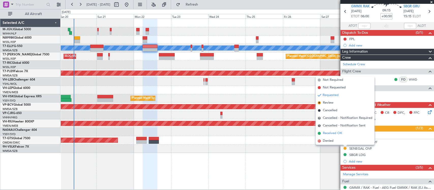
click at [339, 131] on span "Received OK" at bounding box center [332, 133] width 19 height 5
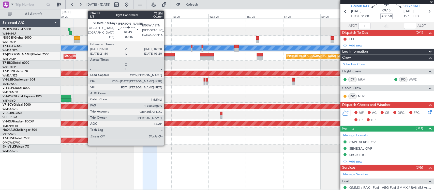
click at [167, 56] on div at bounding box center [167, 55] width 16 height 4
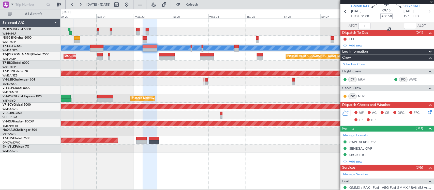
type input "+00:45"
type input "1"
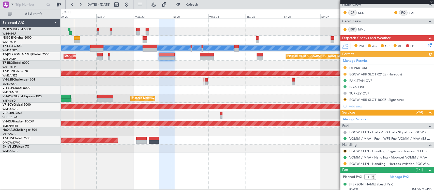
scroll to position [122, 0]
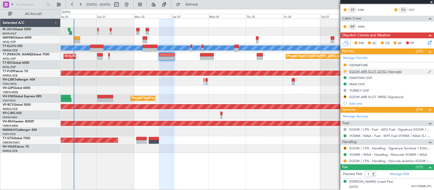
click at [345, 71] on button at bounding box center [345, 71] width 3 height 3
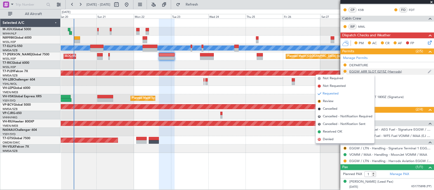
click at [369, 71] on div "EGGW ARR SLOT 0215Z (Harrods)" at bounding box center [375, 71] width 53 height 4
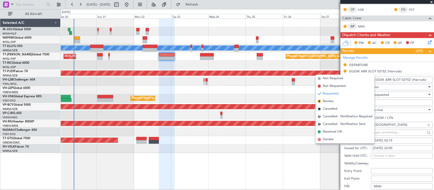
click at [394, 161] on input "Validity/Leeway:" at bounding box center [402, 164] width 62 height 6
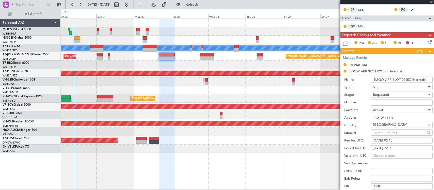
click at [396, 148] on div "21/09/2025 22:00" at bounding box center [402, 148] width 58 height 5
select select "9"
select select "2025"
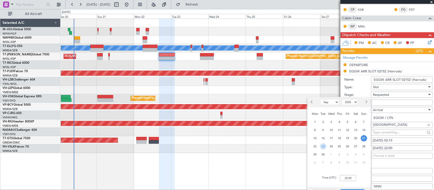
click at [320, 145] on span "23" at bounding box center [323, 146] width 6 height 6
click at [351, 177] on input "00:00" at bounding box center [348, 178] width 16 height 6
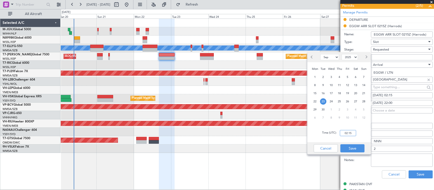
scroll to position [175, 0]
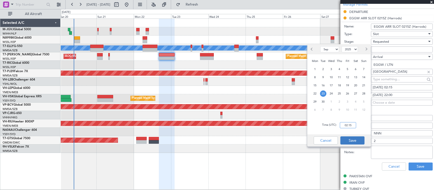
type input "02:15"
click at [360, 142] on button "Save" at bounding box center [353, 141] width 24 height 8
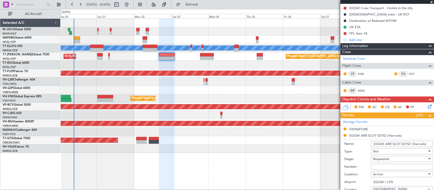
scroll to position [69, 0]
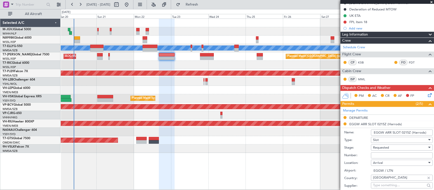
drag, startPoint x: 412, startPoint y: 134, endPoint x: 502, endPoint y: 134, distance: 89.8
click at [434, 134] on html "20 Sep 2025 - 30 Sep 2025 Refresh Quick Links All Aircraft Planned Maint Singap…" at bounding box center [217, 95] width 434 height 190
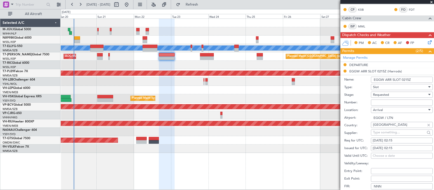
type input "EGGW ARR SLOT 0215Z"
click at [401, 95] on div "Requested" at bounding box center [400, 95] width 54 height 8
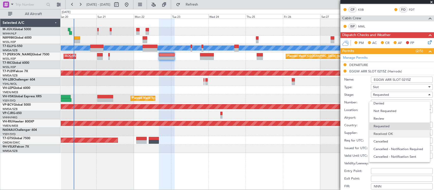
click at [388, 135] on span "Received OK" at bounding box center [400, 134] width 52 height 8
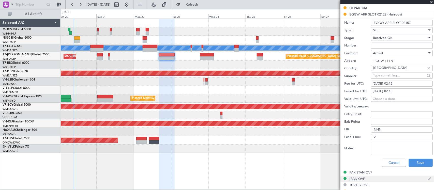
scroll to position [228, 0]
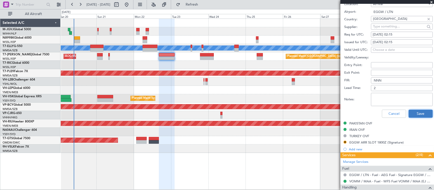
click at [415, 114] on button "Save" at bounding box center [421, 114] width 24 height 8
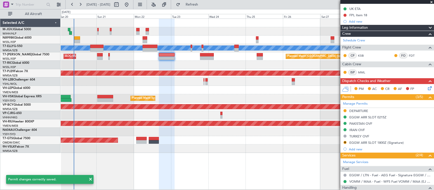
scroll to position [122, 0]
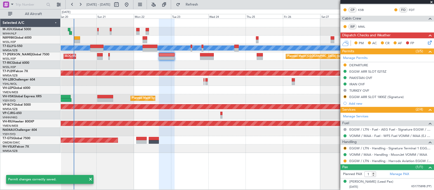
click at [345, 163] on div at bounding box center [345, 161] width 4 height 4
click at [345, 161] on button at bounding box center [345, 161] width 3 height 3
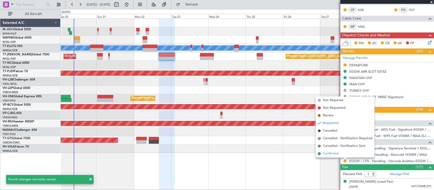
click at [342, 153] on li "Confirmed" at bounding box center [345, 154] width 59 height 8
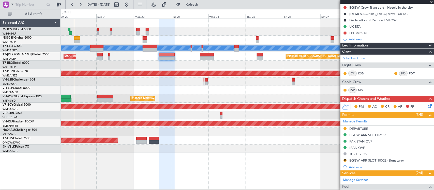
scroll to position [0, 0]
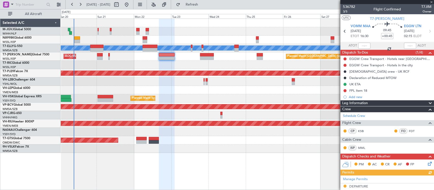
type input "+00:10"
type input "2"
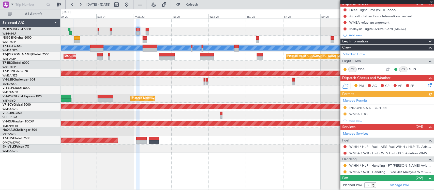
scroll to position [72, 0]
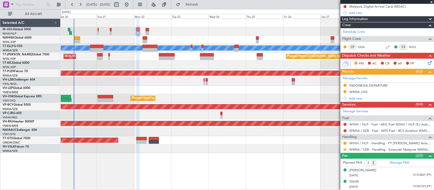
click at [345, 150] on button at bounding box center [345, 149] width 3 height 3
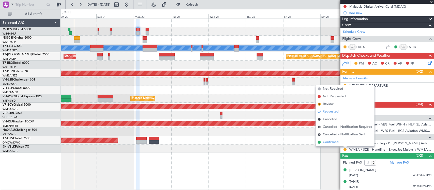
click at [341, 143] on li "Confirmed" at bounding box center [345, 143] width 59 height 8
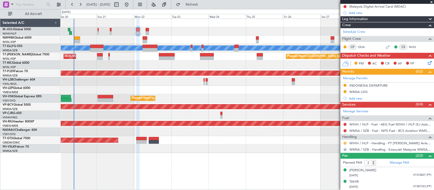
click at [344, 143] on button at bounding box center [345, 143] width 3 height 3
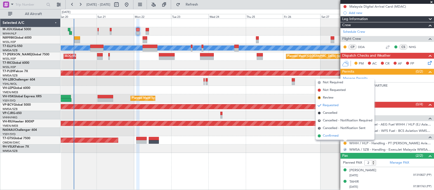
click at [335, 137] on span "Confirmed" at bounding box center [331, 136] width 16 height 5
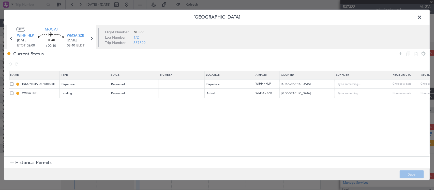
scroll to position [72, 0]
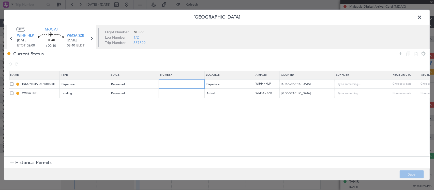
click at [179, 85] on input "text" at bounding box center [182, 84] width 44 height 4
click at [175, 96] on input "text" at bounding box center [182, 93] width 44 height 4
paste input "CAAM-NS-0942-09-25"
type input "CAAM-NS-0942-09-25"
click at [423, 93] on div "Choose a date" at bounding box center [434, 93] width 26 height 4
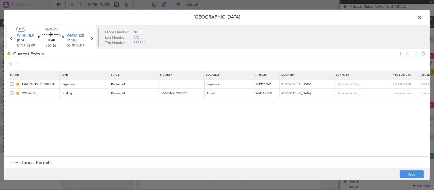
select select "9"
select select "2025"
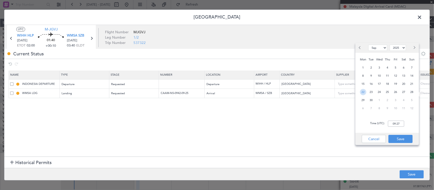
click at [365, 90] on span "22" at bounding box center [363, 92] width 6 height 6
click at [398, 126] on input "00:00" at bounding box center [396, 124] width 16 height 6
type input "02:00"
click at [395, 138] on button "Save" at bounding box center [401, 139] width 24 height 8
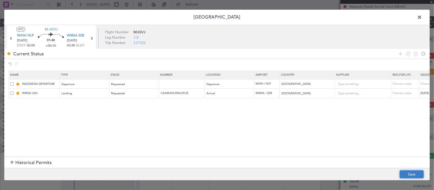
click at [407, 174] on button "Save" at bounding box center [412, 175] width 24 height 8
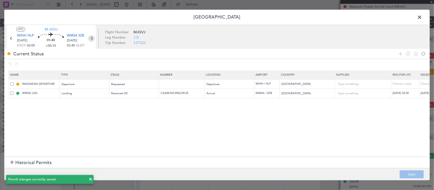
click at [92, 38] on icon at bounding box center [91, 38] width 7 height 7
type input "+00:20"
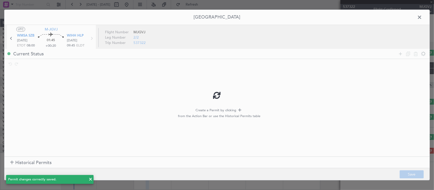
scroll to position [0, 0]
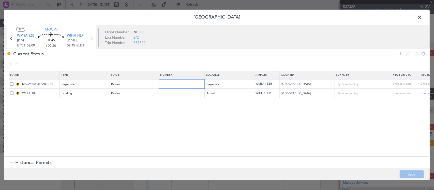
click at [171, 86] on input "text" at bounding box center [182, 84] width 44 height 4
paste input "CAAM-NS-0942-09-25"
type input "CAAM-NS-0942-09-25"
click at [425, 83] on div "Choose a date" at bounding box center [434, 84] width 26 height 4
select select "9"
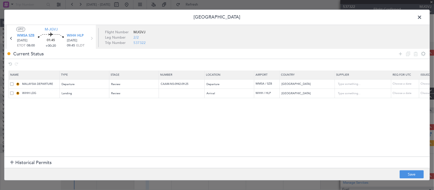
select select "2025"
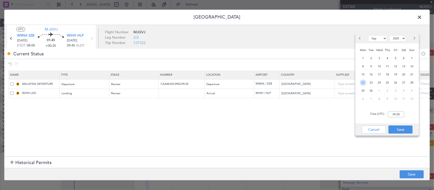
click at [361, 83] on span "22" at bounding box center [363, 83] width 6 height 6
click at [402, 116] on input "00:00" at bounding box center [396, 114] width 16 height 6
type input "08:00"
click at [402, 127] on button "Save" at bounding box center [401, 130] width 24 height 8
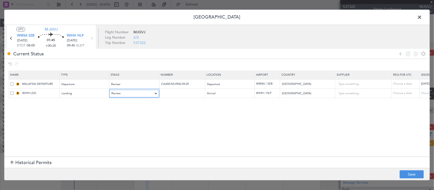
click at [125, 92] on div "Review" at bounding box center [132, 94] width 42 height 8
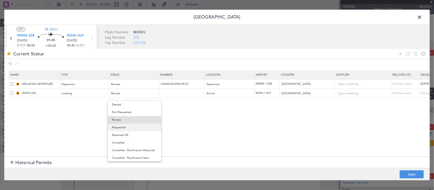
click at [128, 130] on span "Requested" at bounding box center [134, 128] width 45 height 8
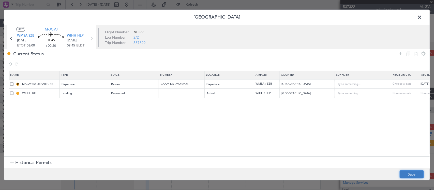
click at [424, 172] on button "Save" at bounding box center [412, 175] width 24 height 8
click at [422, 19] on span at bounding box center [422, 18] width 0 height 10
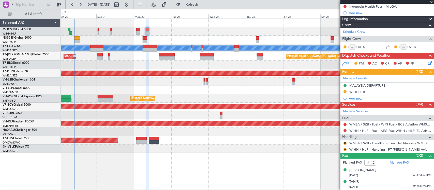
scroll to position [72, 0]
click at [345, 143] on button "R" at bounding box center [345, 143] width 3 height 3
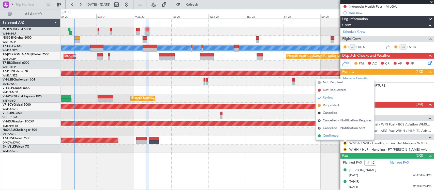
click at [345, 135] on li "Confirmed" at bounding box center [345, 136] width 59 height 8
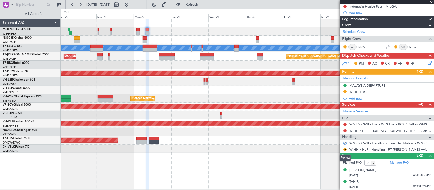
click at [345, 151] on mat-tooltip-component "Review" at bounding box center [345, 157] width 18 height 13
click at [345, 149] on button "R" at bounding box center [345, 149] width 3 height 3
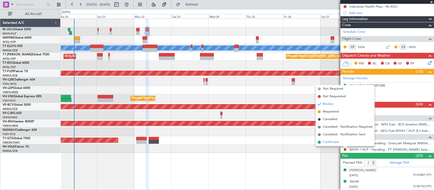
click at [345, 140] on li "Confirmed" at bounding box center [345, 143] width 59 height 8
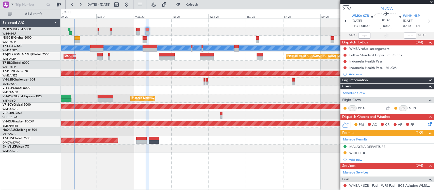
scroll to position [0, 0]
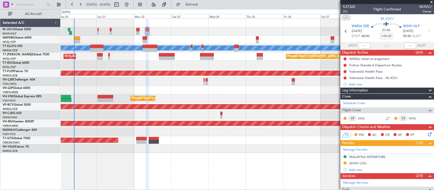
click at [220, 84] on div "Unplanned Maint [GEOGRAPHIC_DATA] ([GEOGRAPHIC_DATA])" at bounding box center [247, 82] width 373 height 8
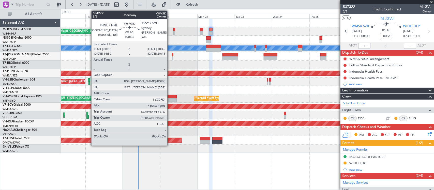
click at [170, 97] on div at bounding box center [169, 97] width 16 height 4
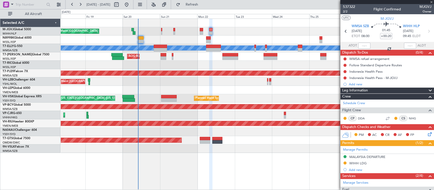
type input "+00:25"
type input "7"
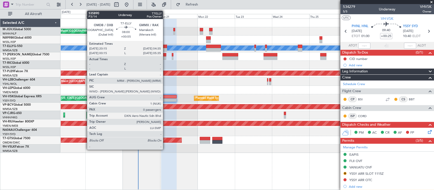
click at [166, 45] on div at bounding box center [160, 47] width 13 height 4
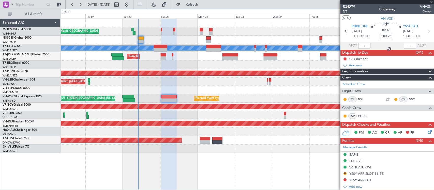
type input "+00:55"
type input "0"
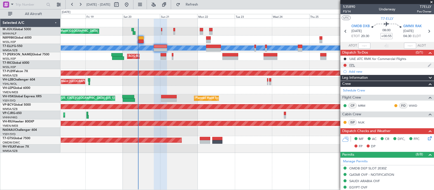
click at [353, 65] on div "FPL" at bounding box center [352, 65] width 6 height 4
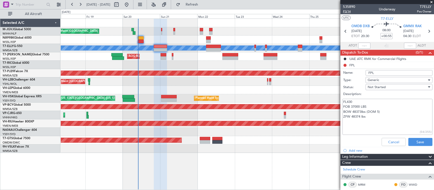
click at [348, 11] on span "P3/14" at bounding box center [349, 11] width 12 height 4
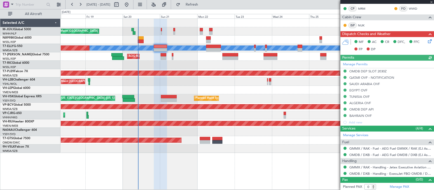
scroll to position [98, 0]
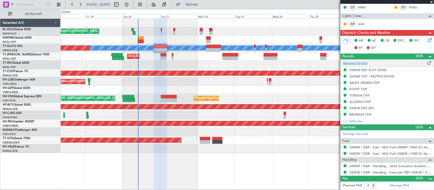
click at [364, 62] on link "Manage Permits" at bounding box center [355, 63] width 25 height 5
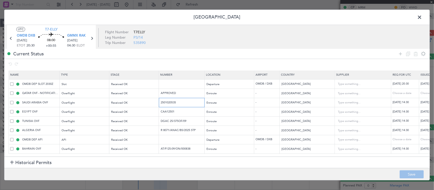
click at [177, 103] on input "2501020535" at bounding box center [182, 102] width 44 height 4
click at [170, 114] on input "CAA12501" at bounding box center [182, 112] width 44 height 4
click at [171, 121] on input "DGAC 25/375OF/09" at bounding box center [182, 121] width 44 height 4
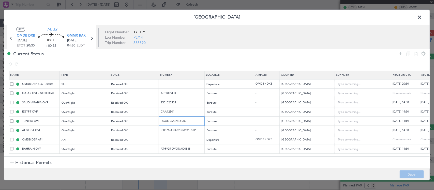
click at [171, 121] on input "DGAC 25/375OF/09" at bounding box center [182, 121] width 44 height 4
click at [171, 131] on input "R 8071/ANAC/BS/2025 STP" at bounding box center [182, 130] width 44 height 4
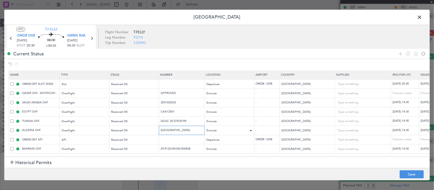
type input "R 8071/ANAC/BS/2025 STP"
click at [181, 147] on input "AT/P/25-09/ON/000838" at bounding box center [182, 149] width 44 height 4
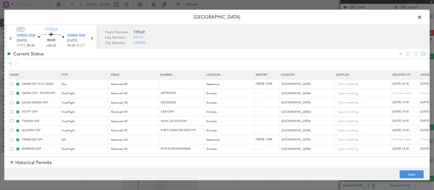
click at [422, 14] on span at bounding box center [422, 18] width 0 height 10
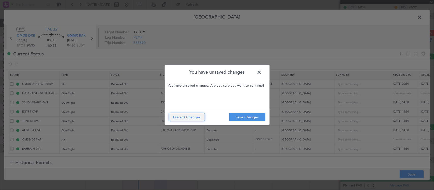
click at [191, 116] on button "Discard Changes" at bounding box center [187, 117] width 36 height 8
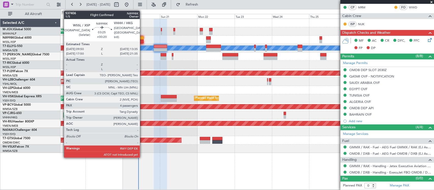
click at [142, 40] on div at bounding box center [141, 42] width 6 height 4
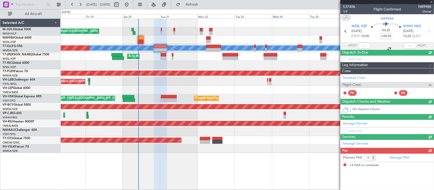
type input "+00:20"
type input "4"
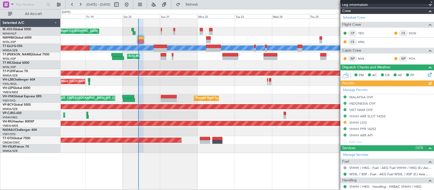
type input "Brien Tan (BTA)"
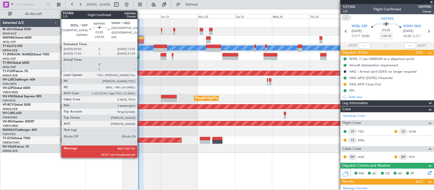
click at [140, 40] on div at bounding box center [141, 42] width 6 height 4
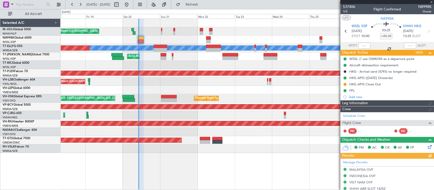
type input "Brien Tan (BTA)"
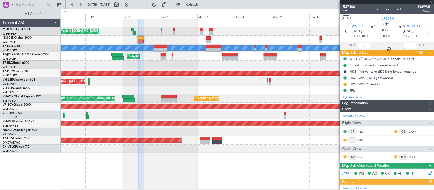
type input "Brien Tan (BTA)"
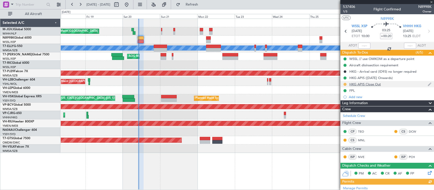
click at [345, 83] on button at bounding box center [345, 84] width 3 height 3
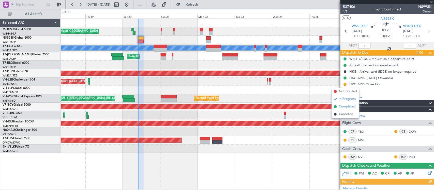
click at [340, 106] on span "Completed" at bounding box center [347, 106] width 17 height 5
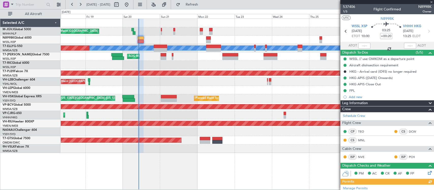
type input "Brien Tan (BTA)"
click at [363, 46] on input "text" at bounding box center [364, 46] width 12 height 6
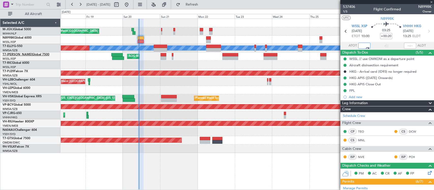
type input "10:08"
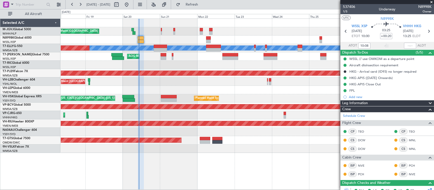
type input "Brien Tan (BTA)"
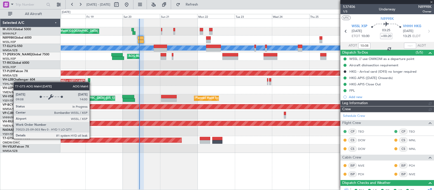
type input "Brien Tan (BTA)"
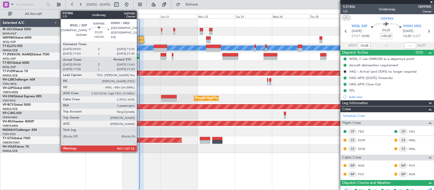
click at [139, 41] on div at bounding box center [141, 42] width 6 height 4
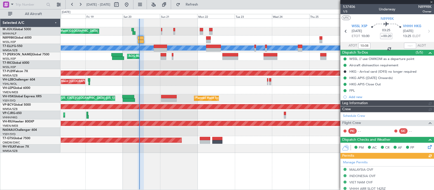
type input "Brien Tan (BTA)"
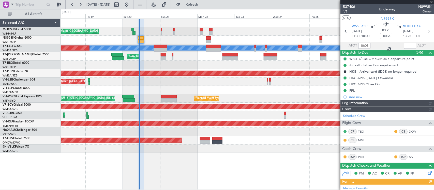
type input "Brien Tan (BTA)"
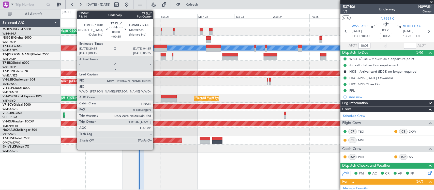
click at [156, 47] on div at bounding box center [160, 47] width 13 height 4
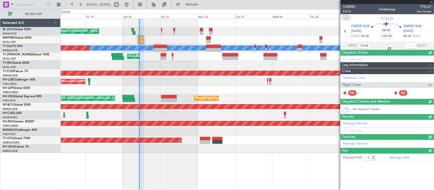
type input "+00:55"
type input "0"
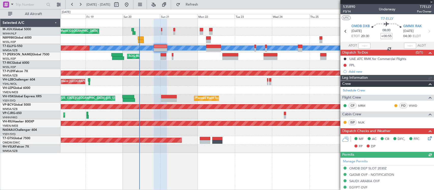
type input "Brien Tan (BTA)"
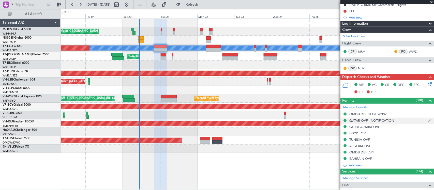
scroll to position [98, 0]
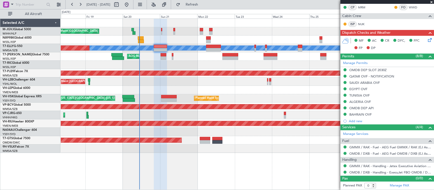
click at [427, 39] on icon at bounding box center [429, 39] width 4 height 4
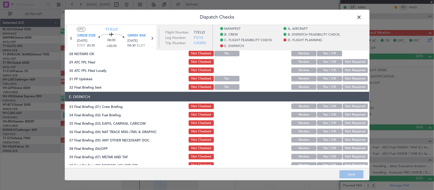
scroll to position [265, 0]
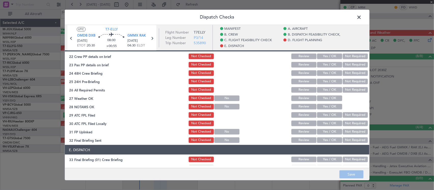
click at [330, 54] on button "Yes / OK" at bounding box center [329, 56] width 25 height 6
click at [329, 62] on button "Yes / OK" at bounding box center [329, 65] width 25 height 6
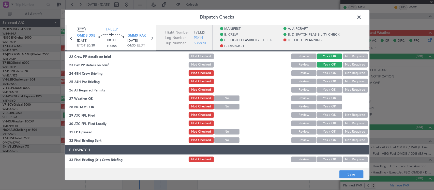
click at [325, 71] on button "Yes / OK" at bounding box center [329, 73] width 25 height 6
click at [343, 71] on button "Not Required" at bounding box center [355, 73] width 25 height 6
click at [322, 84] on button "Yes / OK" at bounding box center [329, 82] width 25 height 6
click at [320, 90] on button "Yes / OK" at bounding box center [329, 90] width 25 height 6
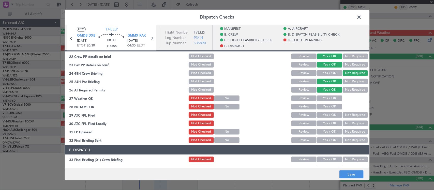
click at [320, 97] on button "Yes / OK" at bounding box center [329, 98] width 25 height 6
click at [332, 107] on button "Yes / OK" at bounding box center [329, 107] width 25 height 6
click at [327, 115] on button "Yes / OK" at bounding box center [329, 115] width 25 height 6
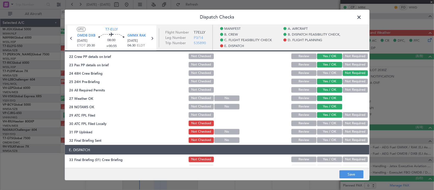
click at [343, 123] on button "Not Required" at bounding box center [355, 124] width 25 height 6
click at [330, 130] on button "Yes / OK" at bounding box center [329, 132] width 25 height 6
click at [319, 141] on button "Yes / OK" at bounding box center [329, 140] width 25 height 6
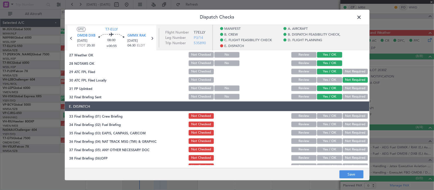
scroll to position [356, 0]
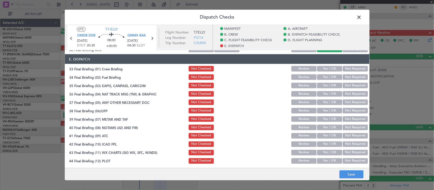
click at [326, 66] on button "Yes / OK" at bounding box center [329, 69] width 25 height 6
click at [326, 76] on button "Yes / OK" at bounding box center [329, 77] width 25 height 6
click at [326, 87] on button "Yes / OK" at bounding box center [329, 86] width 25 height 6
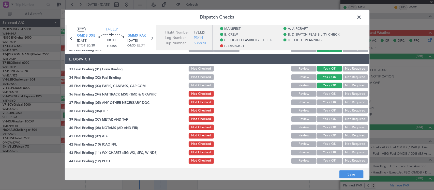
click at [355, 87] on button "Not Required" at bounding box center [355, 86] width 25 height 6
click at [354, 92] on button "Not Required" at bounding box center [355, 94] width 25 height 6
click at [351, 100] on button "Not Required" at bounding box center [355, 102] width 25 height 6
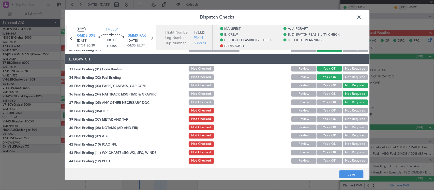
click at [330, 110] on button "Yes / OK" at bounding box center [329, 111] width 25 height 6
click at [330, 119] on button "Yes / OK" at bounding box center [329, 119] width 25 height 6
click at [330, 130] on div "Yes / OK" at bounding box center [329, 127] width 26 height 7
click at [330, 128] on button "Yes / OK" at bounding box center [329, 128] width 25 height 6
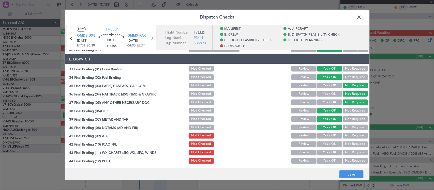
click at [331, 139] on div "Yes / OK" at bounding box center [329, 135] width 26 height 7
click at [332, 137] on button "Yes / OK" at bounding box center [329, 136] width 25 height 6
click at [333, 142] on button "Yes / OK" at bounding box center [329, 144] width 25 height 6
click at [333, 150] on button "Yes / OK" at bounding box center [329, 153] width 25 height 6
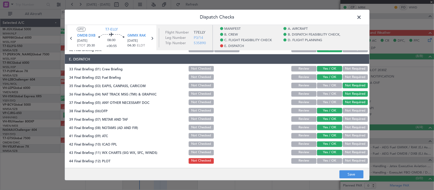
click at [331, 159] on button "Yes / OK" at bounding box center [329, 161] width 25 height 6
click at [352, 178] on button "Save" at bounding box center [351, 175] width 24 height 8
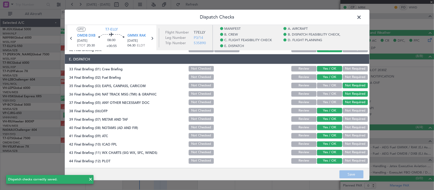
click at [362, 18] on span at bounding box center [362, 18] width 0 height 10
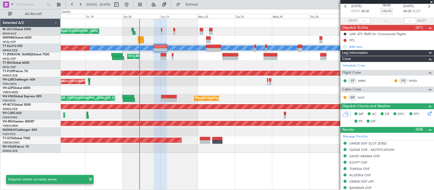
scroll to position [0, 0]
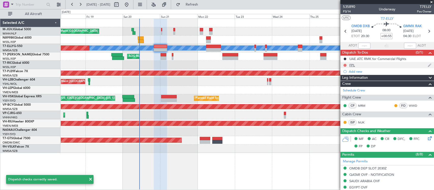
click at [344, 64] on button at bounding box center [345, 65] width 3 height 3
click at [340, 86] on span "Completed" at bounding box center [347, 87] width 17 height 5
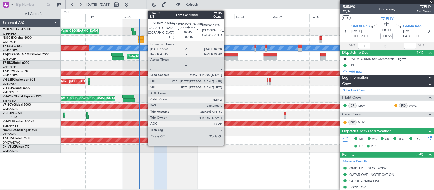
click at [228, 57] on div at bounding box center [231, 58] width 16 height 4
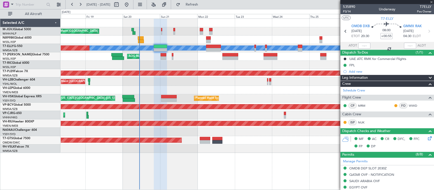
type input "+00:45"
type input "1"
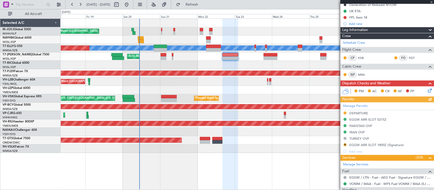
scroll to position [122, 0]
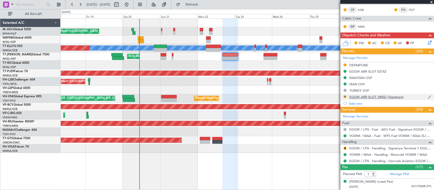
click at [345, 96] on button "R" at bounding box center [345, 96] width 3 height 3
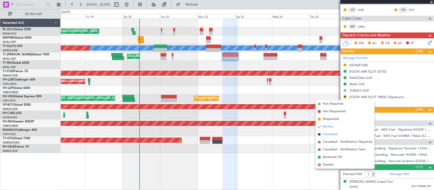
click at [323, 135] on span "Cancelled" at bounding box center [330, 134] width 14 height 5
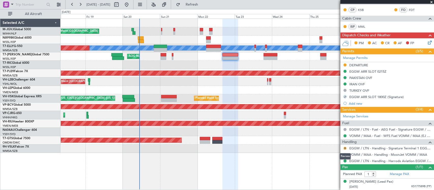
click at [345, 148] on button "R" at bounding box center [345, 148] width 3 height 3
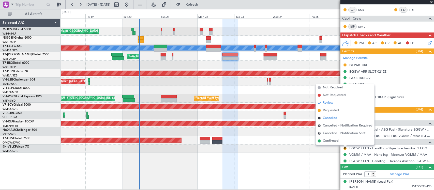
click at [326, 120] on span "Cancelled" at bounding box center [330, 118] width 14 height 5
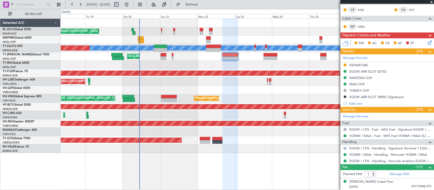
click at [272, 162] on div "MEL Jakarta (Halim Intl) MEL Jakarta (Halim Intl) MEL Jakarta (Halim Intl) Plan…" at bounding box center [247, 105] width 373 height 172
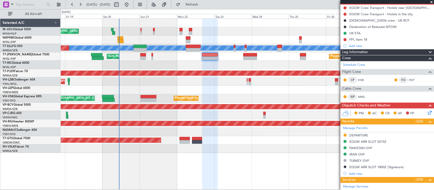
scroll to position [0, 0]
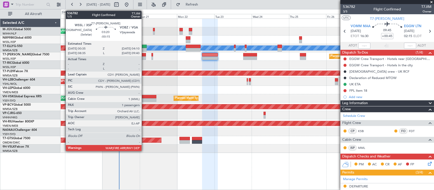
click at [144, 57] on div at bounding box center [143, 58] width 6 height 4
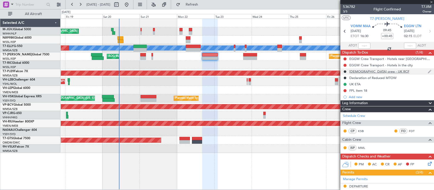
type input "-00:15"
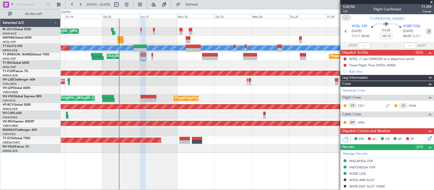
click at [425, 30] on icon at bounding box center [428, 31] width 7 height 7
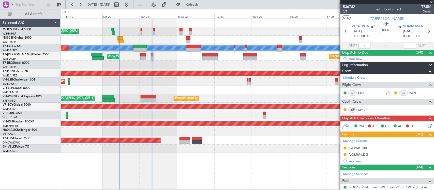
click at [346, 11] on span "2/5" at bounding box center [349, 11] width 12 height 4
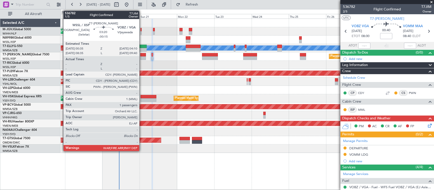
click at [142, 55] on div at bounding box center [143, 55] width 6 height 4
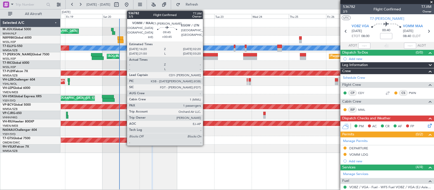
click at [205, 54] on div at bounding box center [210, 55] width 16 height 4
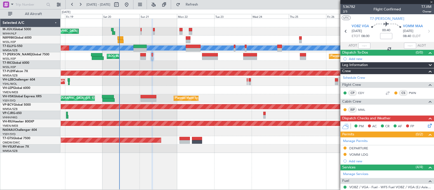
type input "+00:45"
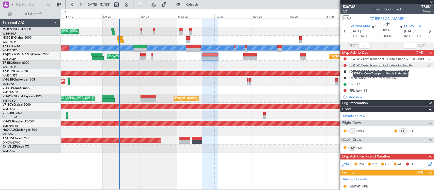
click at [403, 64] on div "EGGW Crew Transport - Hotels in the city" at bounding box center [381, 65] width 64 height 4
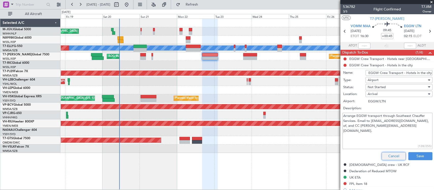
click at [382, 158] on button "Cancel" at bounding box center [394, 156] width 24 height 8
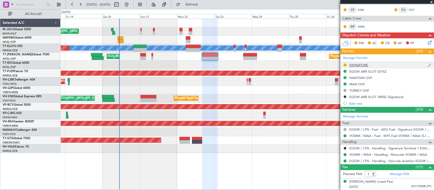
scroll to position [69, 0]
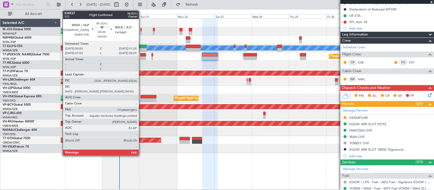
click at [141, 31] on div at bounding box center [141, 30] width 1 height 4
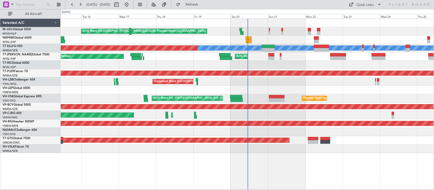
click at [293, 87] on div "[PERSON_NAME][GEOGRAPHIC_DATA] ([PERSON_NAME] Intl) [PERSON_NAME] Jakarta (Hali…" at bounding box center [247, 86] width 373 height 134
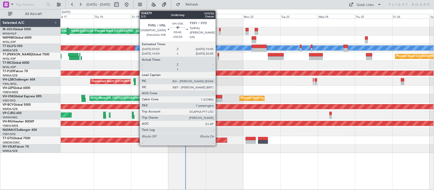
click at [218, 97] on div at bounding box center [215, 97] width 16 height 4
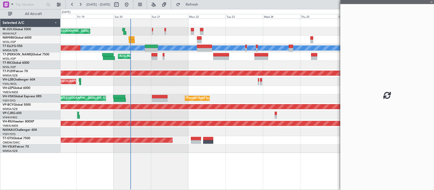
click at [275, 99] on div "Planned Maint Sydney ([PERSON_NAME] Intl) AOG Maint [US_STATE][GEOGRAPHIC_DATA]…" at bounding box center [247, 98] width 373 height 8
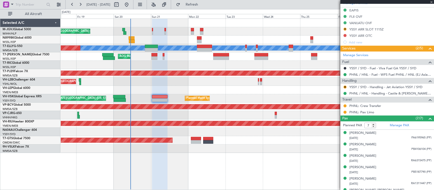
scroll to position [159, 0]
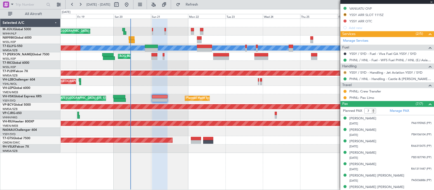
click at [345, 72] on button "R" at bounding box center [345, 72] width 3 height 3
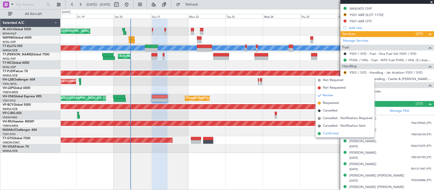
click at [331, 136] on span "Confirmed" at bounding box center [331, 133] width 16 height 5
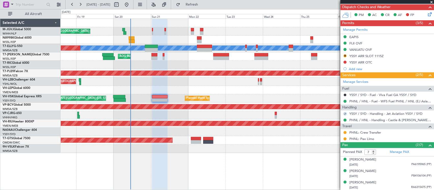
scroll to position [106, 0]
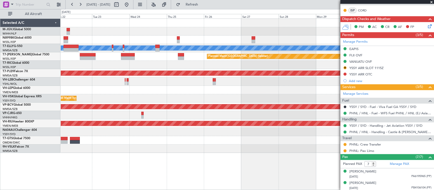
click at [129, 88] on div at bounding box center [247, 90] width 373 height 8
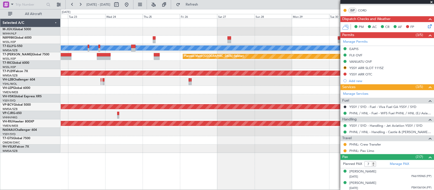
click at [279, 81] on div at bounding box center [247, 82] width 373 height 8
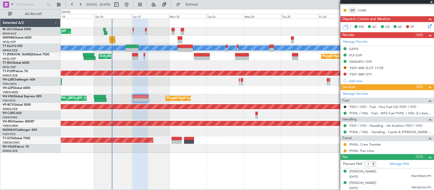
click at [202, 83] on div "Unplanned Maint [GEOGRAPHIC_DATA] ([GEOGRAPHIC_DATA])" at bounding box center [247, 82] width 373 height 8
